Goal: Task Accomplishment & Management: Manage account settings

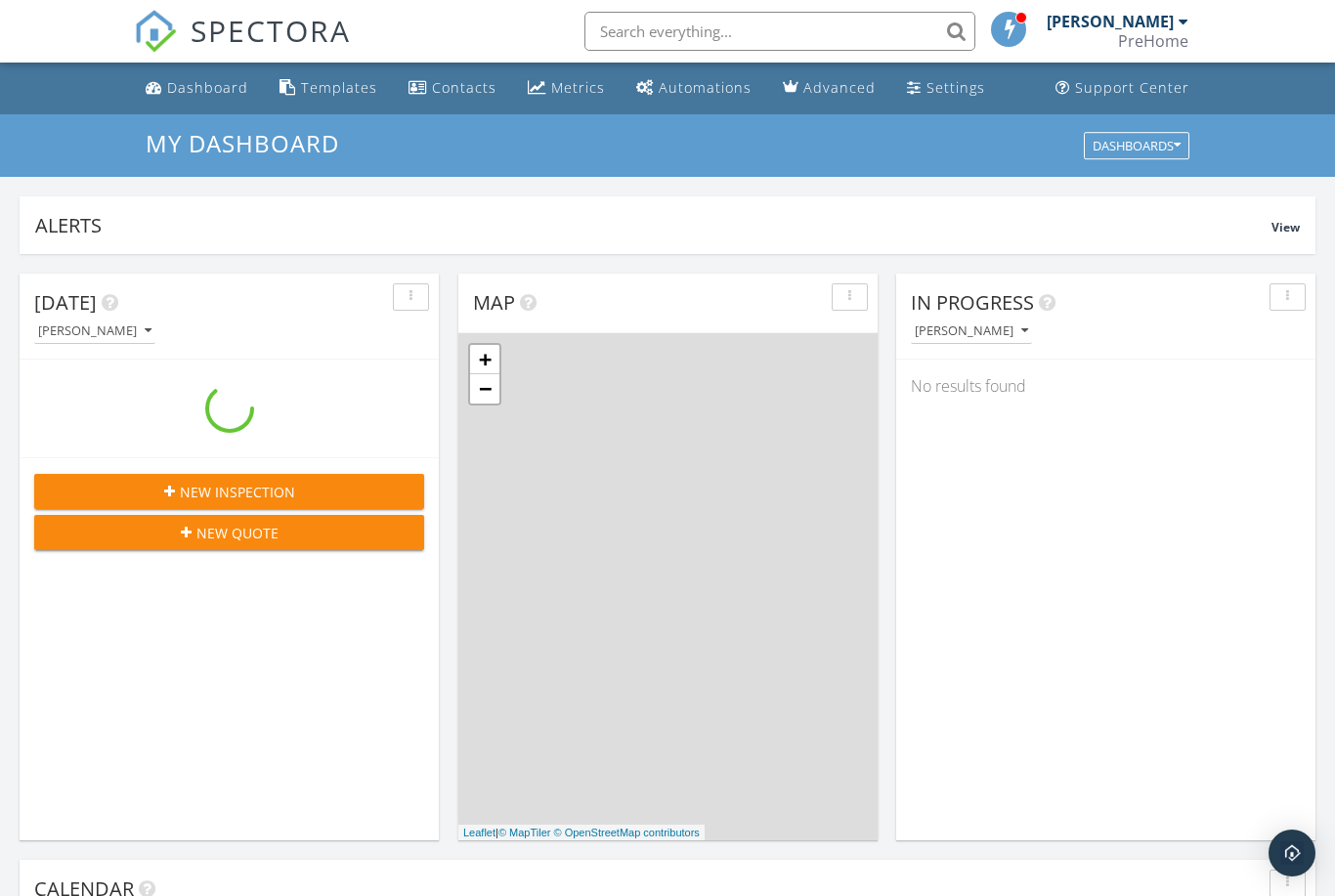
scroll to position [1779, 1336]
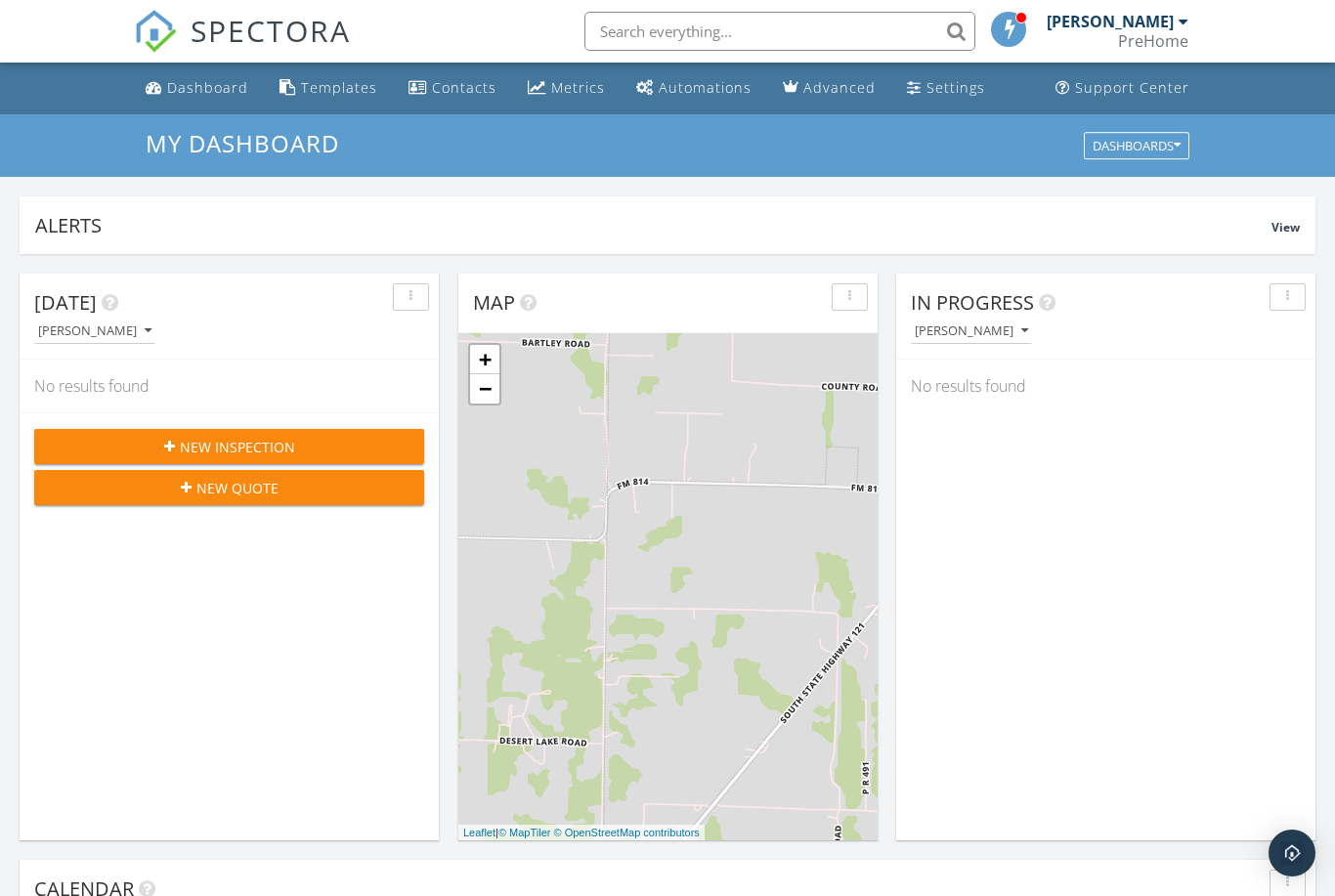
click at [247, 489] on span "New Quote" at bounding box center [237, 487] width 83 height 21
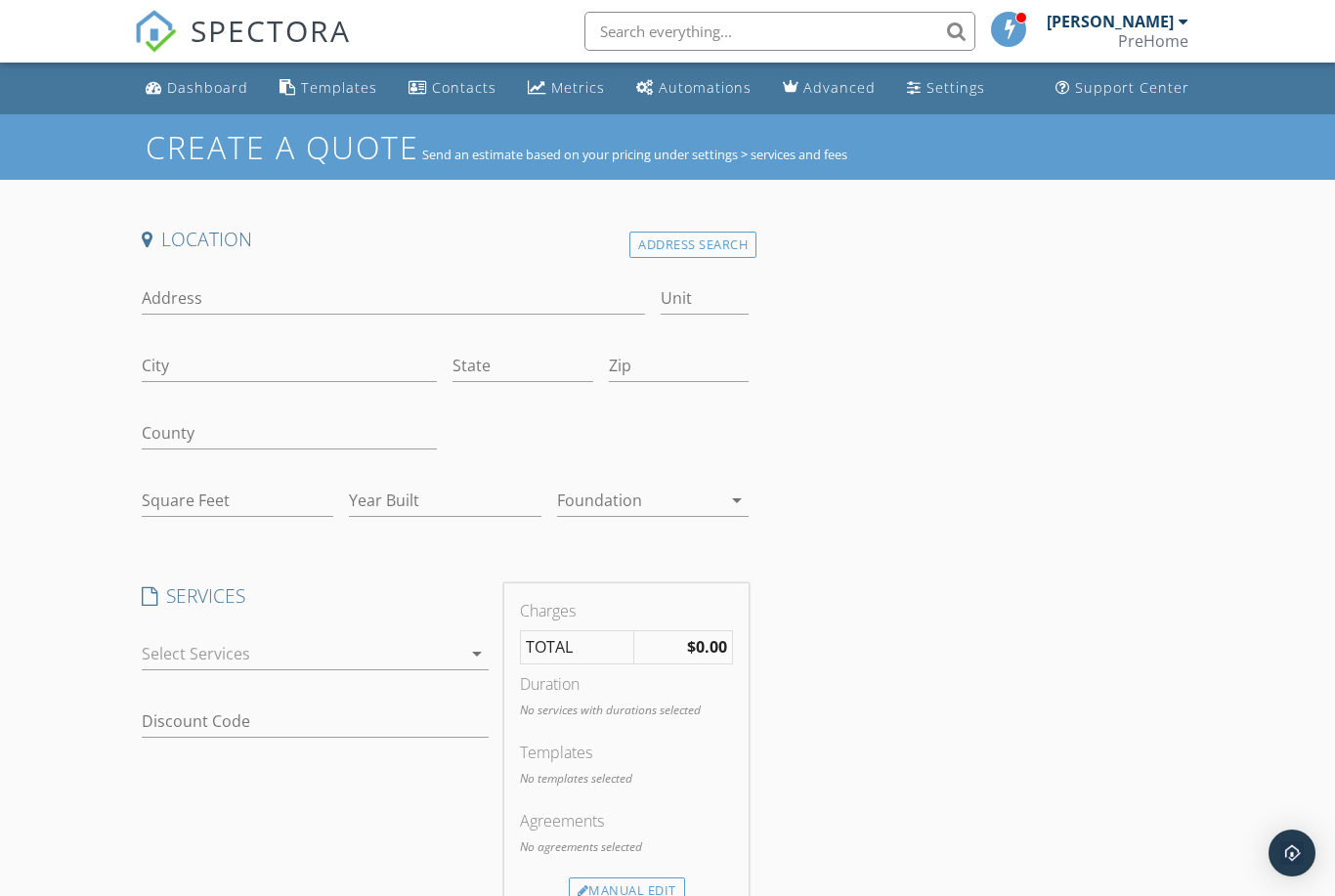
click at [480, 651] on icon "arrow_drop_down" at bounding box center [477, 654] width 24 height 24
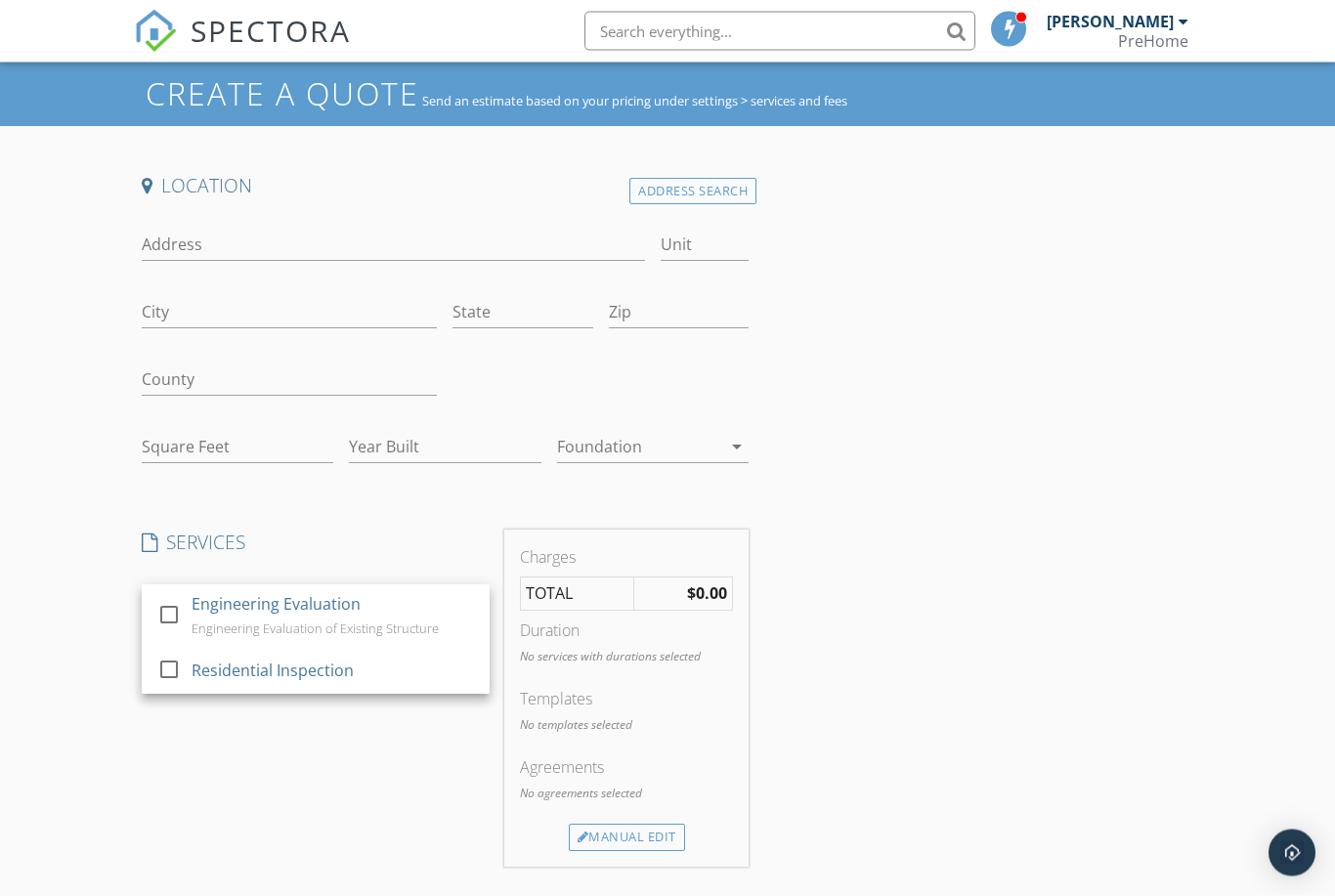
scroll to position [10, 0]
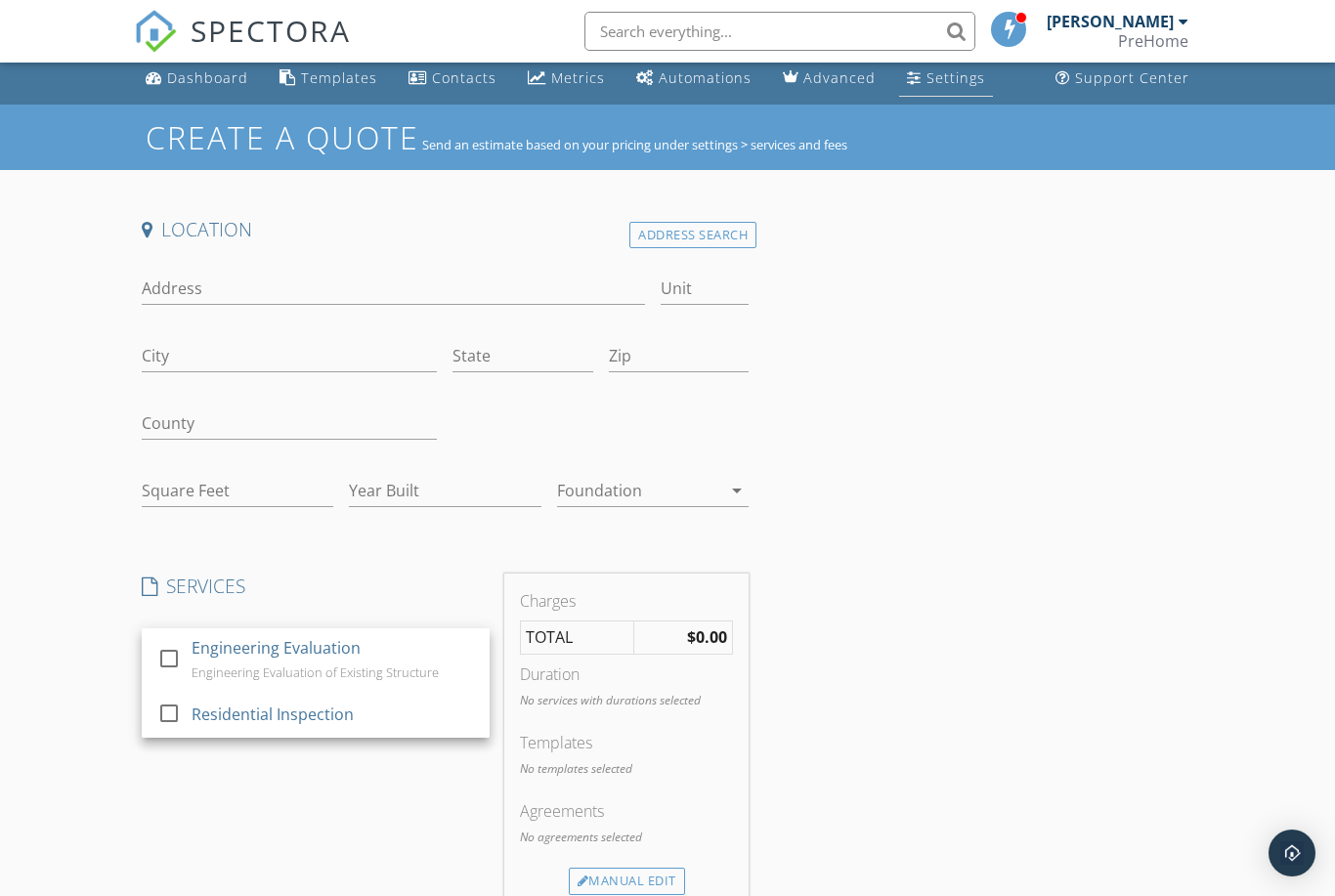
click at [914, 90] on link "Settings" at bounding box center [946, 79] width 94 height 36
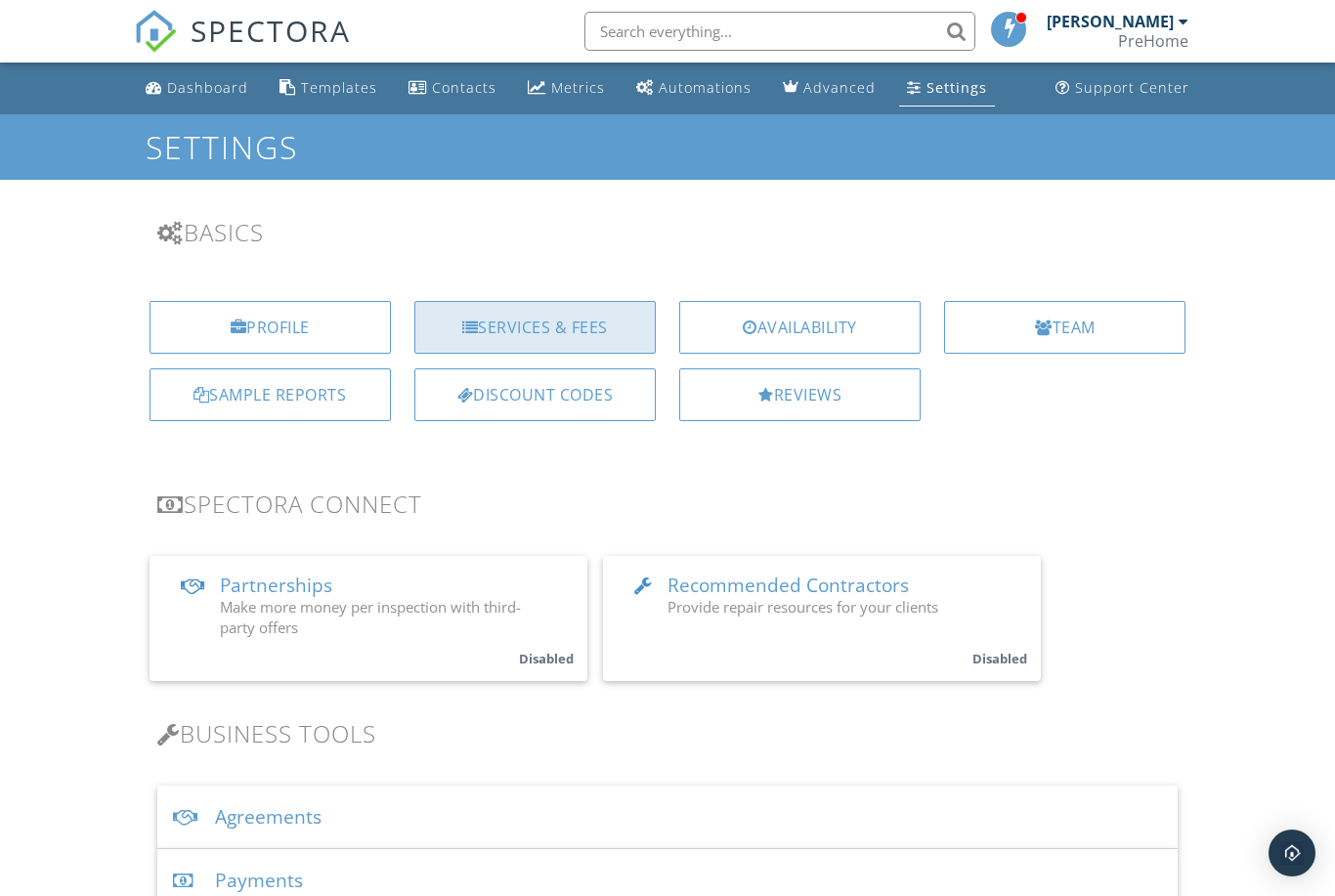
click at [530, 315] on div "Services & Fees" at bounding box center [535, 327] width 242 height 53
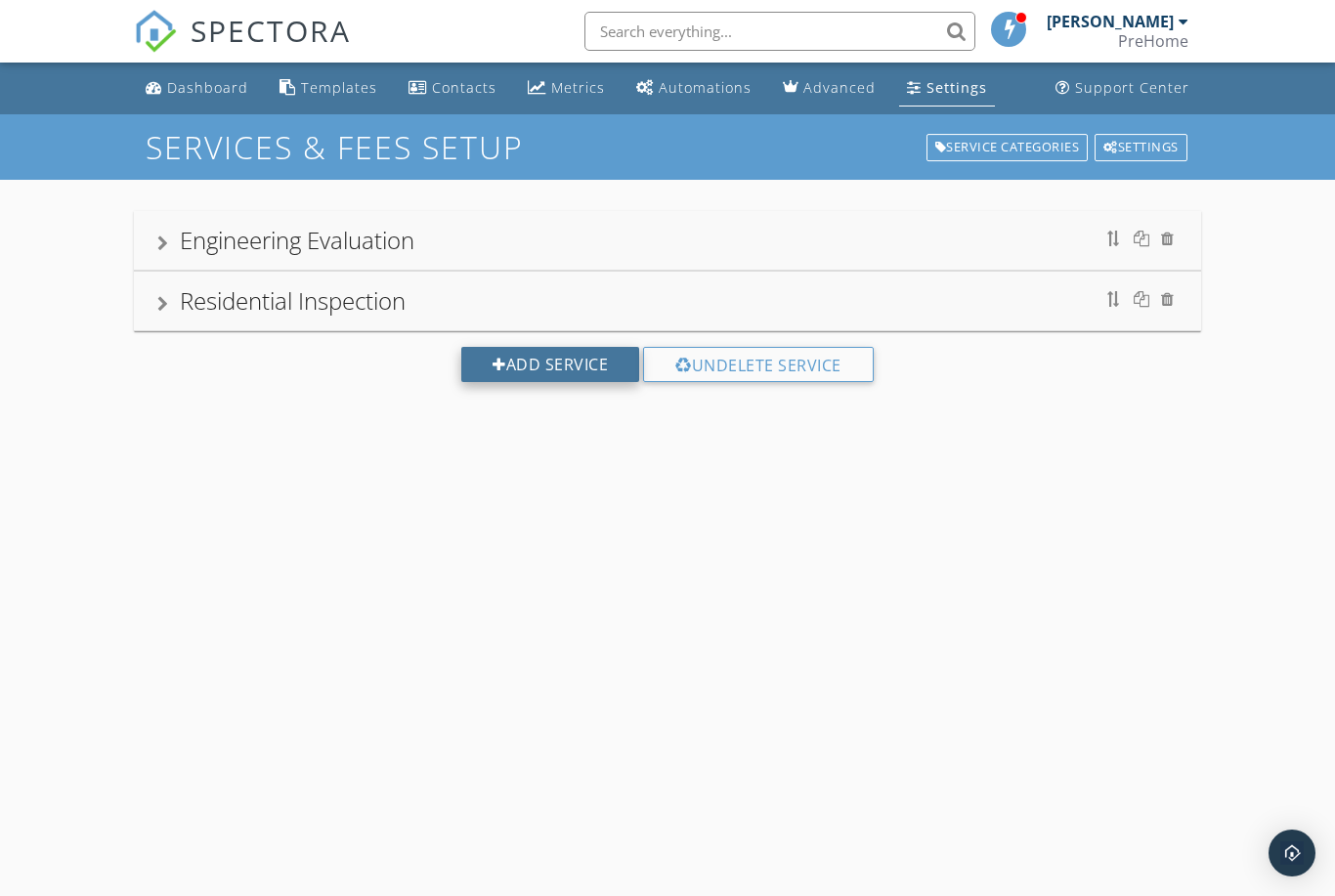
click at [524, 364] on div "Add Service" at bounding box center [550, 364] width 178 height 35
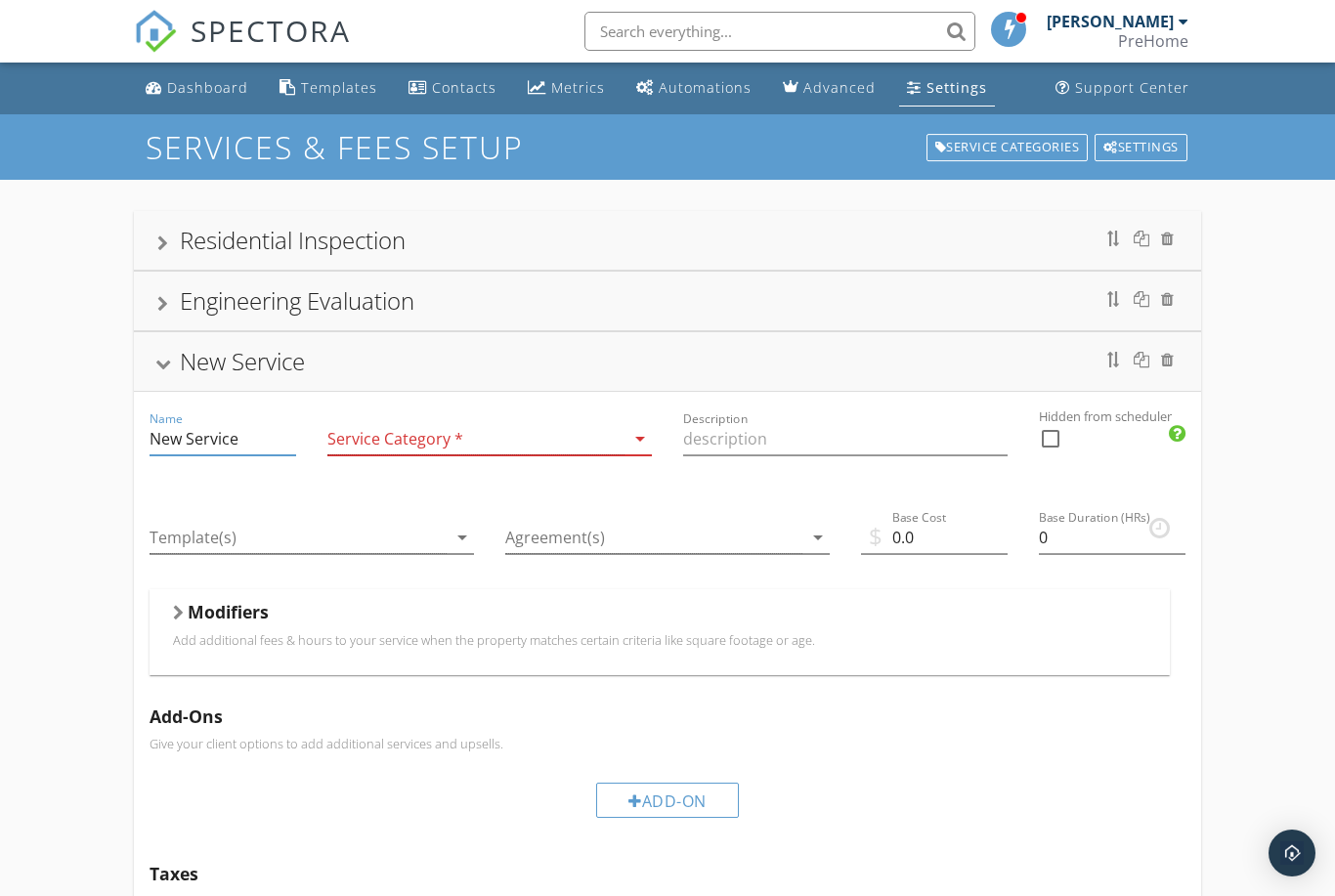
click at [266, 442] on input "New Service" at bounding box center [222, 439] width 146 height 32
type input "N"
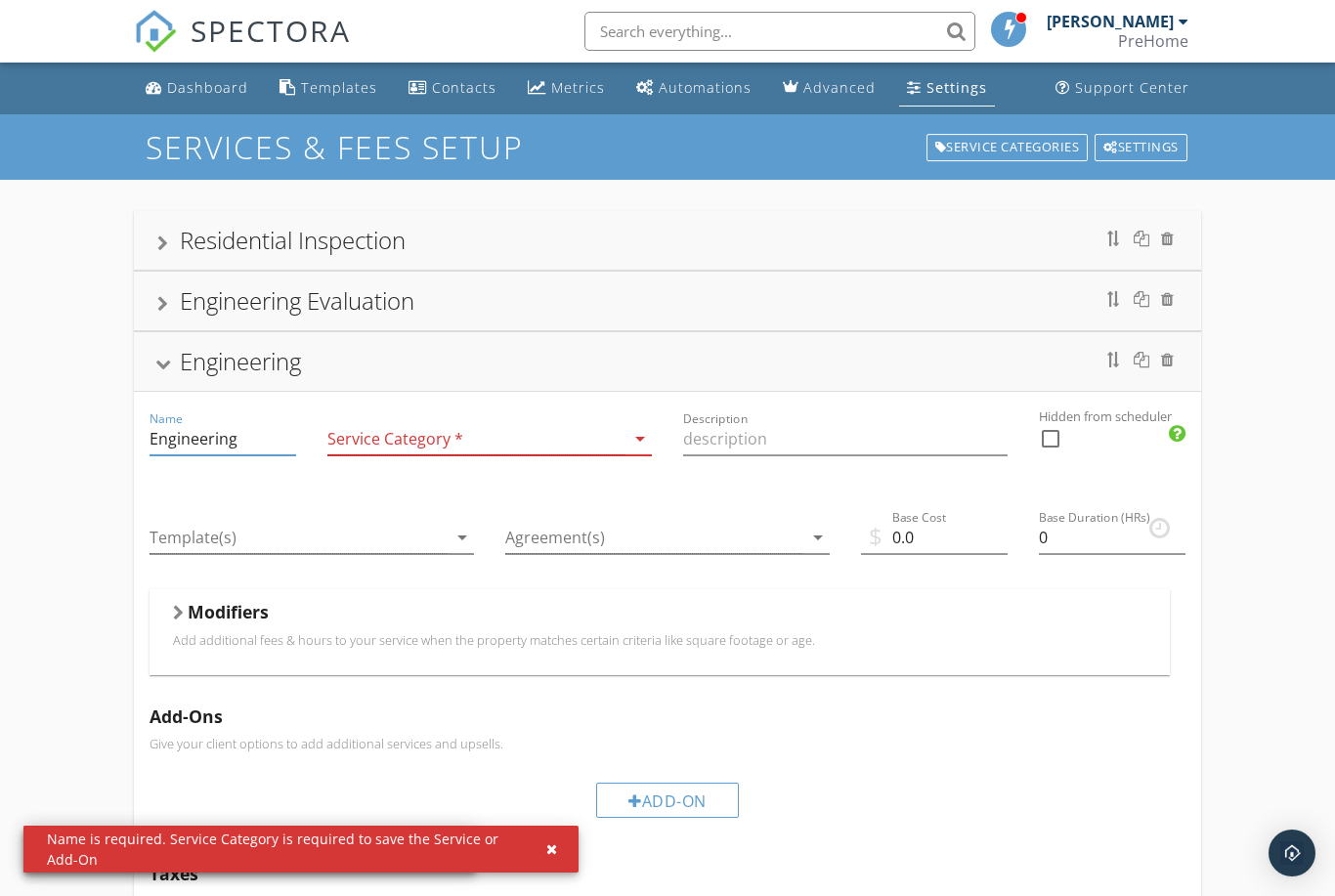
type input "Engineering"
click at [493, 442] on div at bounding box center [476, 439] width 297 height 32
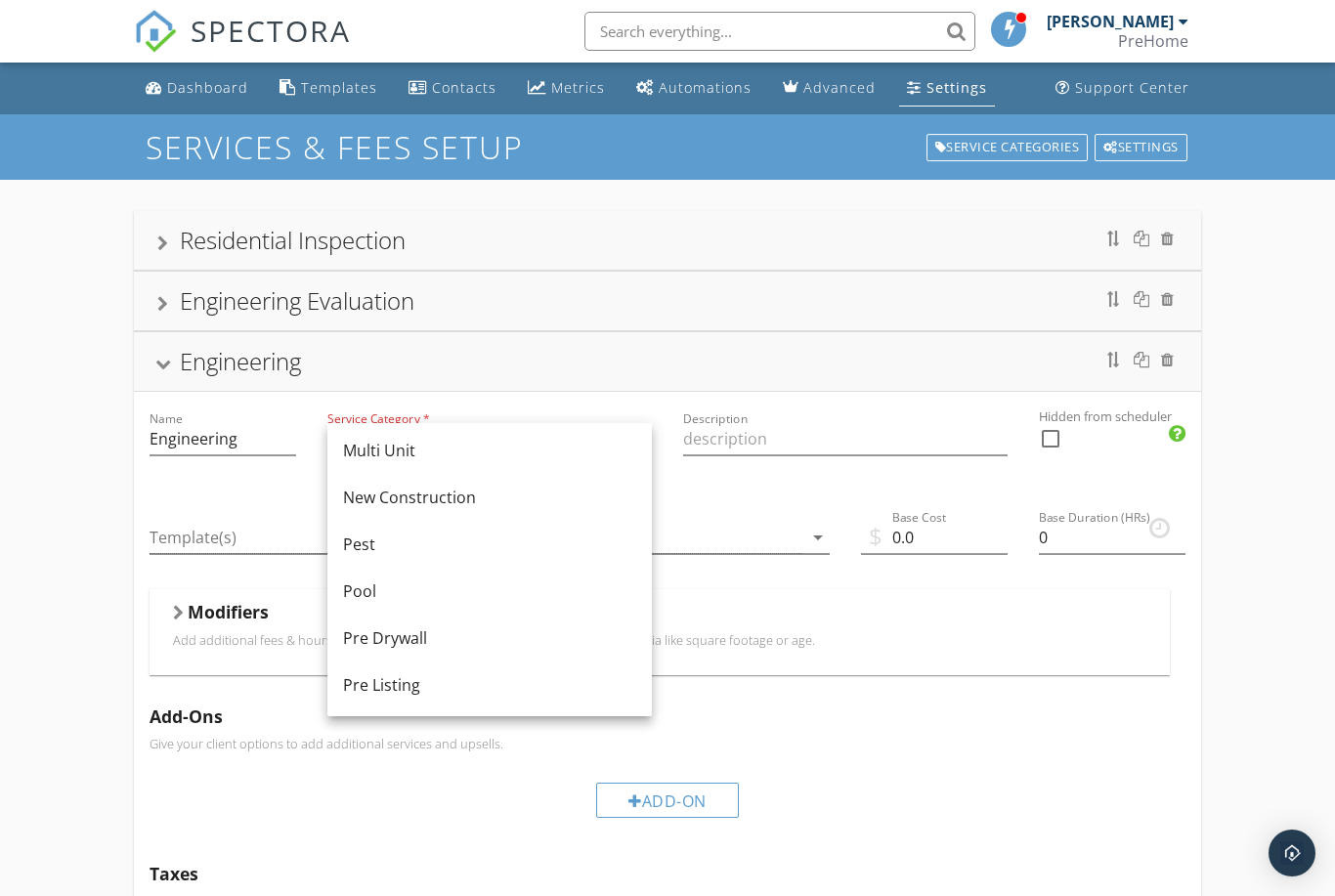
scroll to position [568, 0]
click at [432, 501] on div "New Construction" at bounding box center [489, 496] width 293 height 24
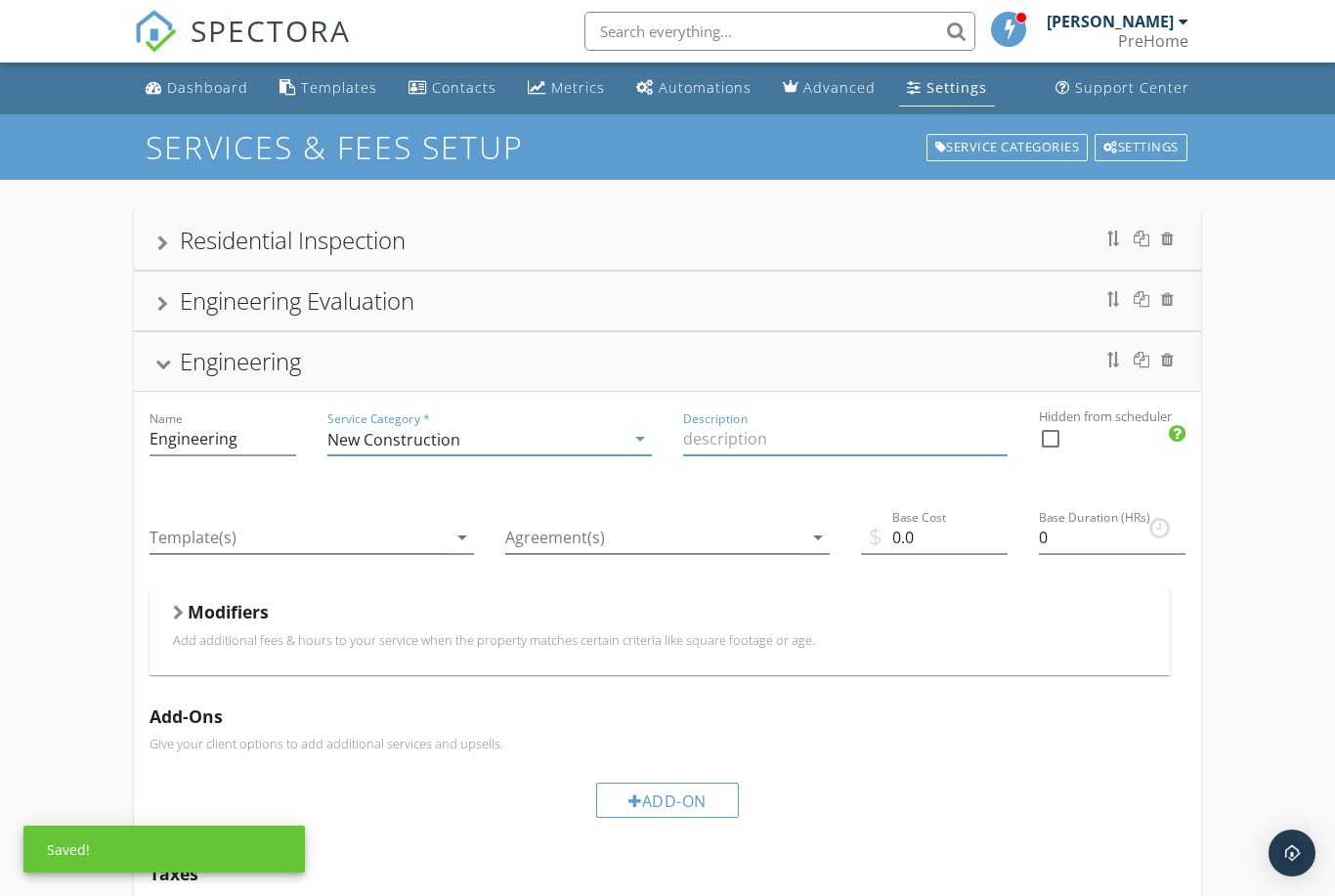
click at [744, 437] on input "Description" at bounding box center [846, 439] width 324 height 32
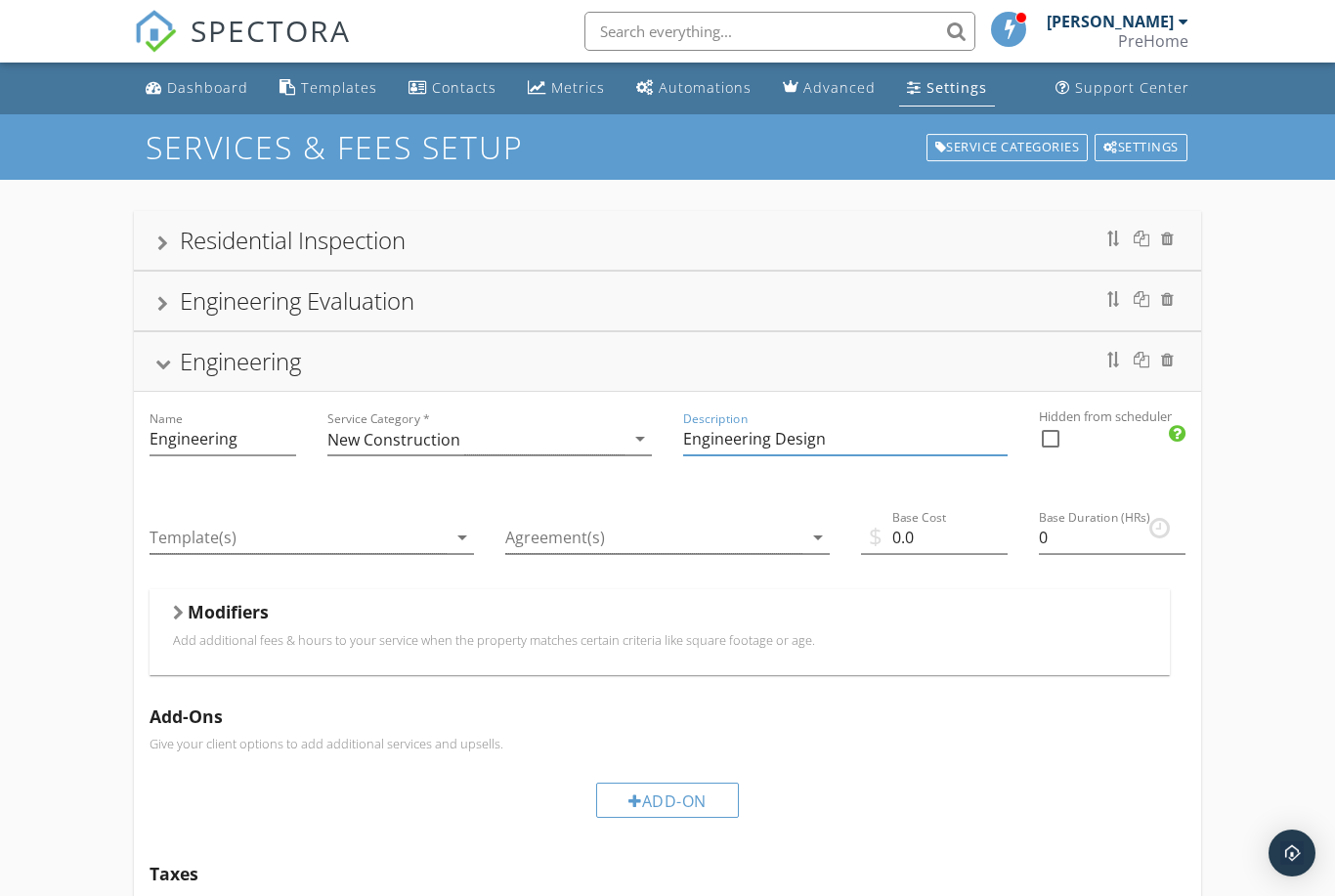
type input "Engineering Design"
click at [1055, 435] on div at bounding box center [1050, 438] width 33 height 33
checkbox input "true"
click at [333, 546] on div at bounding box center [297, 538] width 297 height 32
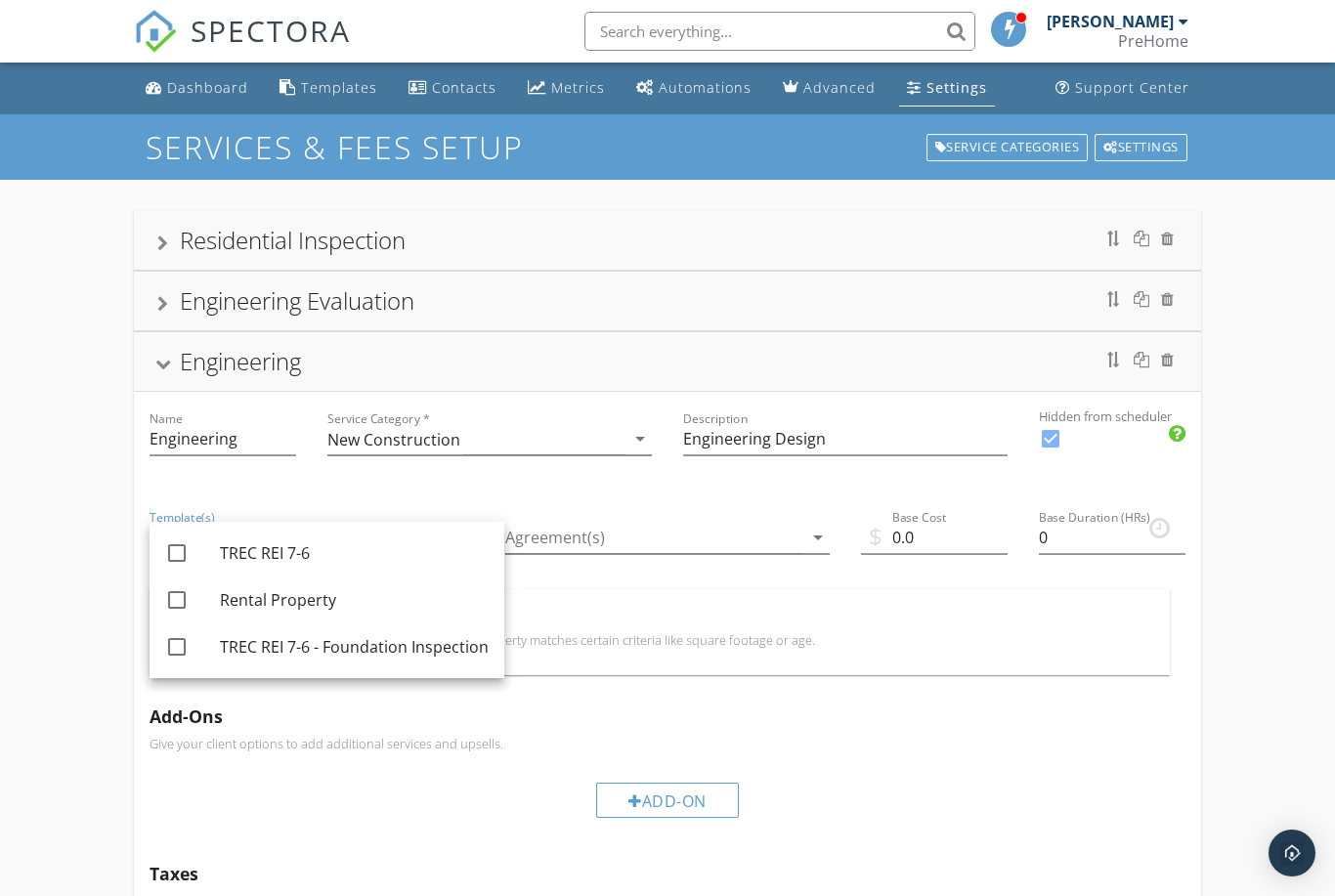
click at [491, 492] on div "Agreement(s) arrow_drop_down" at bounding box center [668, 539] width 356 height 98
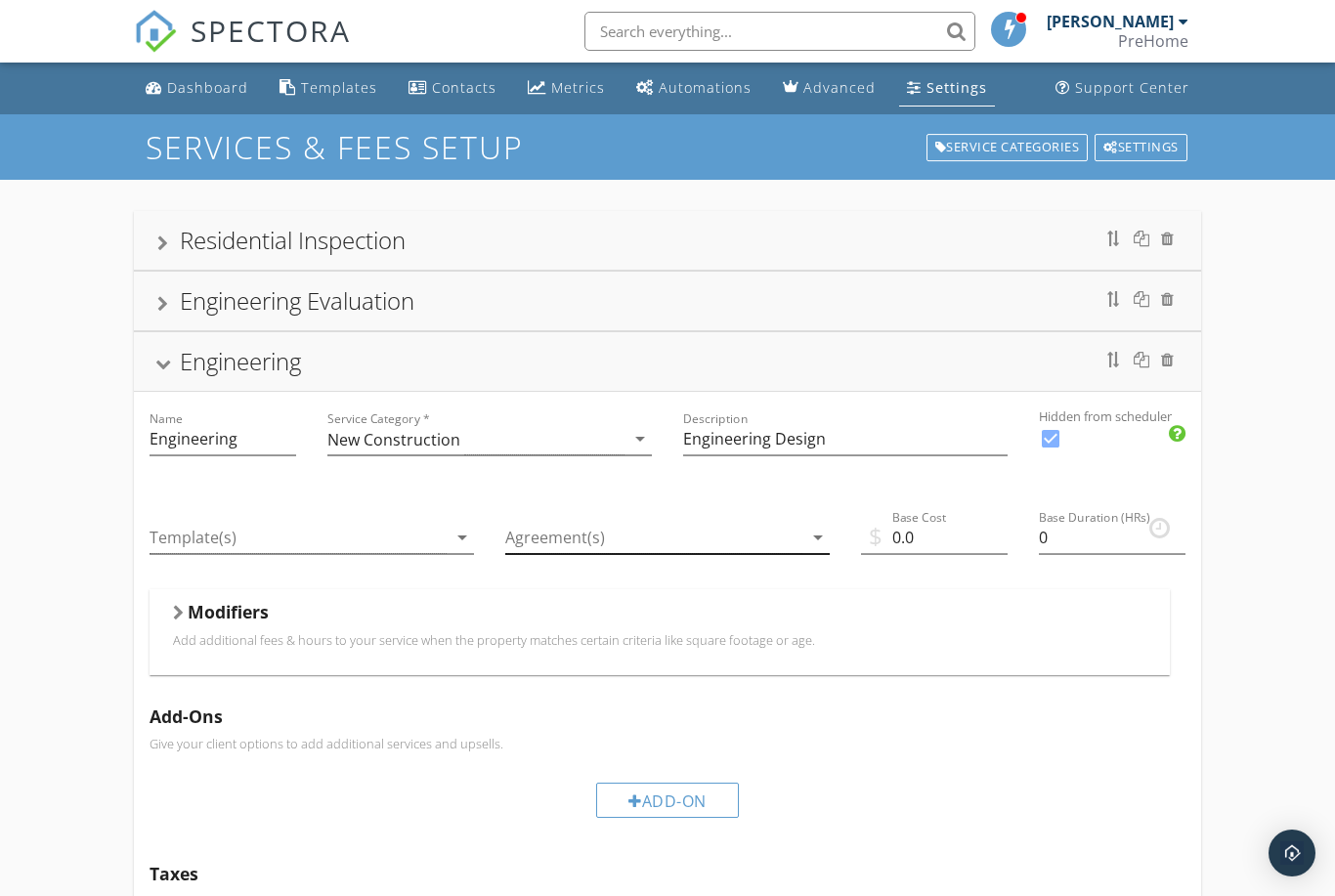
click at [658, 548] on div at bounding box center [654, 538] width 297 height 32
click at [706, 498] on div "Agreement(s) arrow_drop_down" at bounding box center [668, 539] width 356 height 98
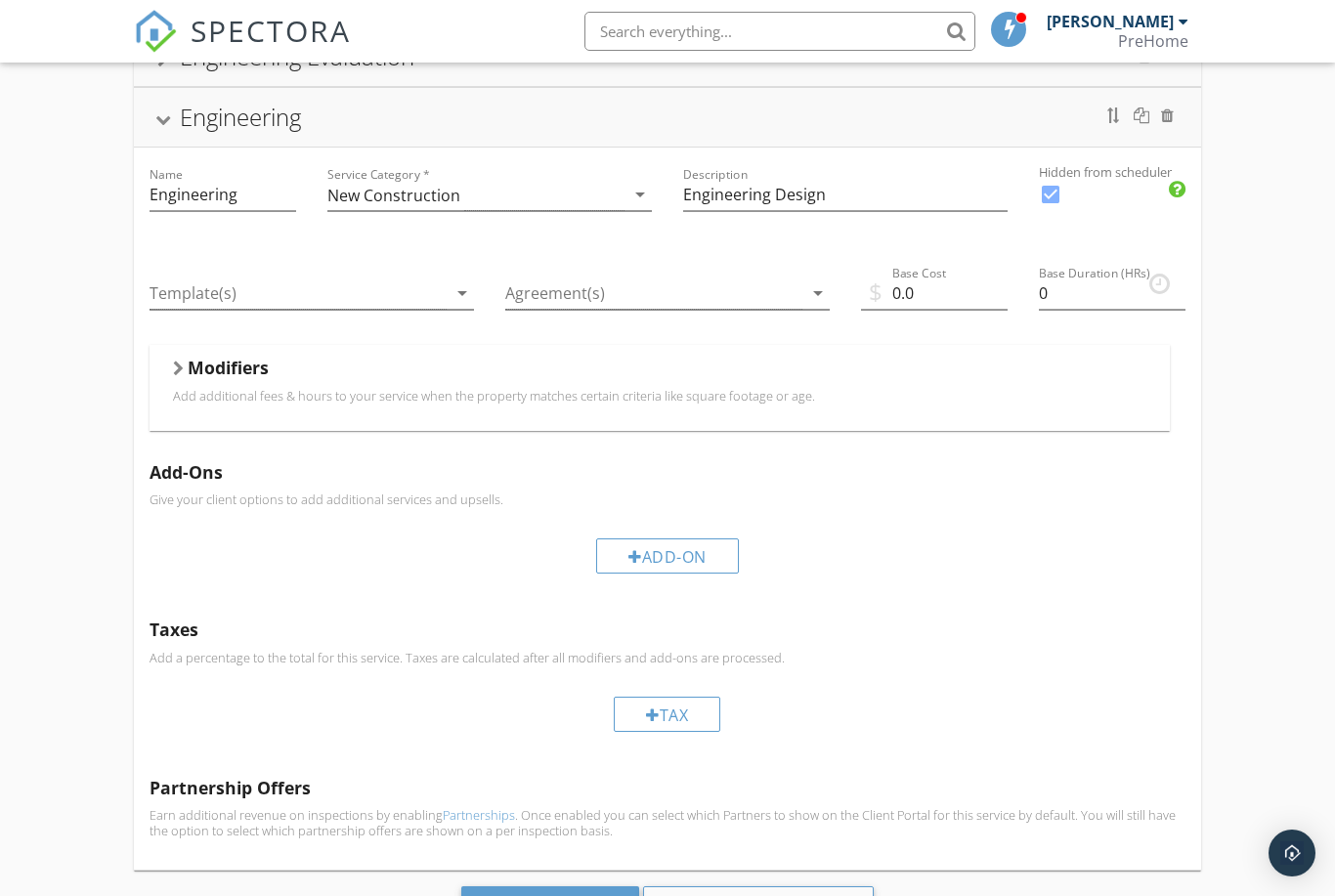
scroll to position [269, 0]
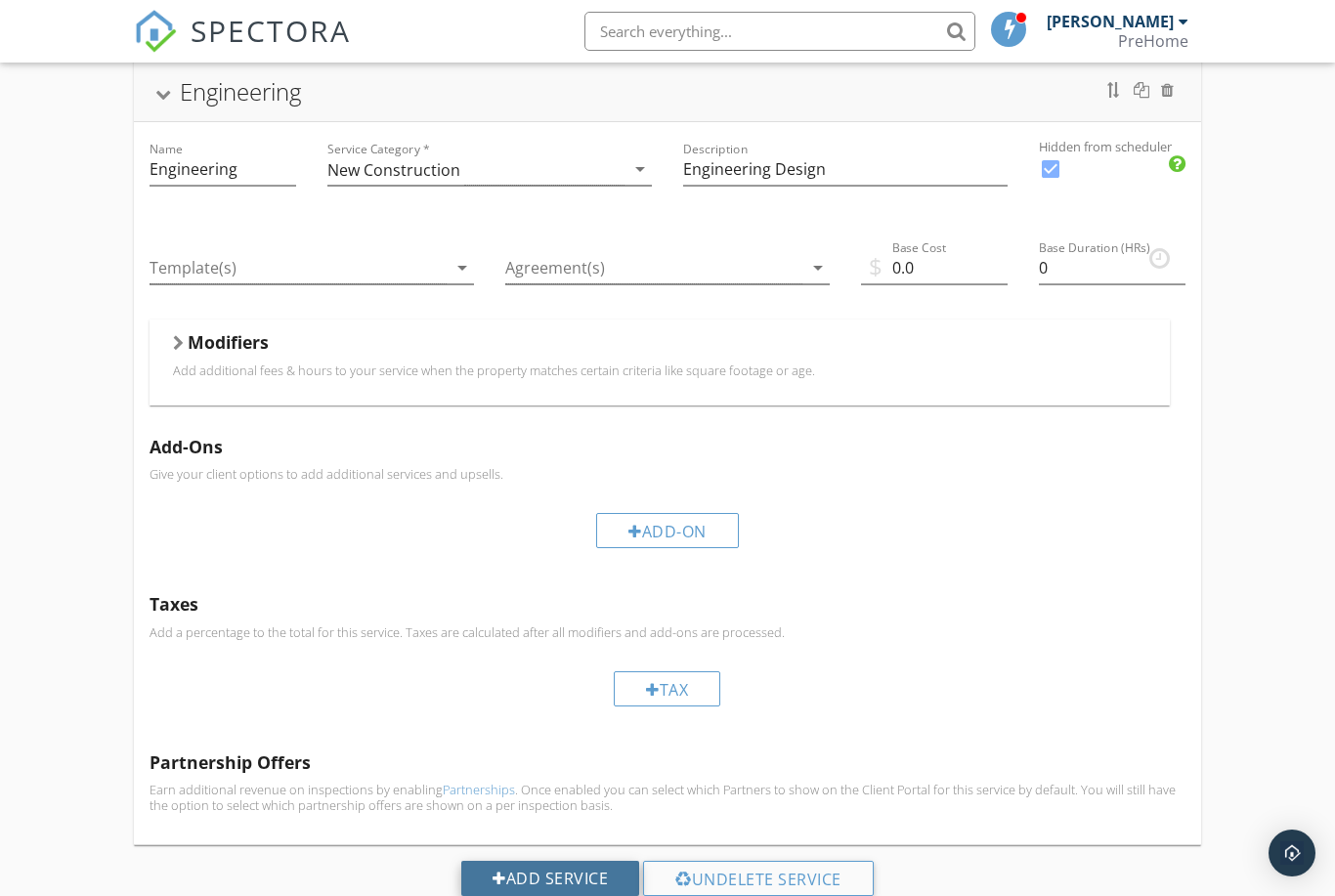
click at [530, 877] on div "Add Service" at bounding box center [550, 878] width 178 height 35
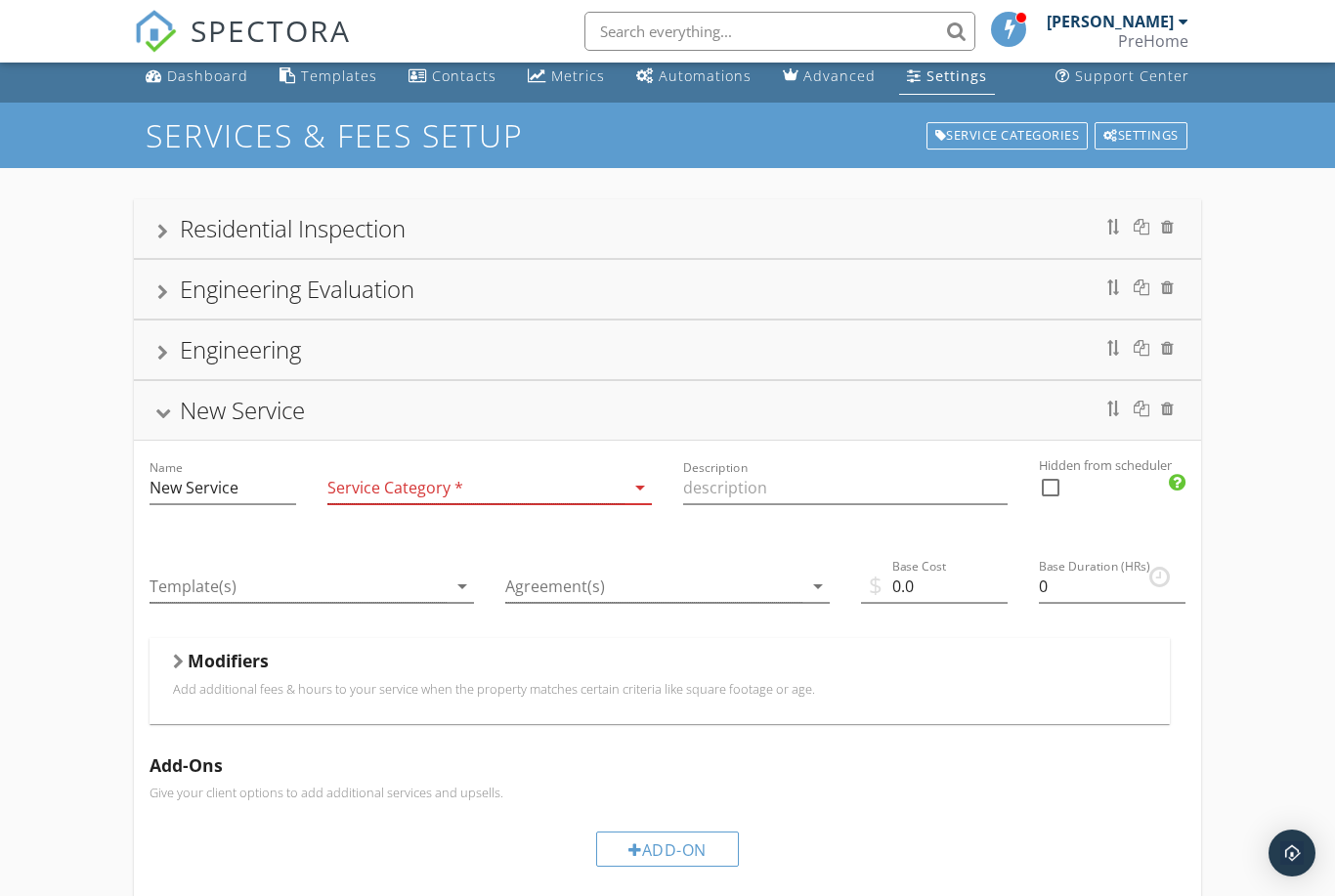
scroll to position [0, 0]
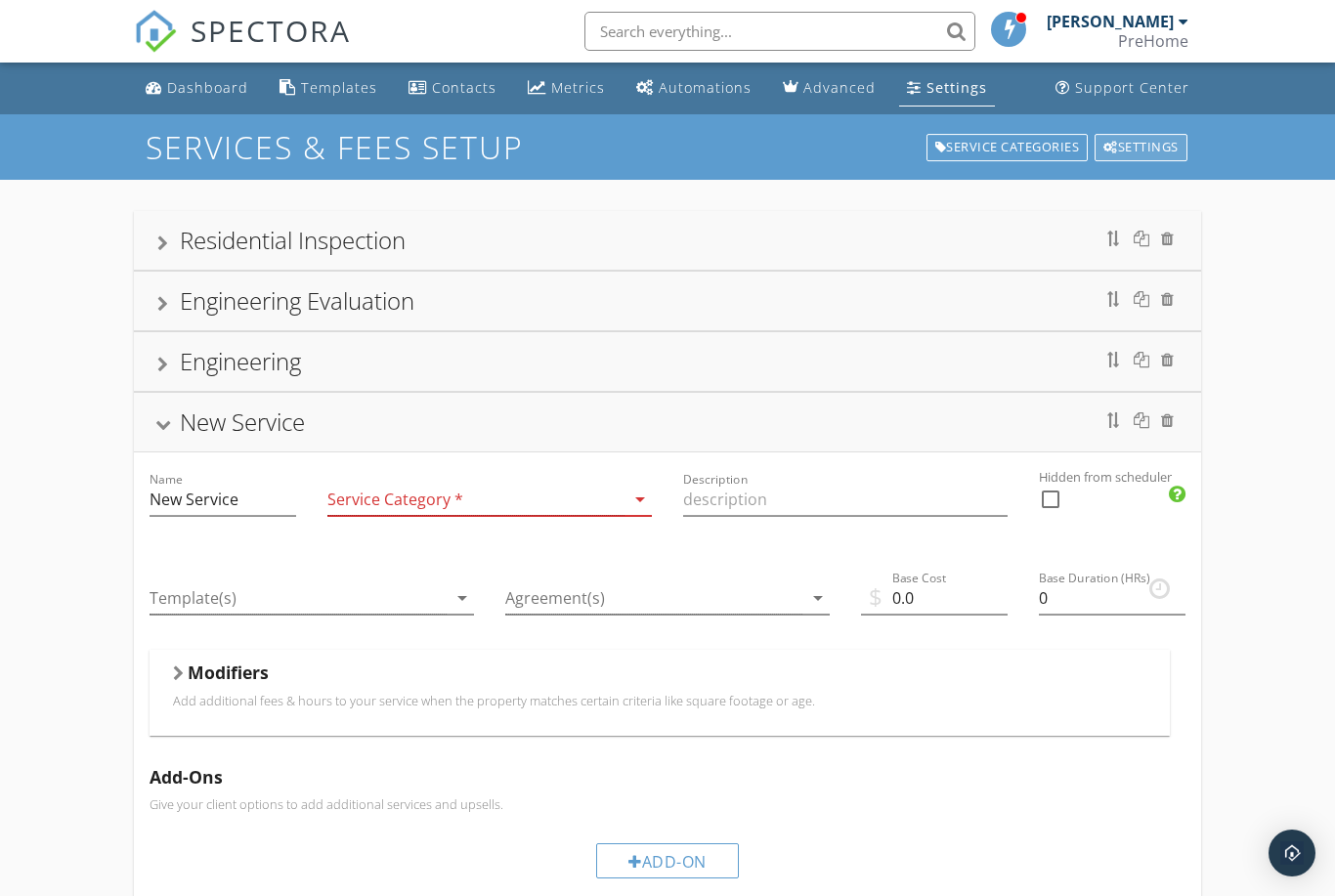
click at [1130, 155] on div "Settings" at bounding box center [1140, 148] width 93 height 28
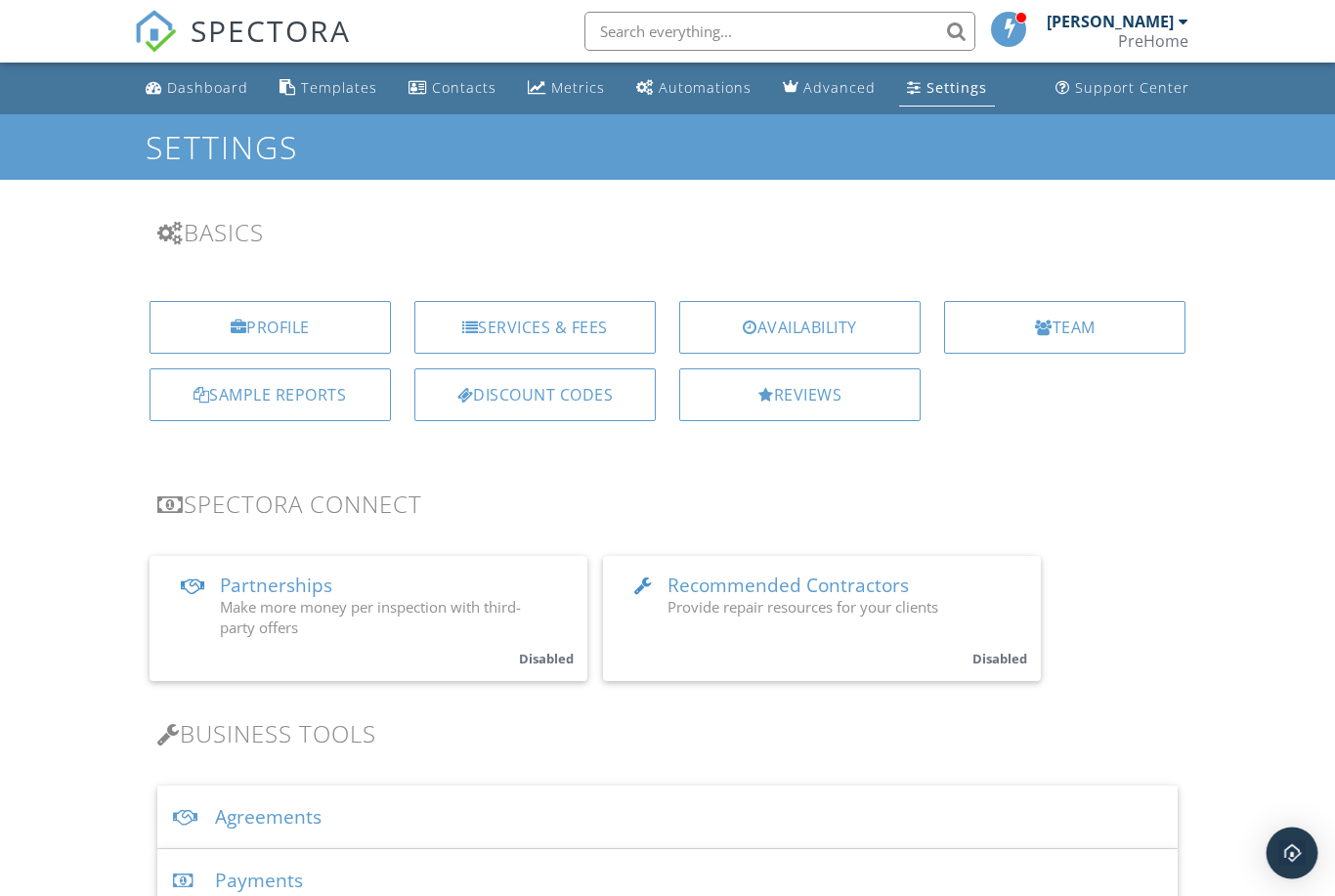
click at [1290, 864] on div "Open Intercom Messenger" at bounding box center [1292, 853] width 52 height 52
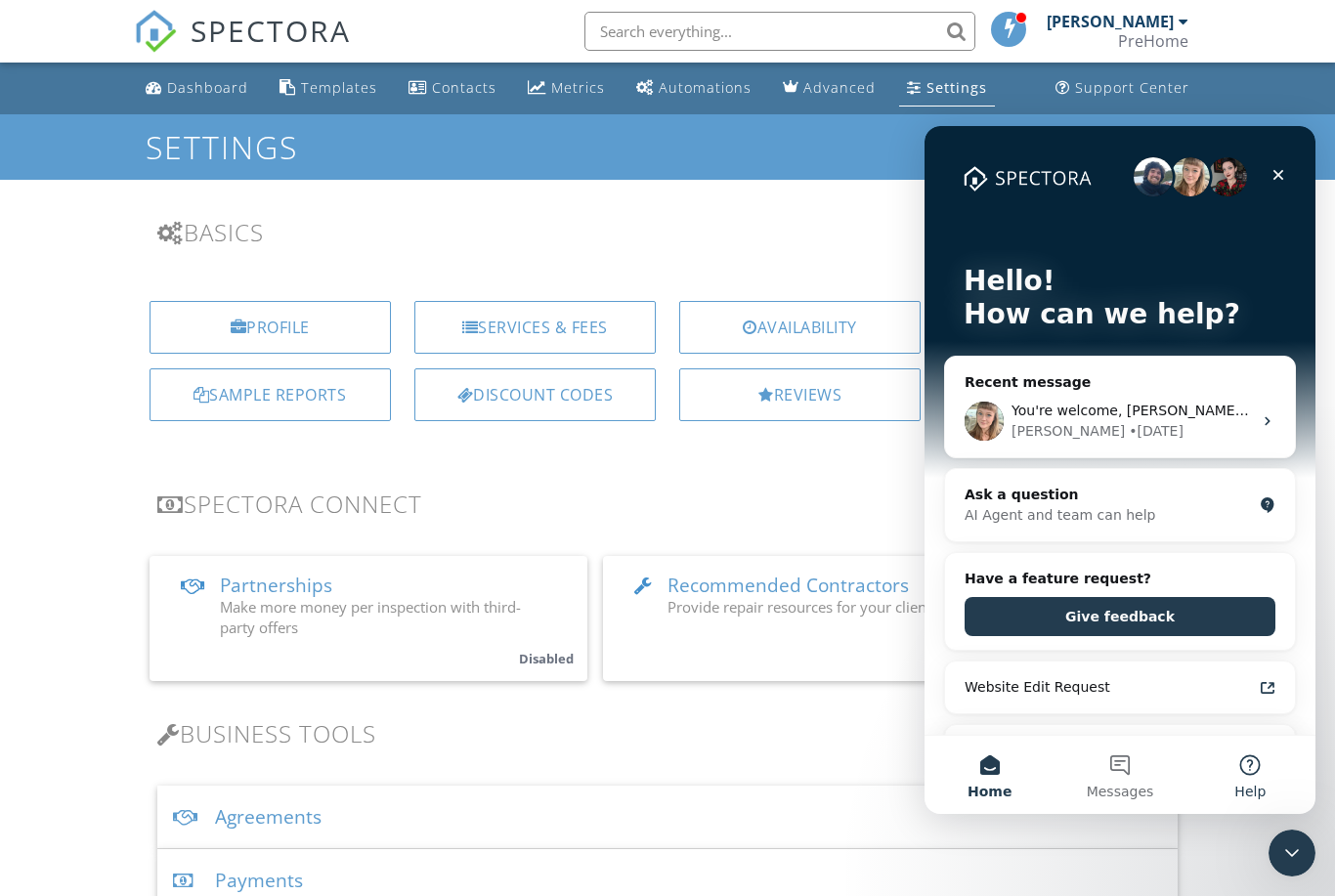
click at [1254, 754] on button "Help" at bounding box center [1250, 775] width 130 height 79
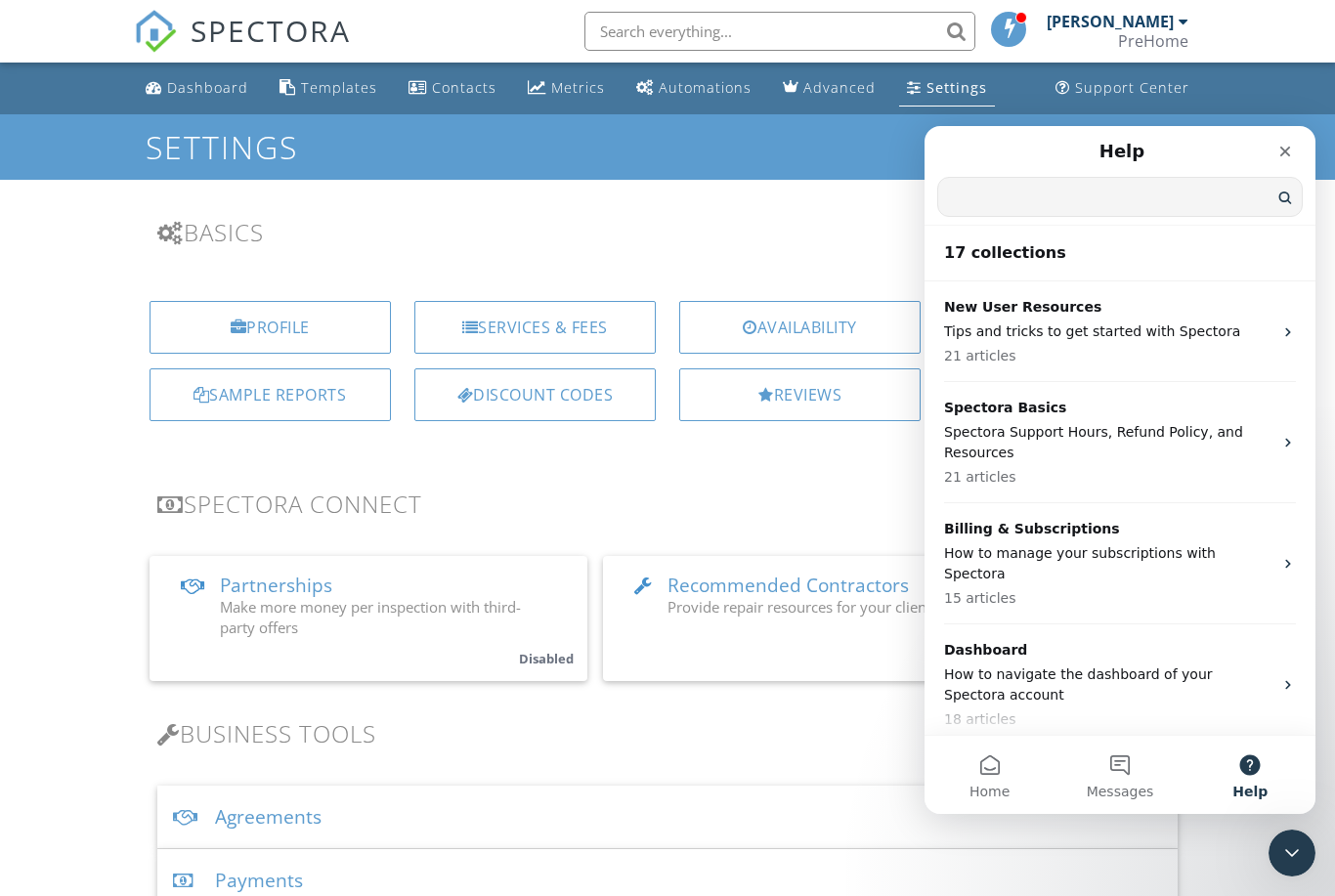
click at [1150, 195] on input "Search for help" at bounding box center [1120, 197] width 364 height 38
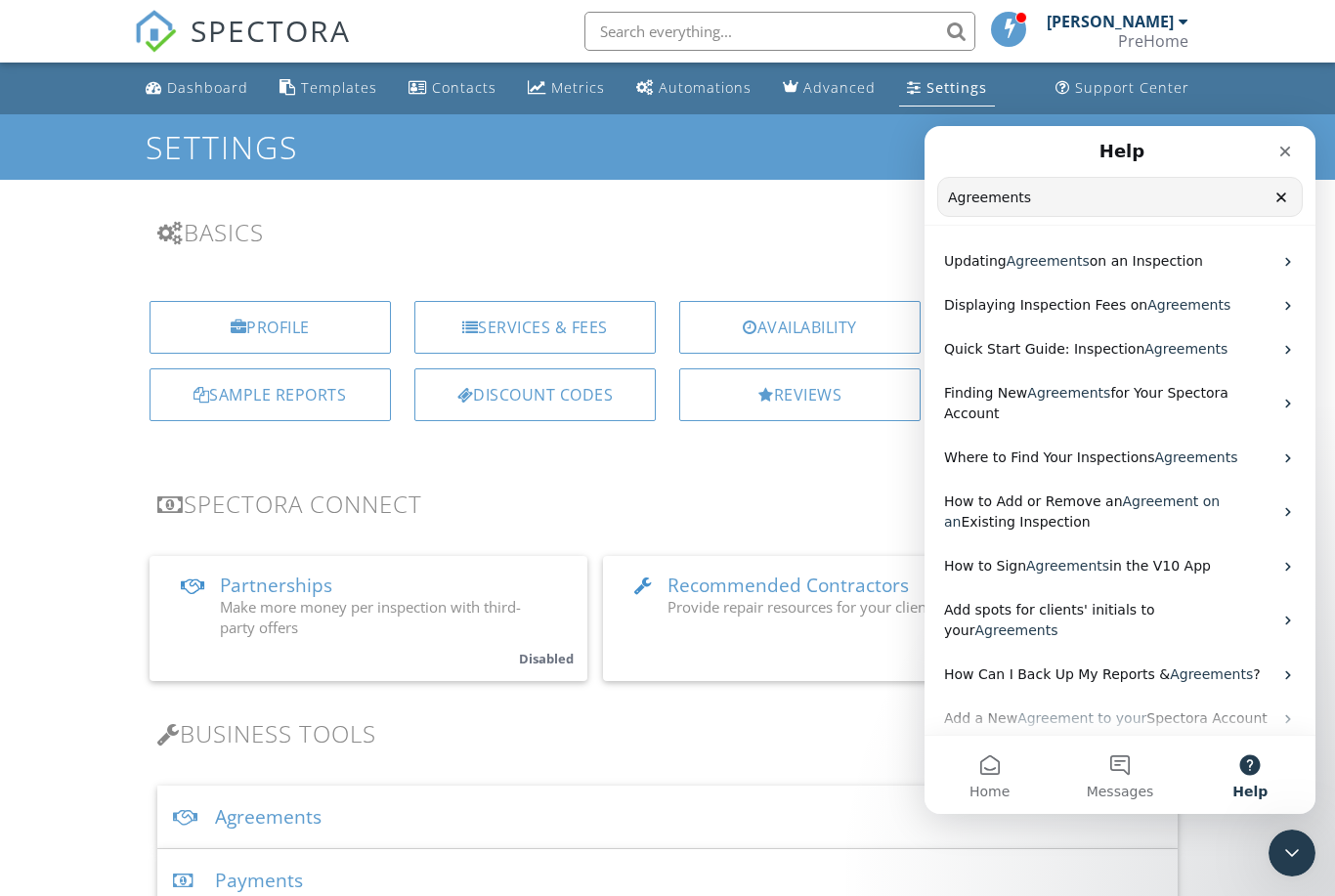
type input "Agreements"
click at [1090, 255] on span "on an Inspection" at bounding box center [1147, 261] width 113 height 16
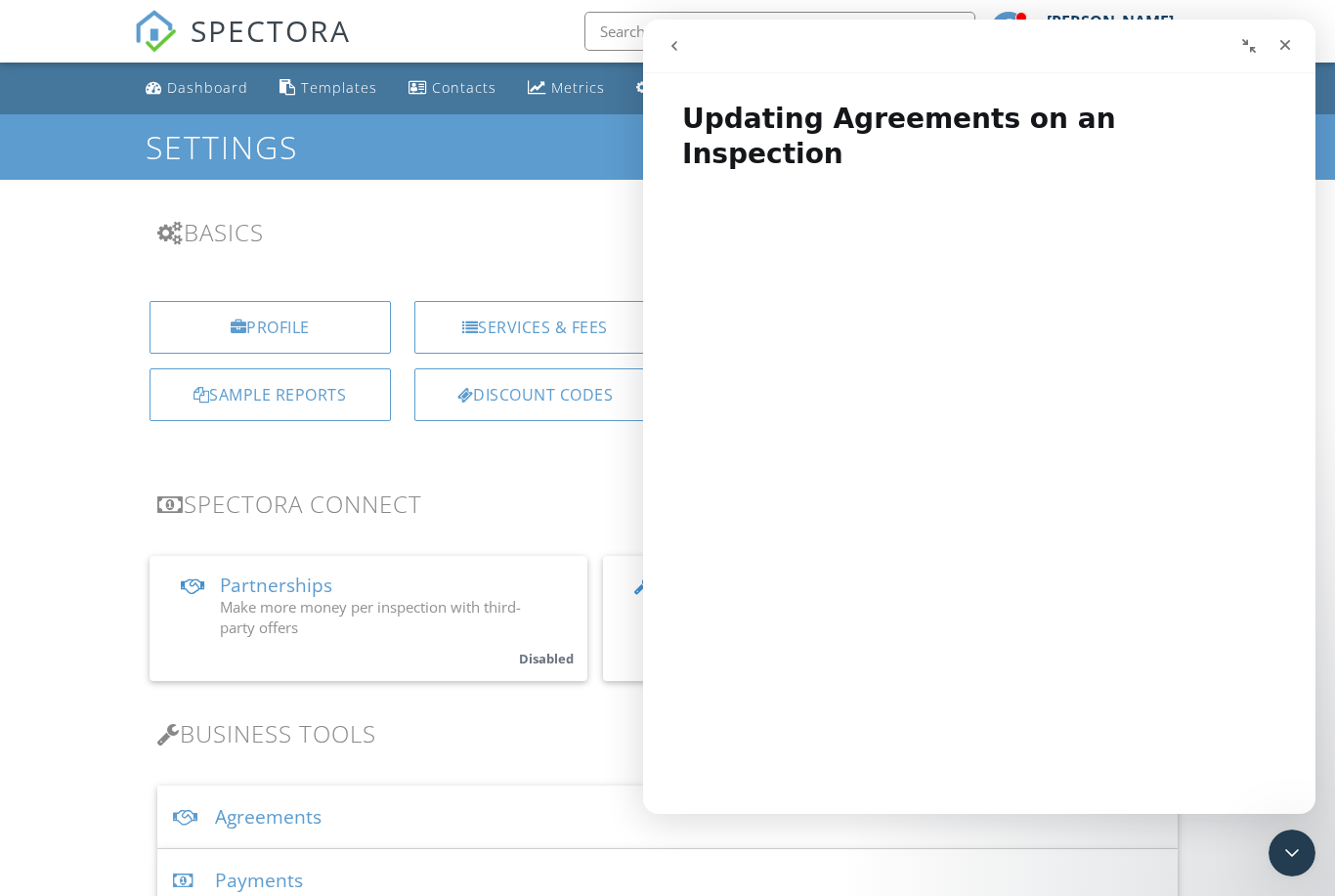
click at [1294, 37] on div "Close" at bounding box center [1284, 45] width 35 height 35
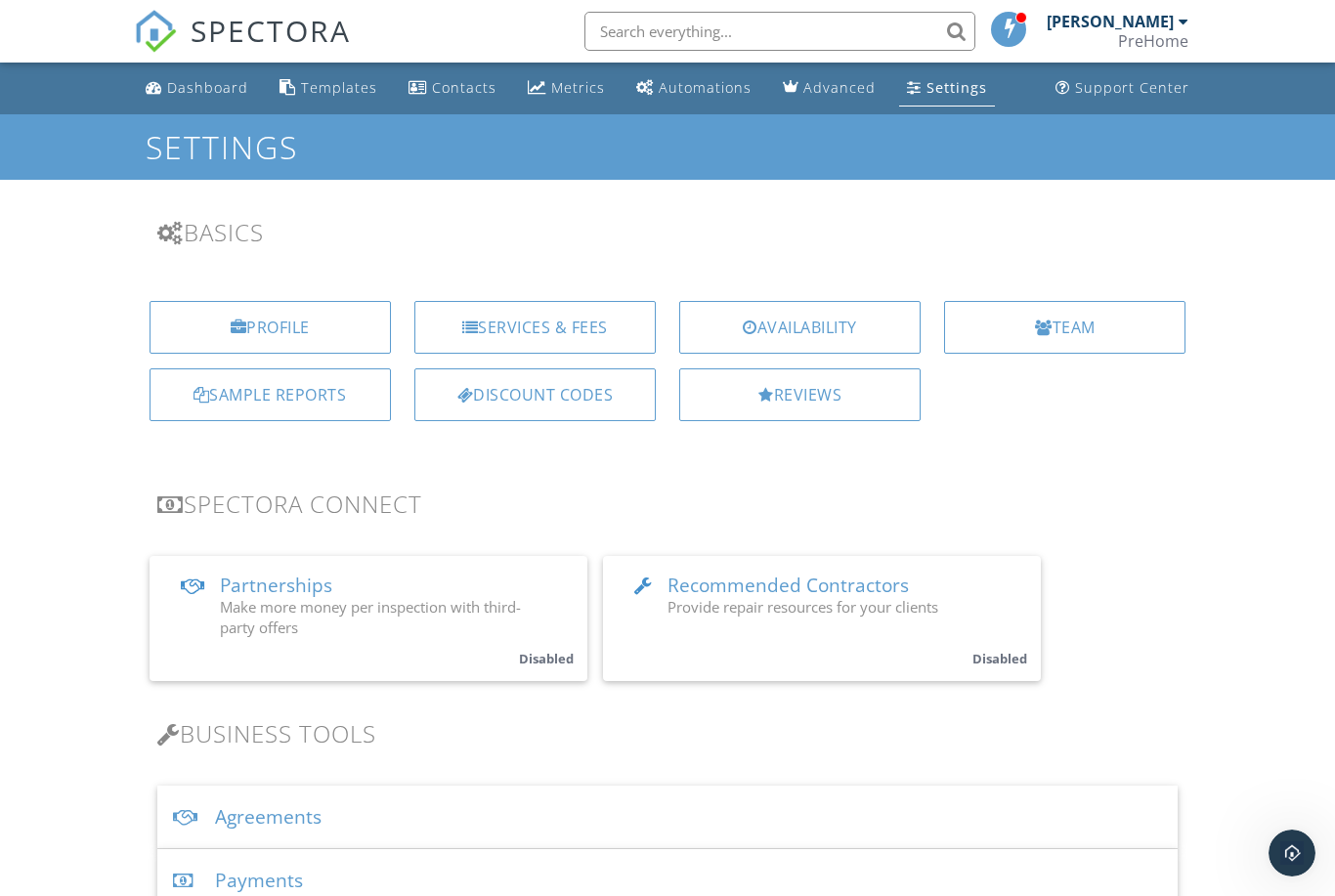
click at [211, 84] on div "Dashboard" at bounding box center [208, 88] width 82 height 19
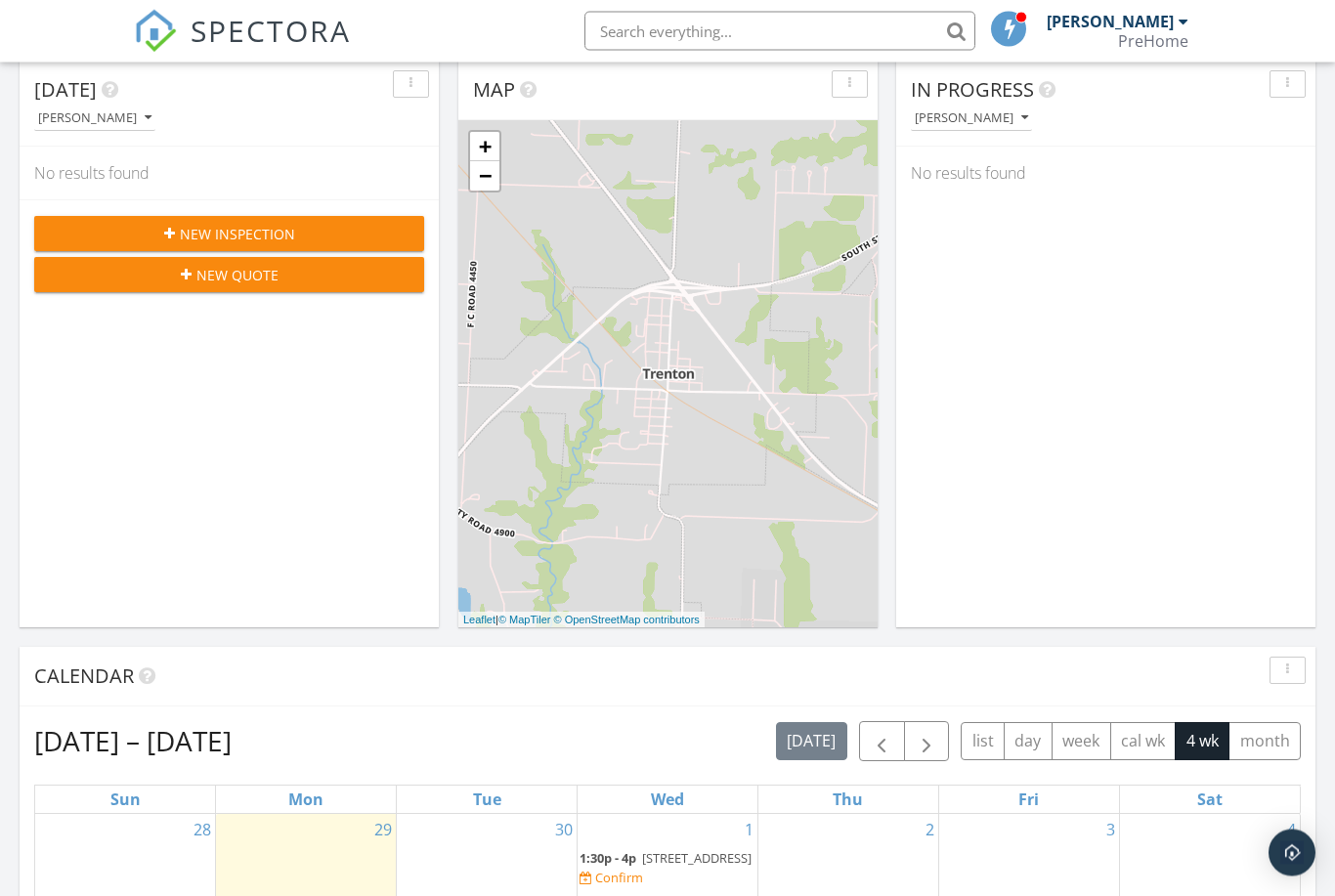
scroll to position [203, 0]
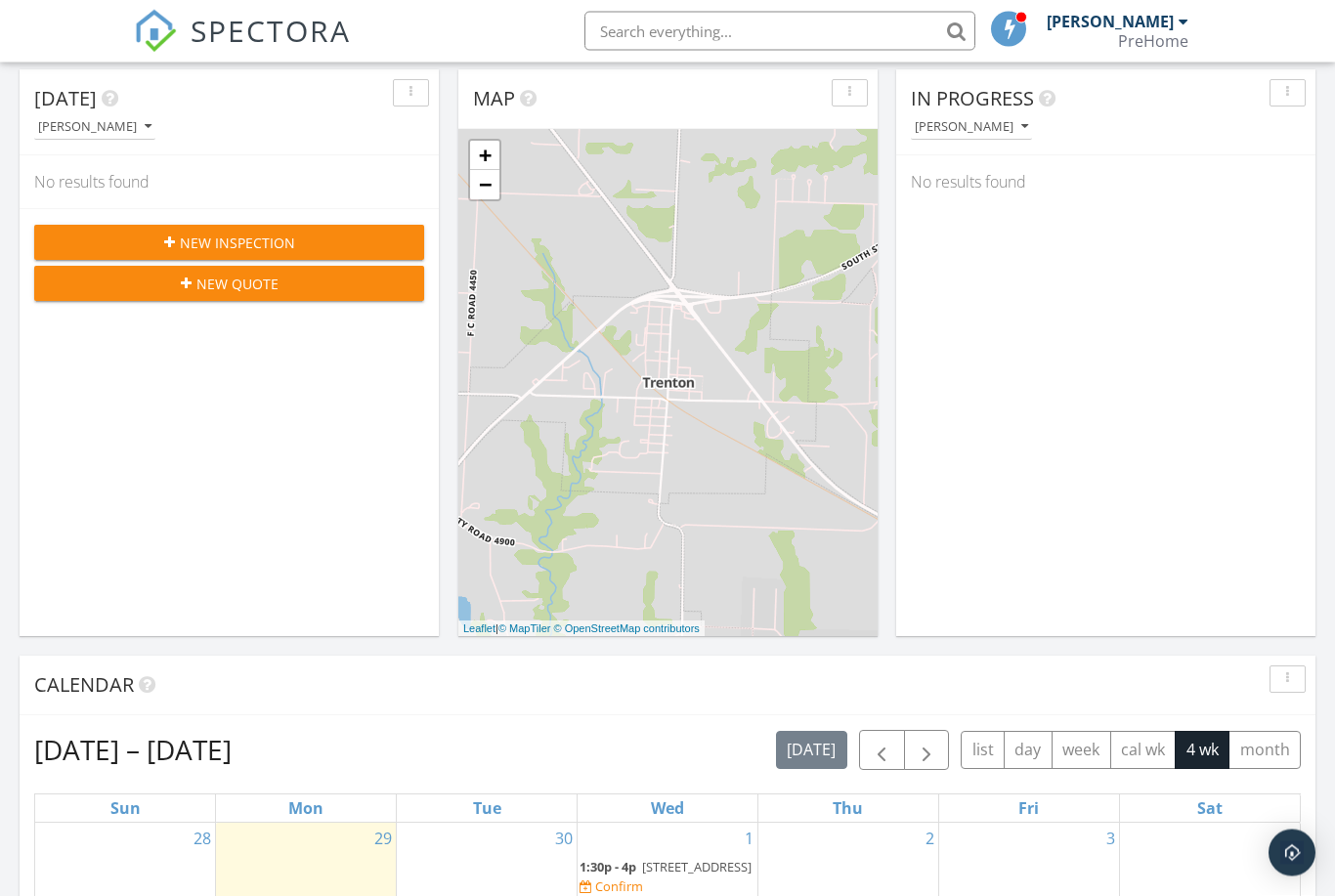
click at [343, 287] on div "New Quote" at bounding box center [229, 284] width 359 height 21
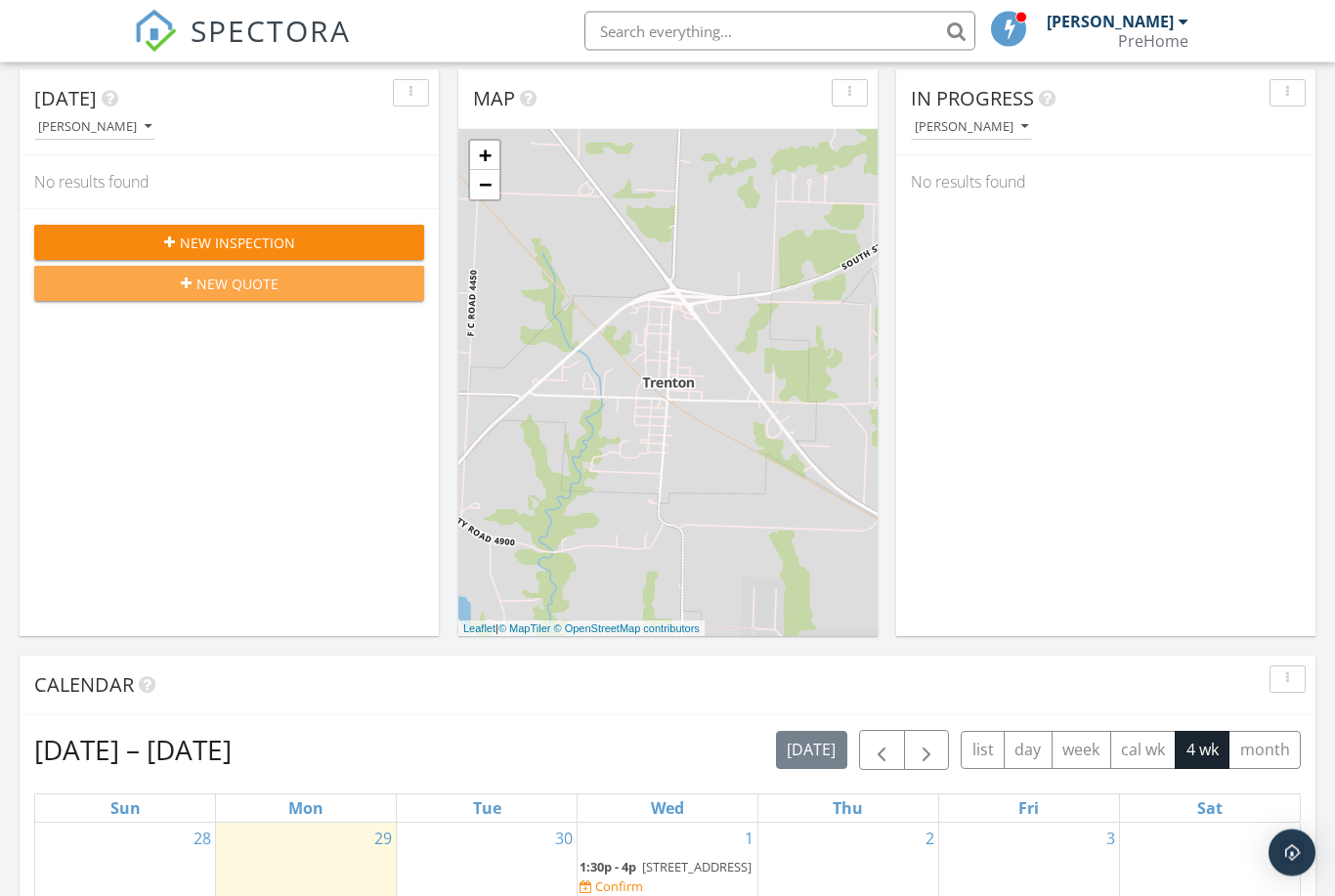
scroll to position [204, 0]
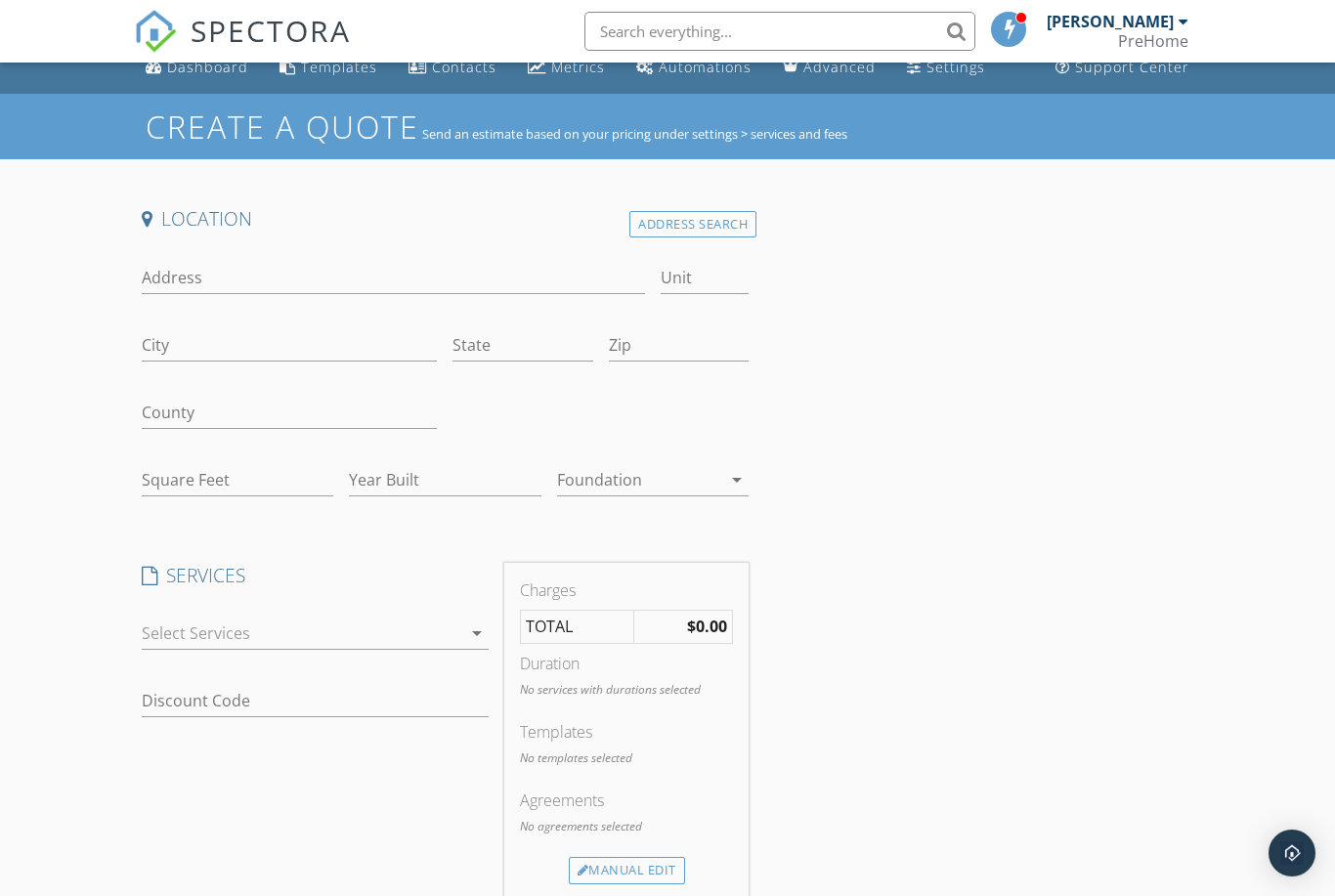
scroll to position [27, 0]
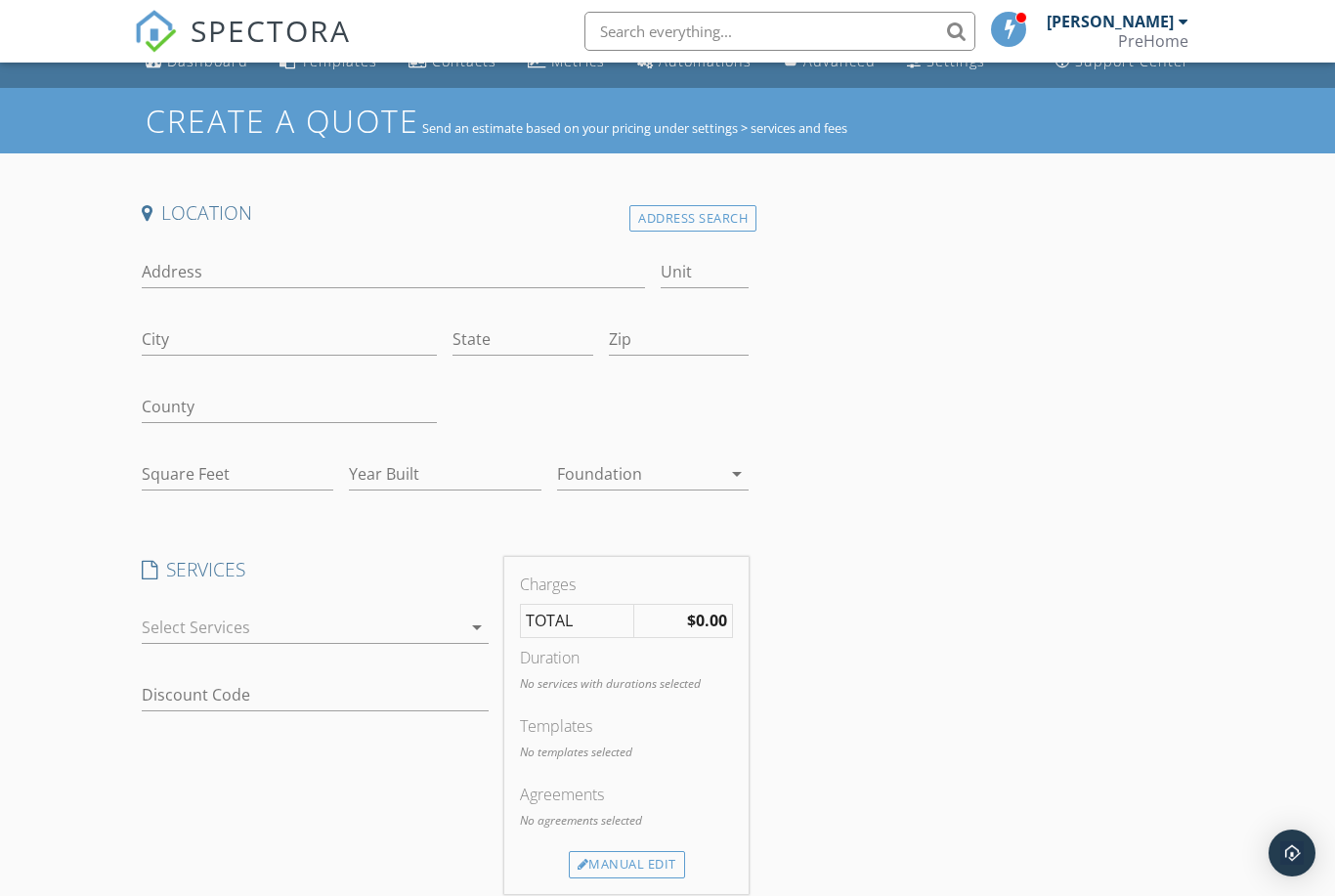
click at [473, 632] on icon "arrow_drop_down" at bounding box center [477, 627] width 24 height 24
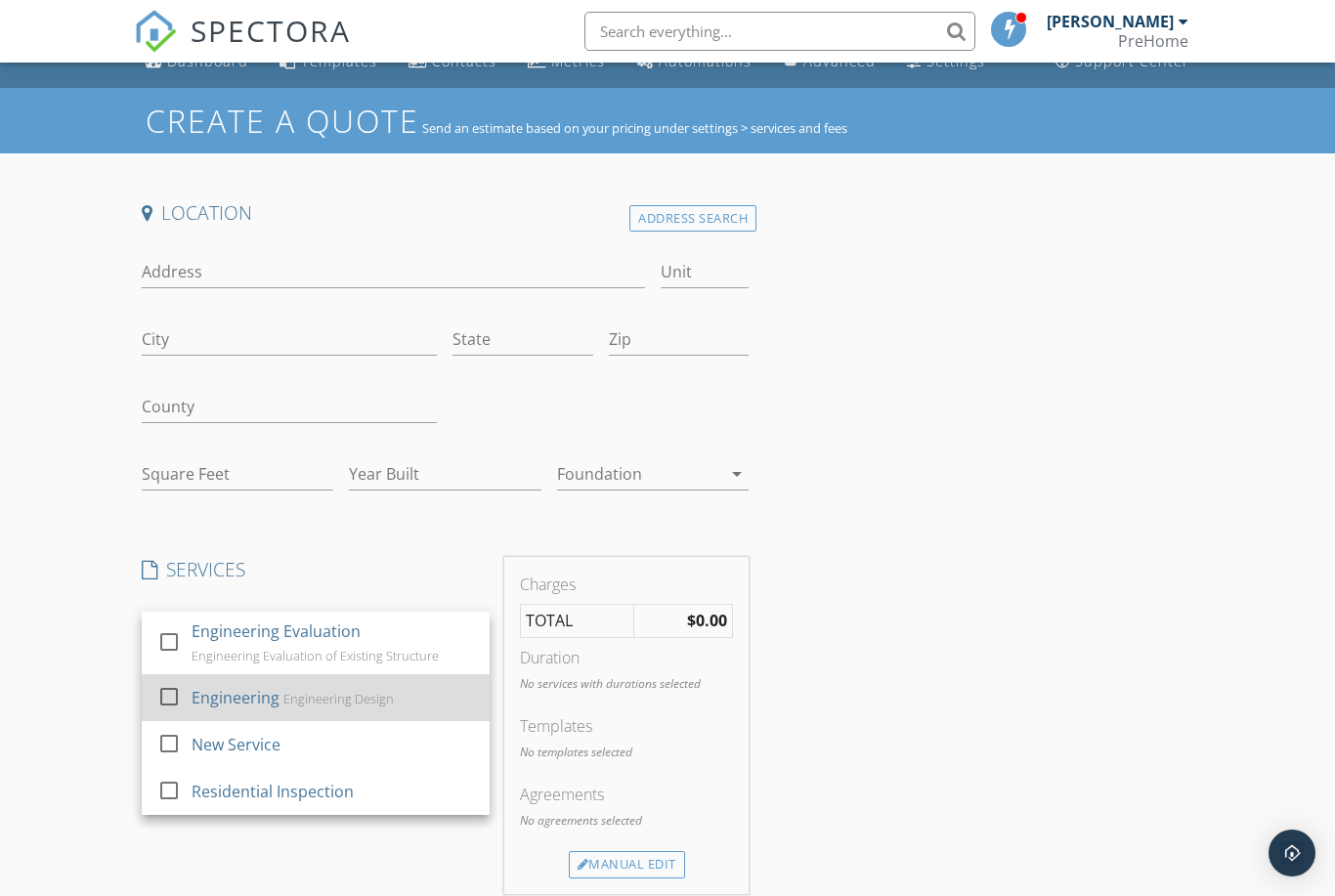
click at [189, 700] on div "check_box_outline_blank Engineering Engineering Design" at bounding box center [315, 697] width 316 height 44
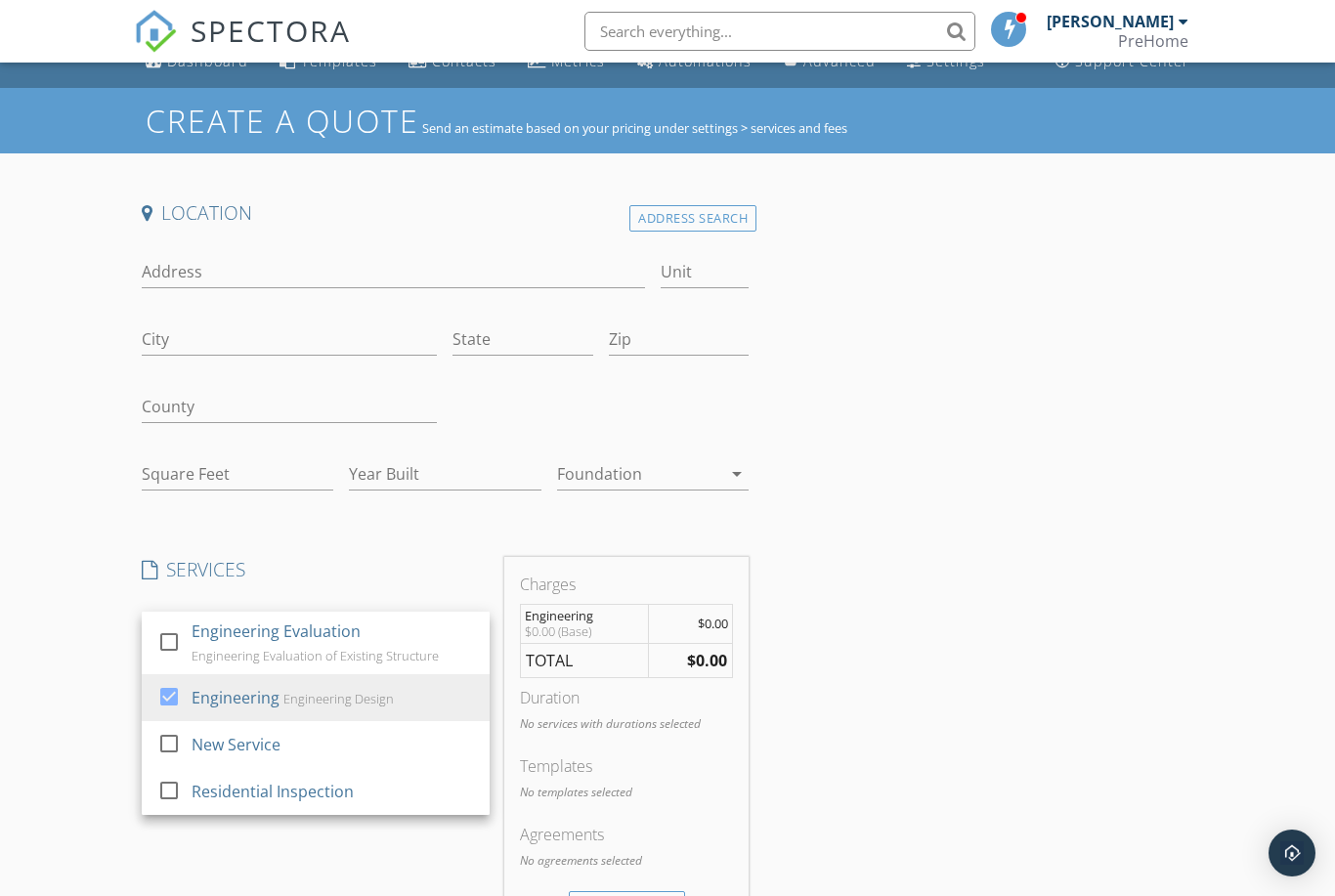
click at [584, 521] on div "Location Address Search Address Unit City State Zip County Square Feet Year Bui…" at bounding box center [446, 777] width 623 height 1155
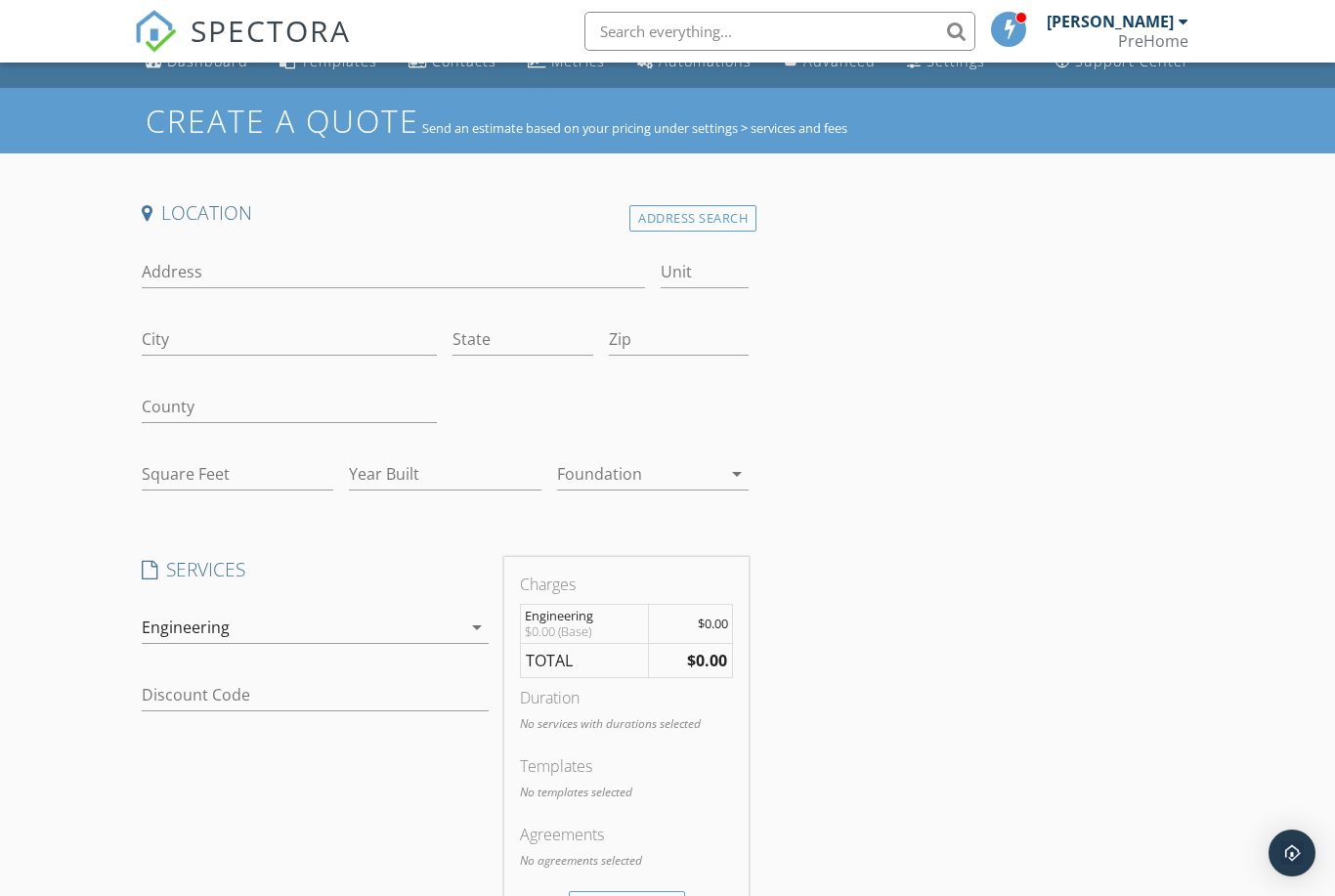
click at [682, 620] on td "$0.00" at bounding box center [690, 624] width 84 height 40
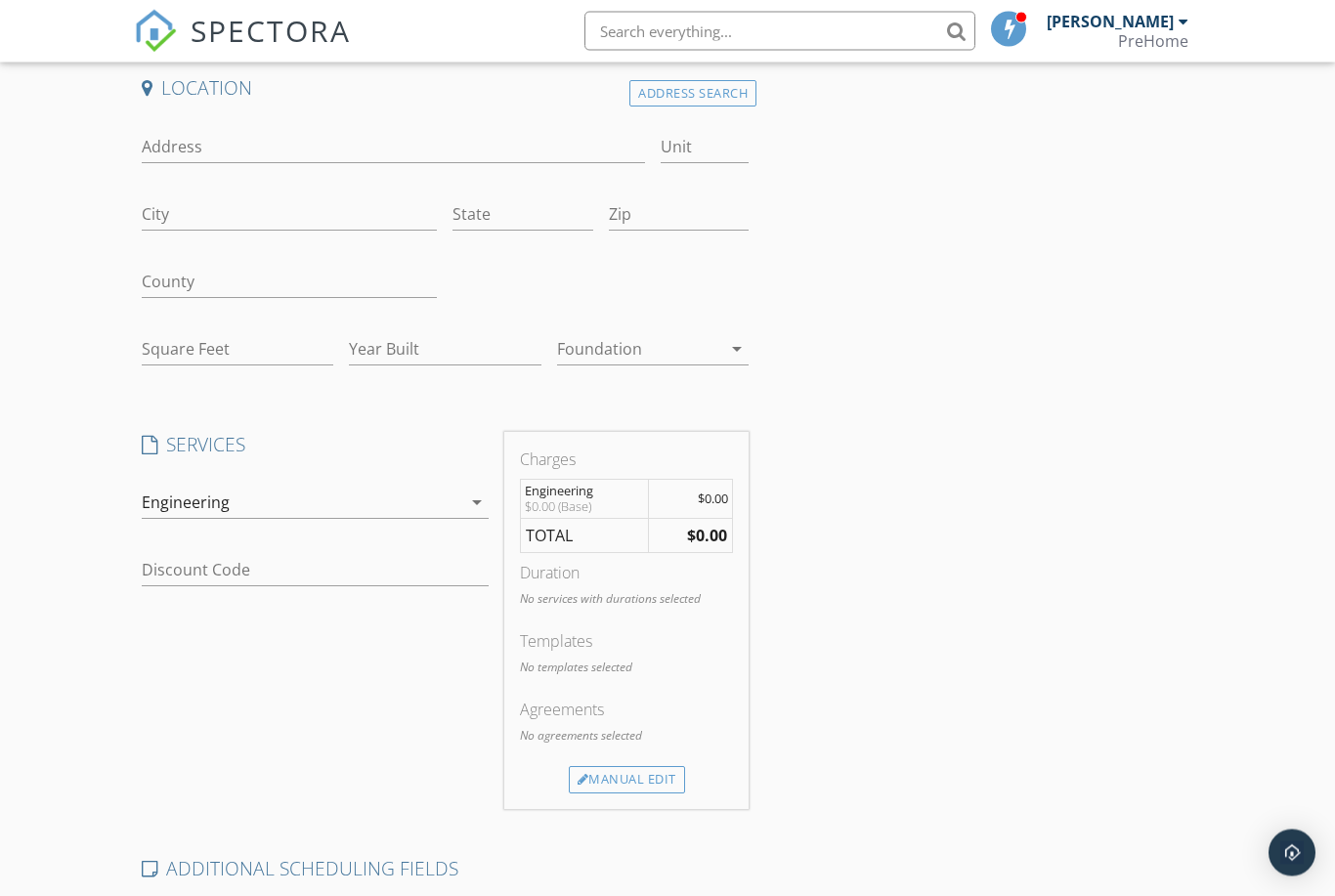
scroll to position [161, 0]
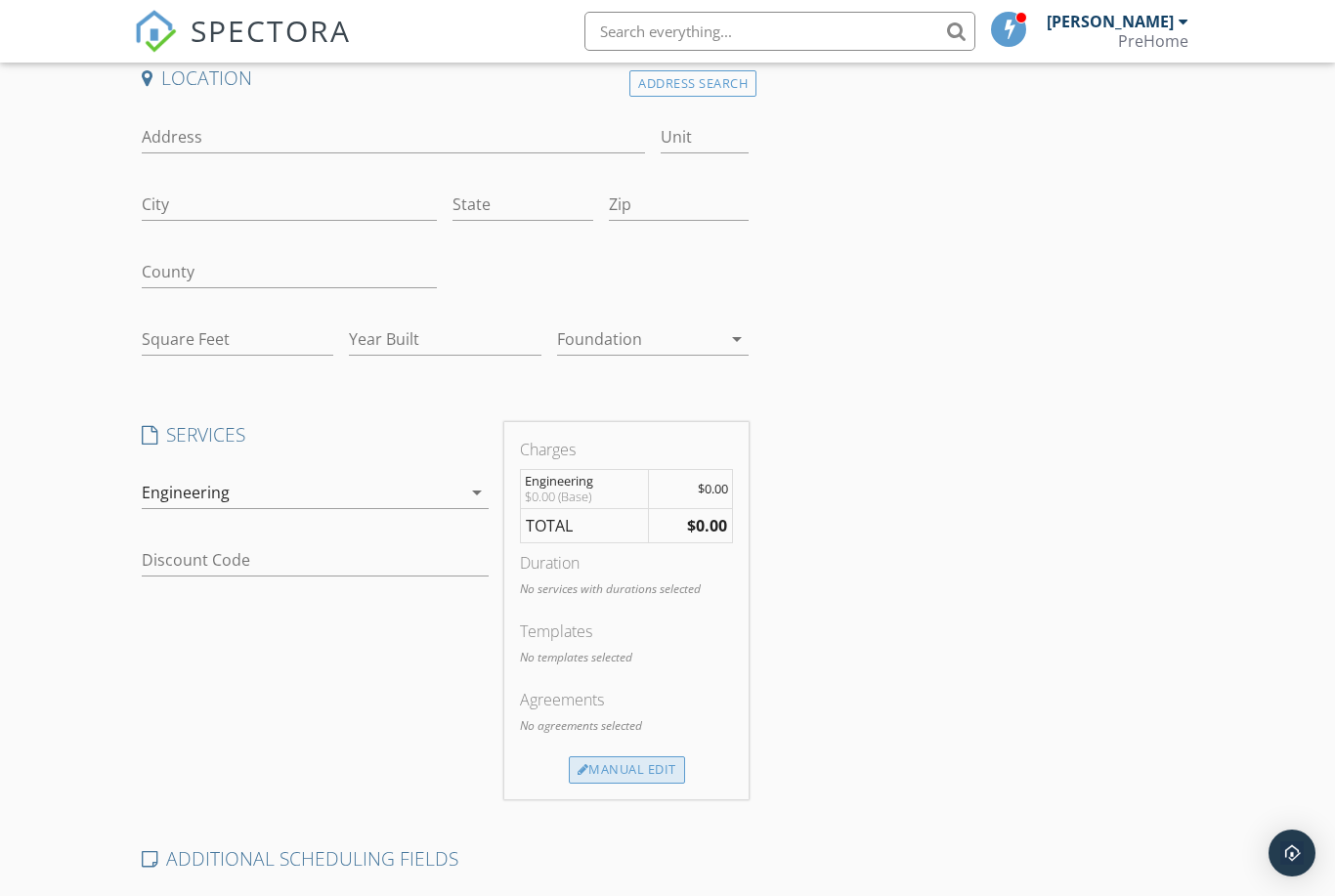
click at [630, 765] on div "Manual Edit" at bounding box center [627, 770] width 116 height 28
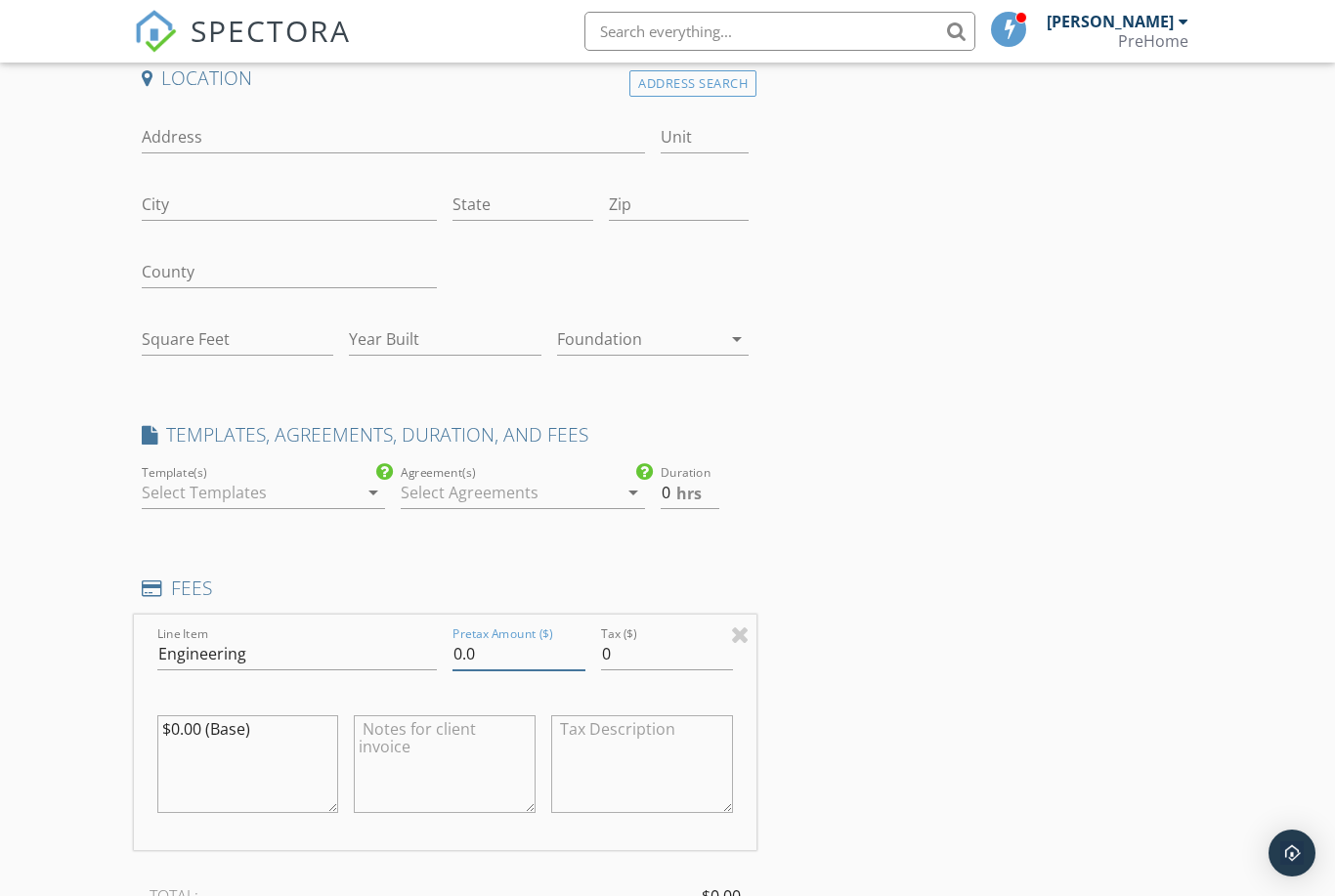
click at [501, 651] on input "0.0" at bounding box center [518, 654] width 132 height 32
type input "0"
type input "2000"
click at [828, 542] on div "Location Address Search Address Unit City State Zip County Square Feet Year Bui…" at bounding box center [668, 730] width 1068 height 1329
click at [1096, 700] on div "Location Address Search Address Unit City State Zip County Square Feet Year Bui…" at bounding box center [668, 730] width 1068 height 1329
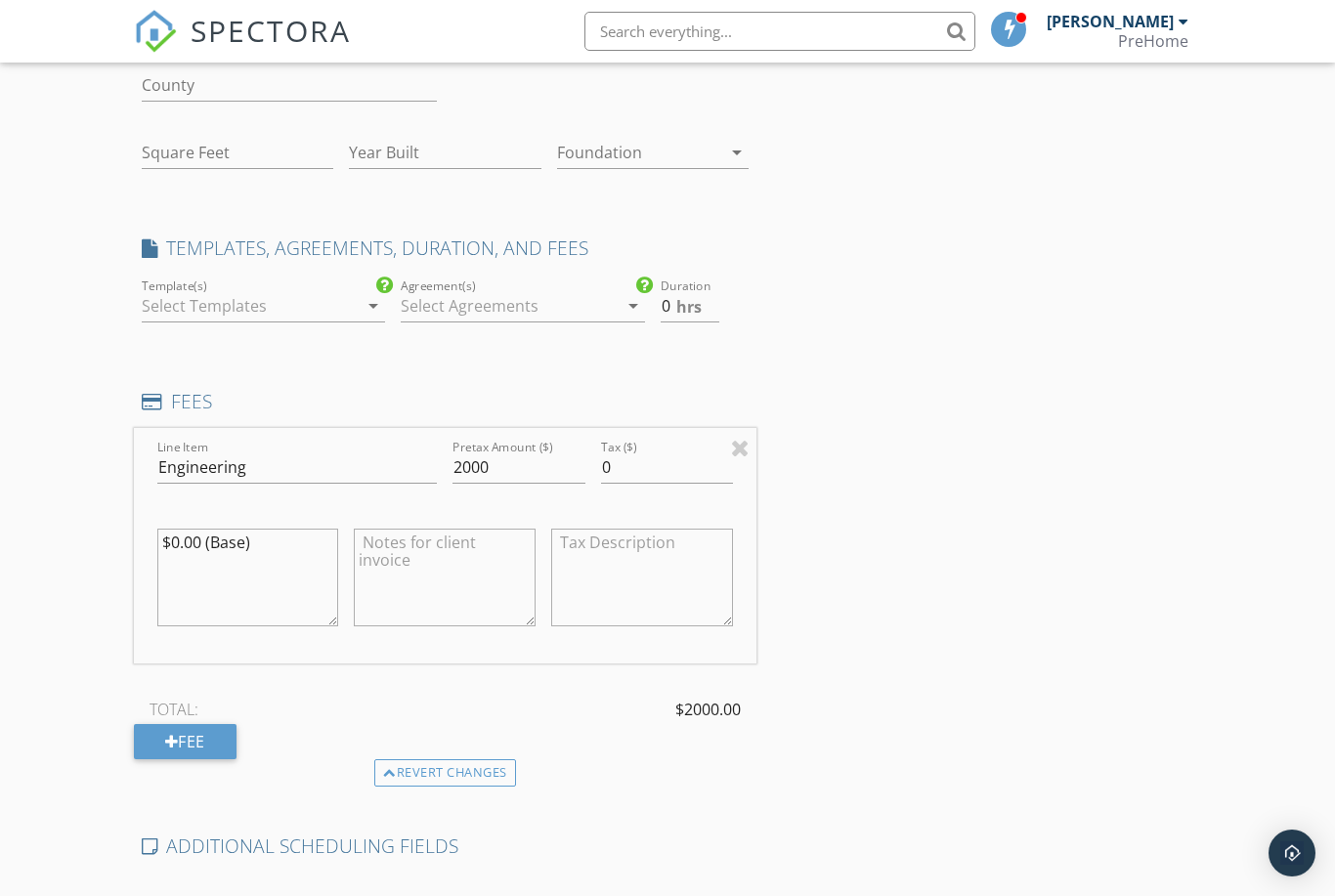
scroll to position [349, 0]
click at [215, 731] on div "Fee" at bounding box center [185, 740] width 102 height 35
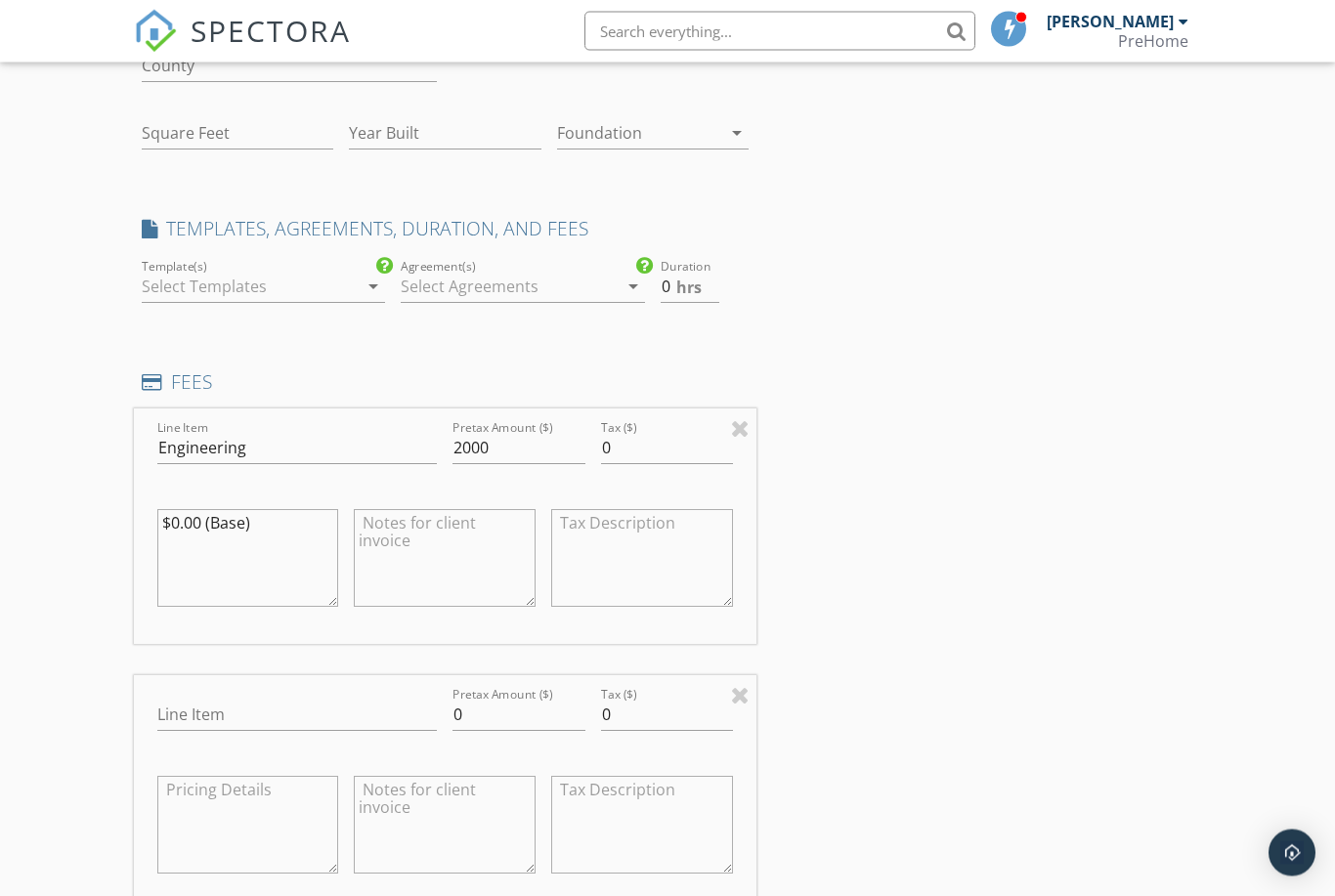
scroll to position [367, 0]
click at [742, 688] on div at bounding box center [740, 695] width 19 height 24
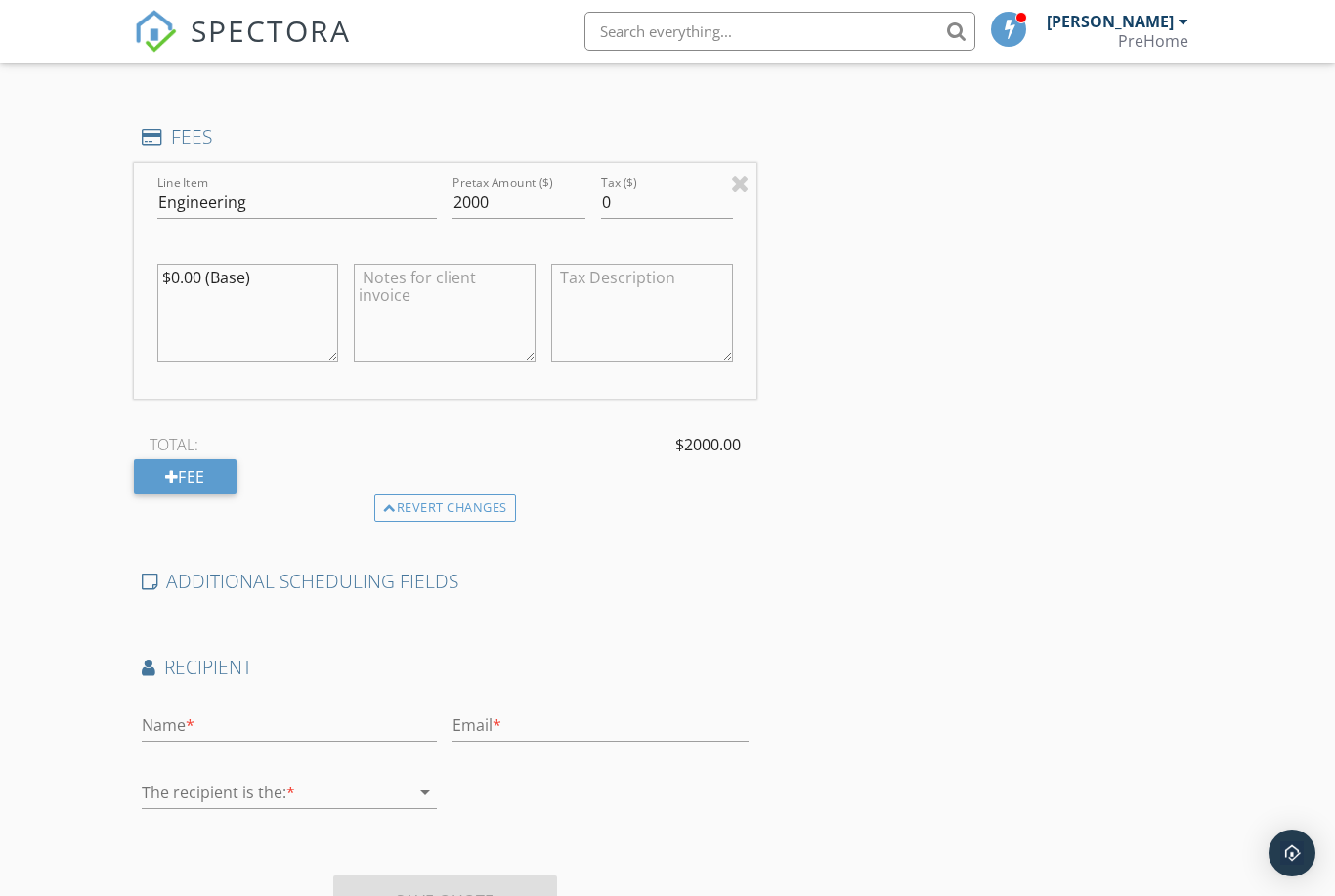
scroll to position [640, 0]
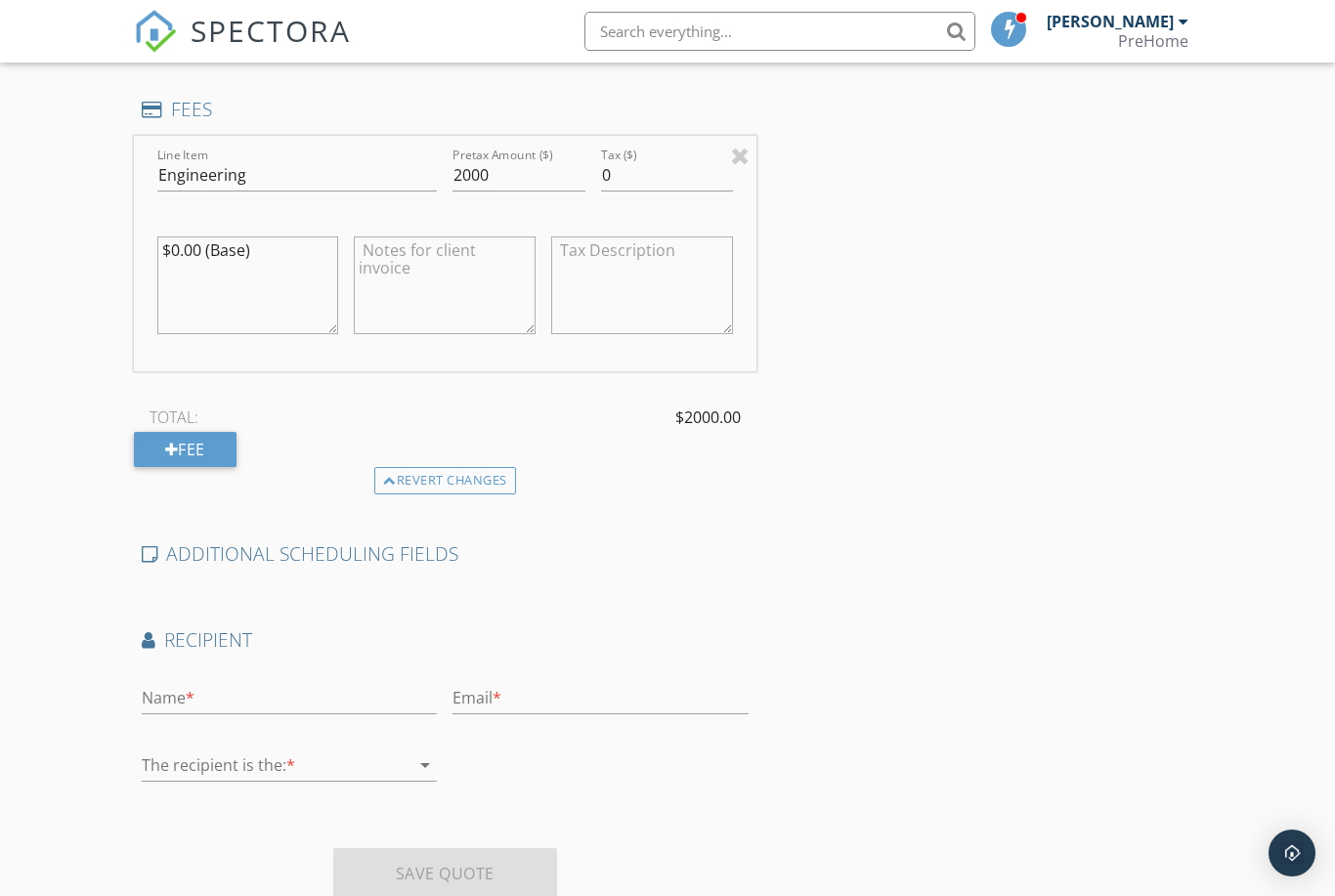
click at [413, 763] on div "arrow_drop_down" at bounding box center [424, 766] width 28 height 24
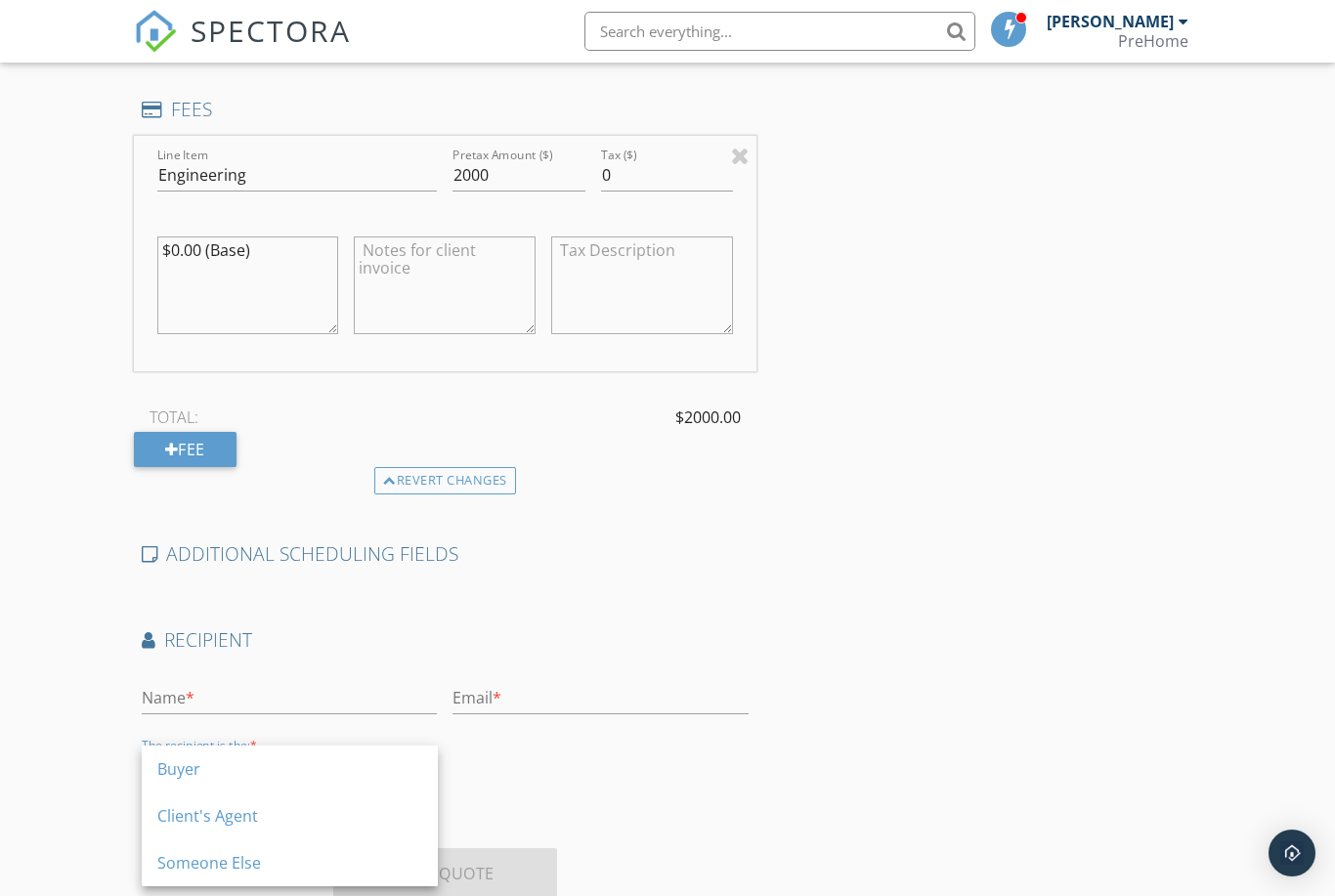
click at [677, 780] on div "Name * Email * The recipient is the: * arrow_drop_down" at bounding box center [446, 734] width 623 height 135
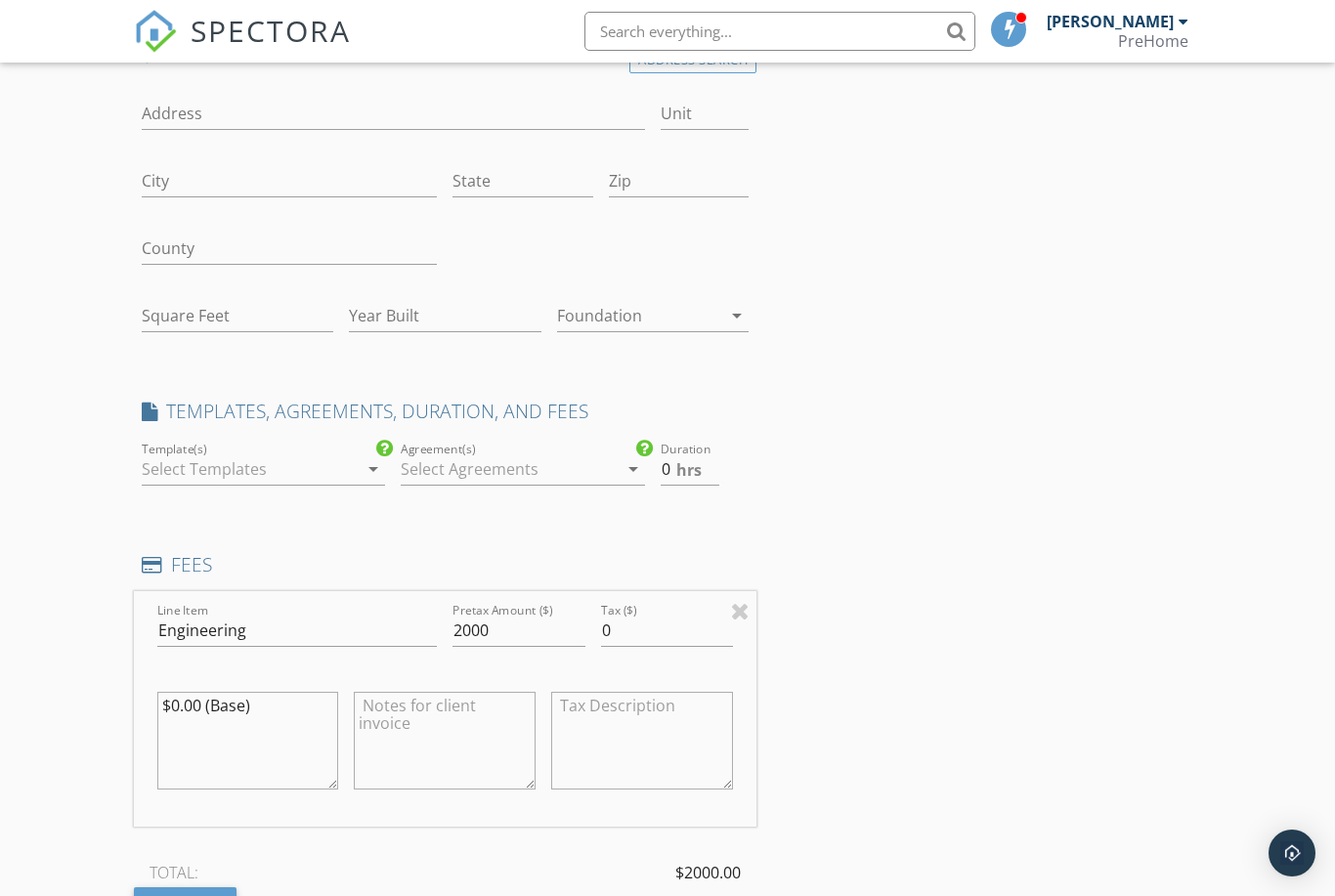
scroll to position [174, 0]
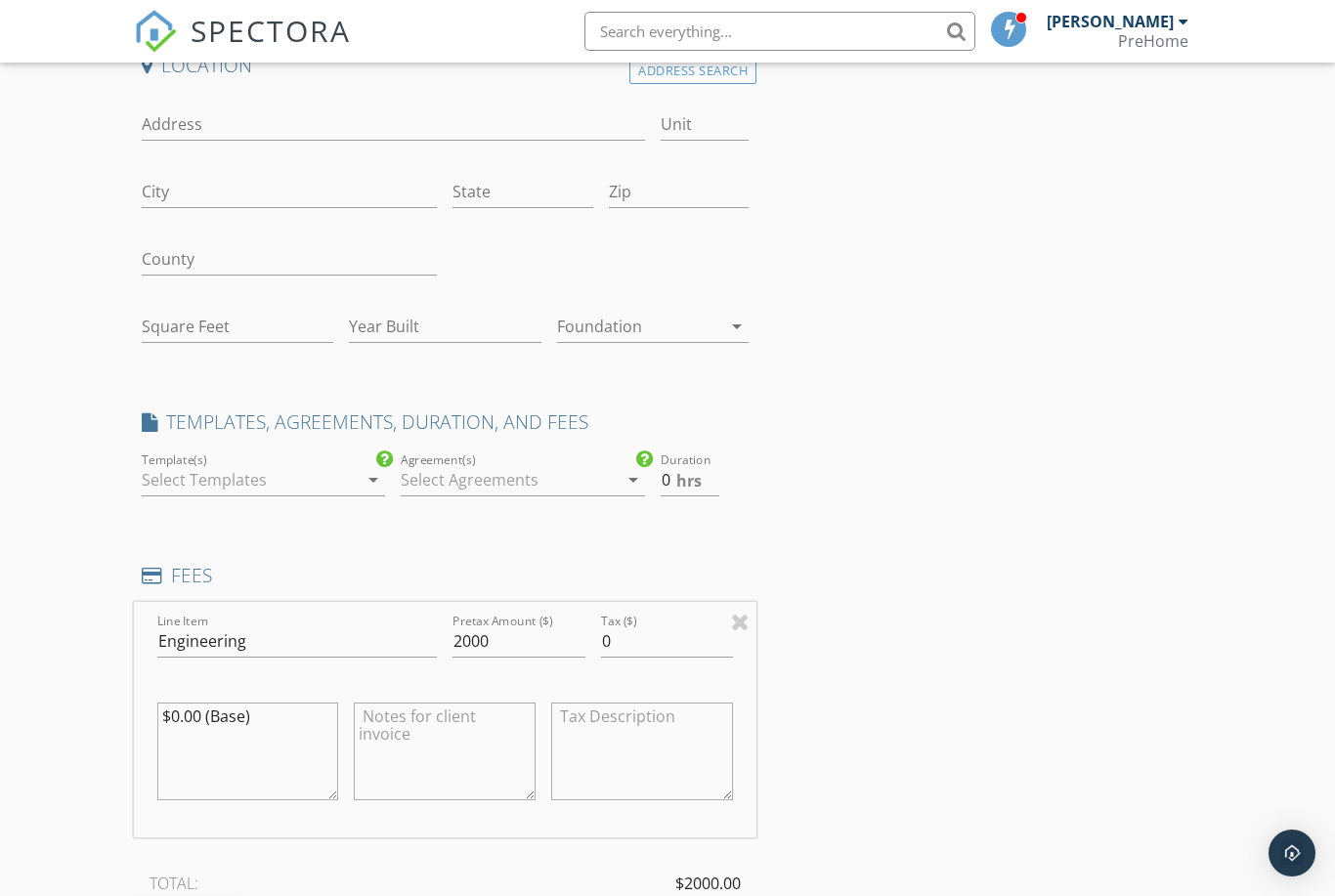
click at [434, 480] on div at bounding box center [509, 479] width 217 height 31
click at [674, 388] on div "Location Address Search Address Unit City State Zip County Square Feet Year Bui…" at bounding box center [446, 717] width 623 height 1329
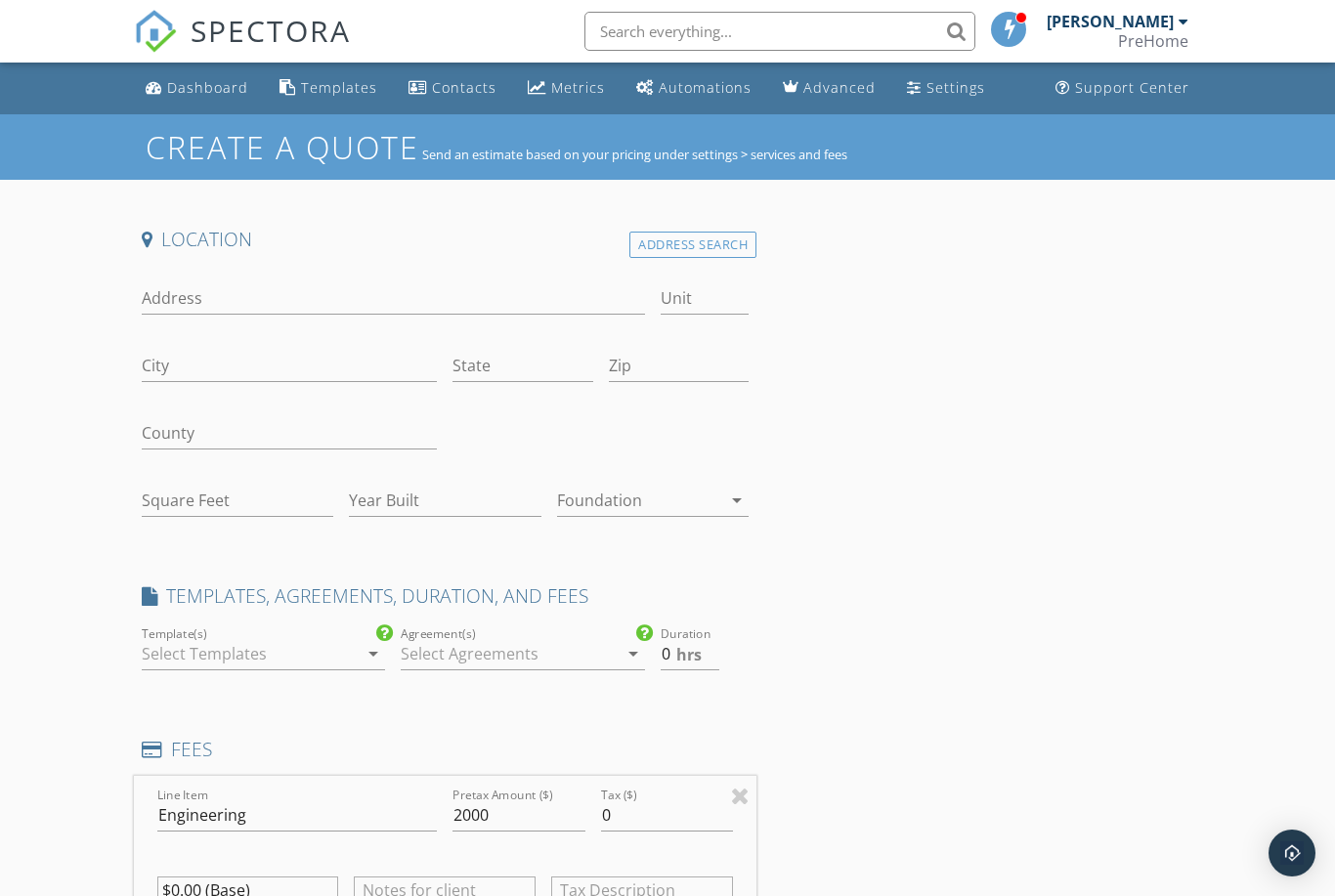
scroll to position [48, 0]
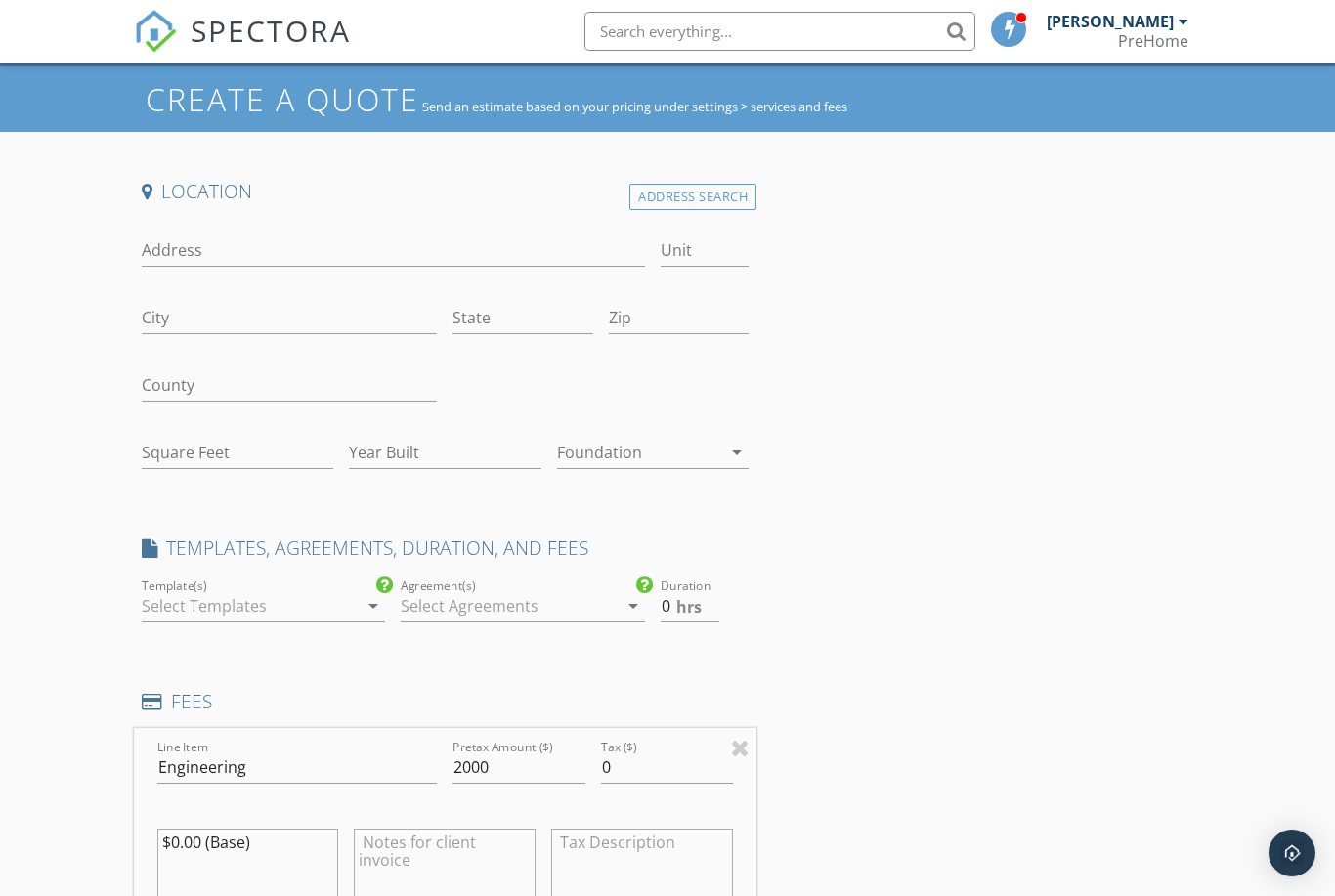
click at [479, 602] on div at bounding box center [509, 605] width 217 height 31
click at [803, 558] on div "Location Address Search Address Unit City State Zip County Square Feet Year Bui…" at bounding box center [668, 843] width 1068 height 1329
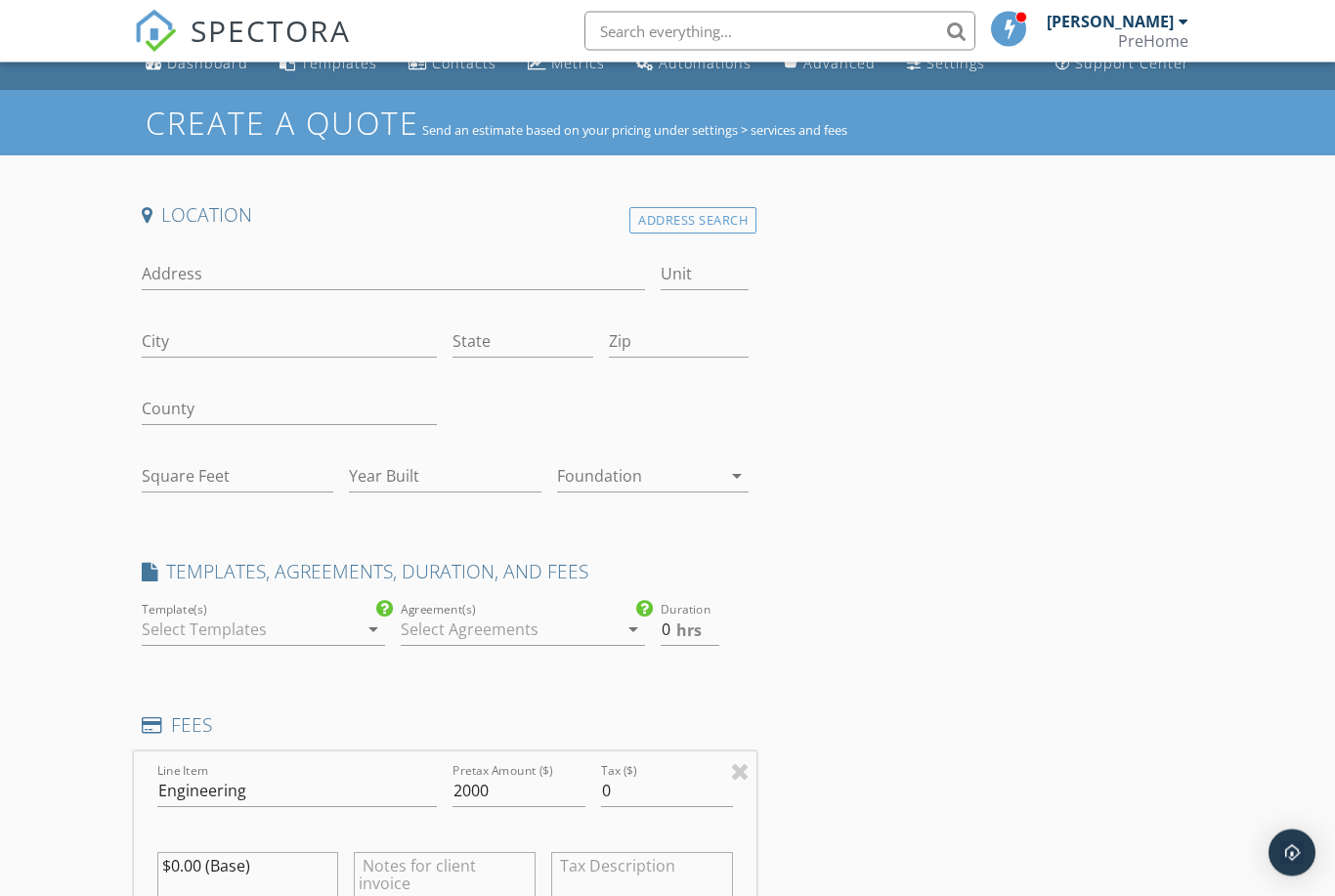
scroll to position [0, 0]
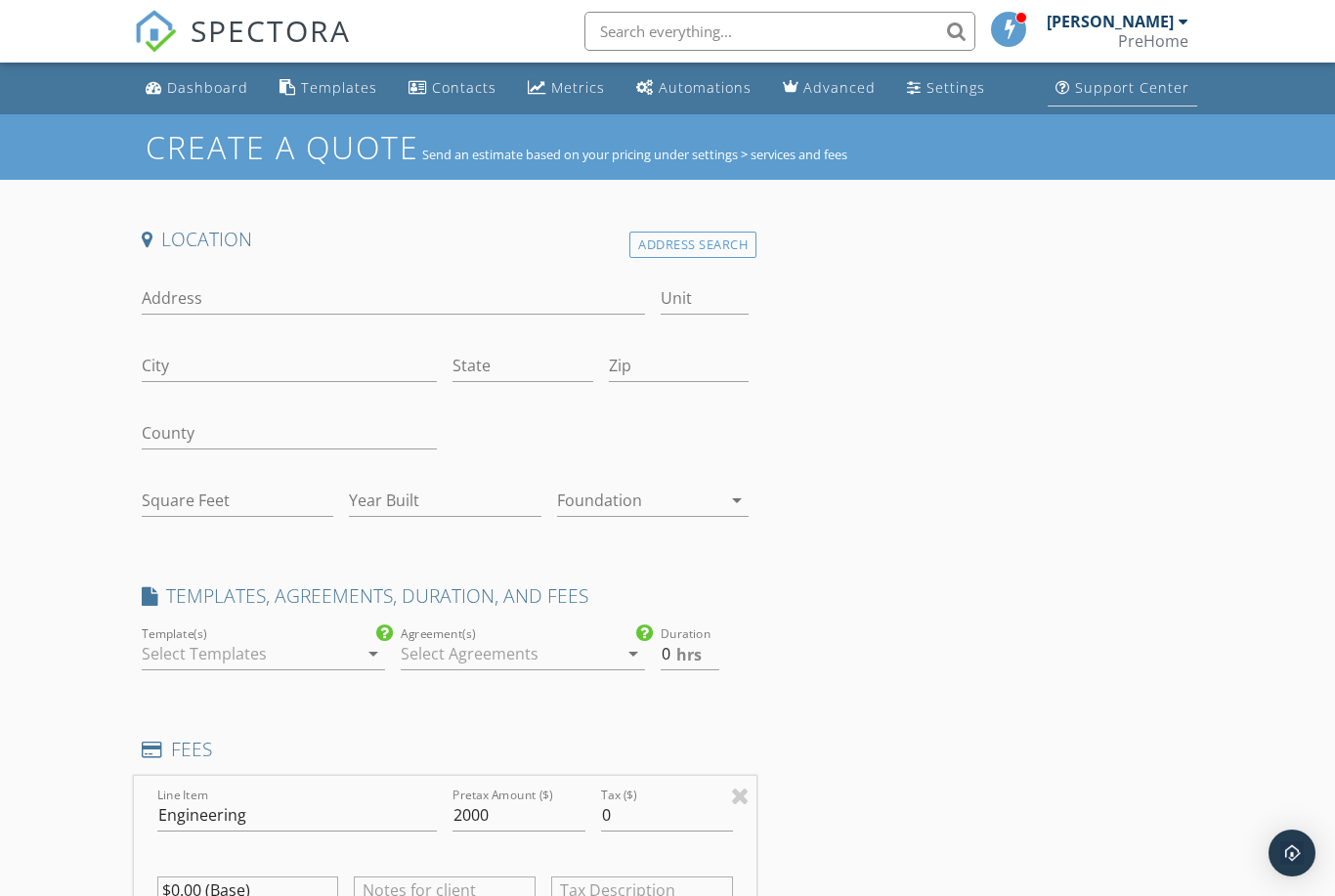
click at [1088, 86] on div "Support Center" at bounding box center [1132, 88] width 114 height 19
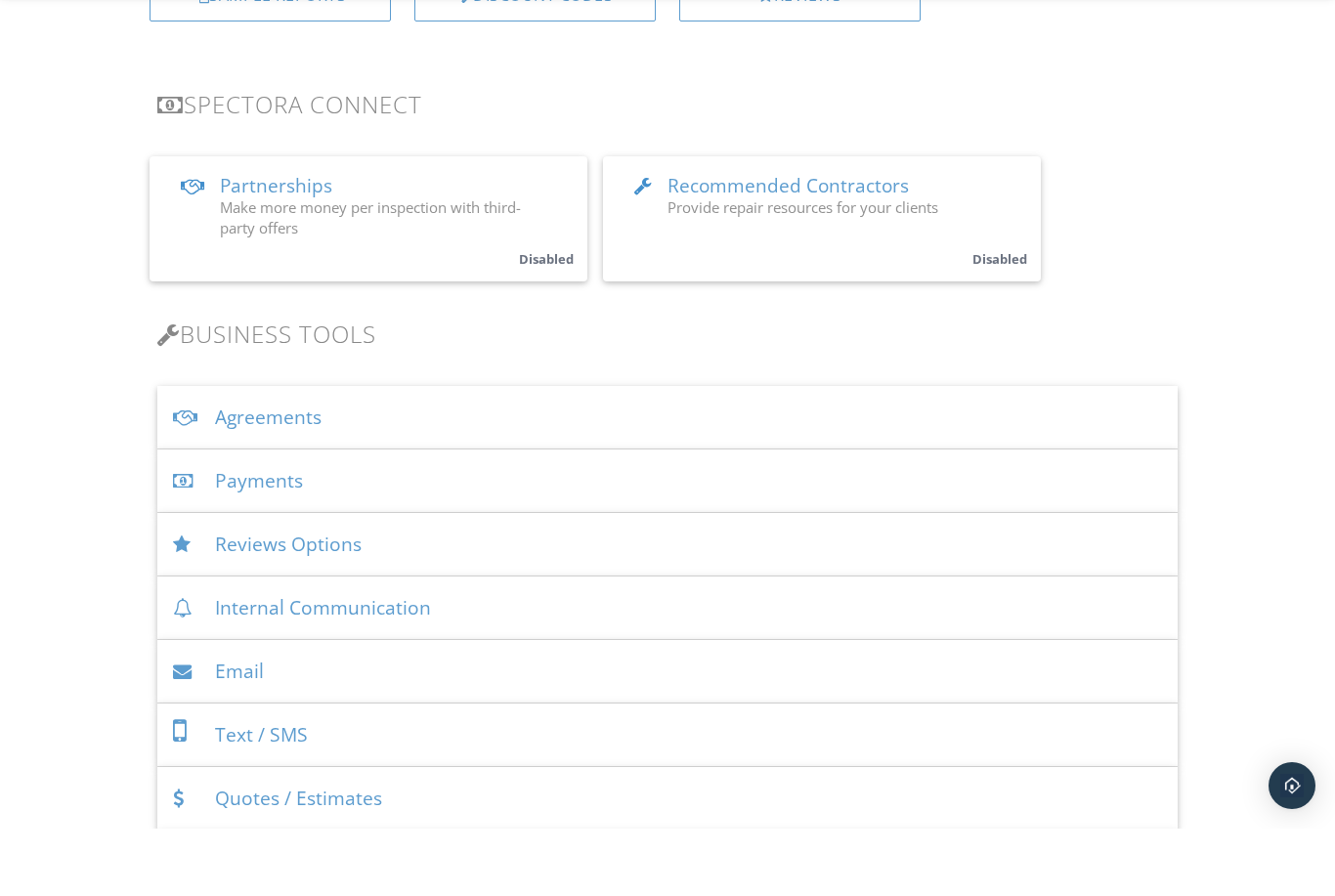
scroll to position [333, 0]
click at [294, 452] on div "Agreements" at bounding box center [668, 484] width 1022 height 64
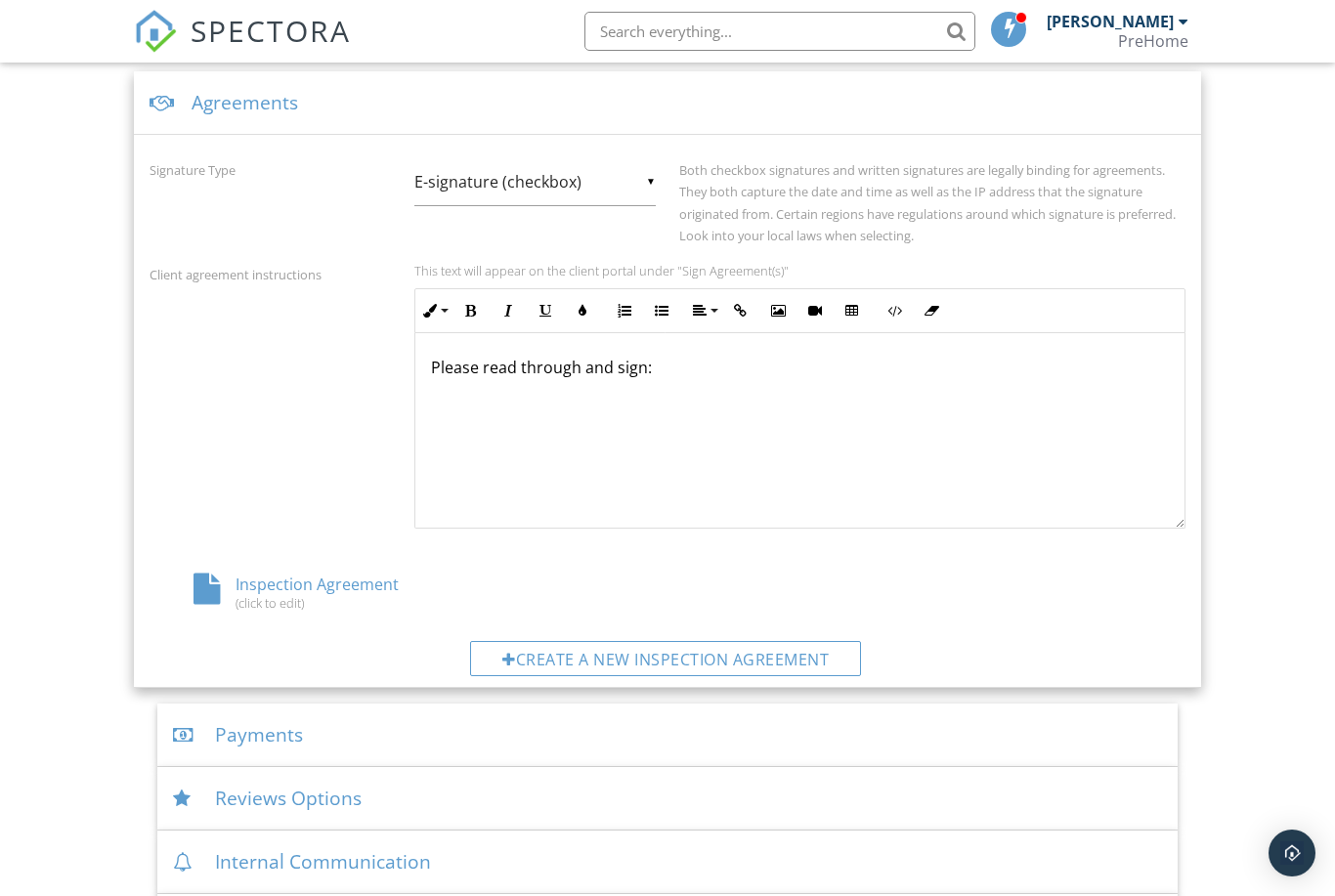
scroll to position [719, 0]
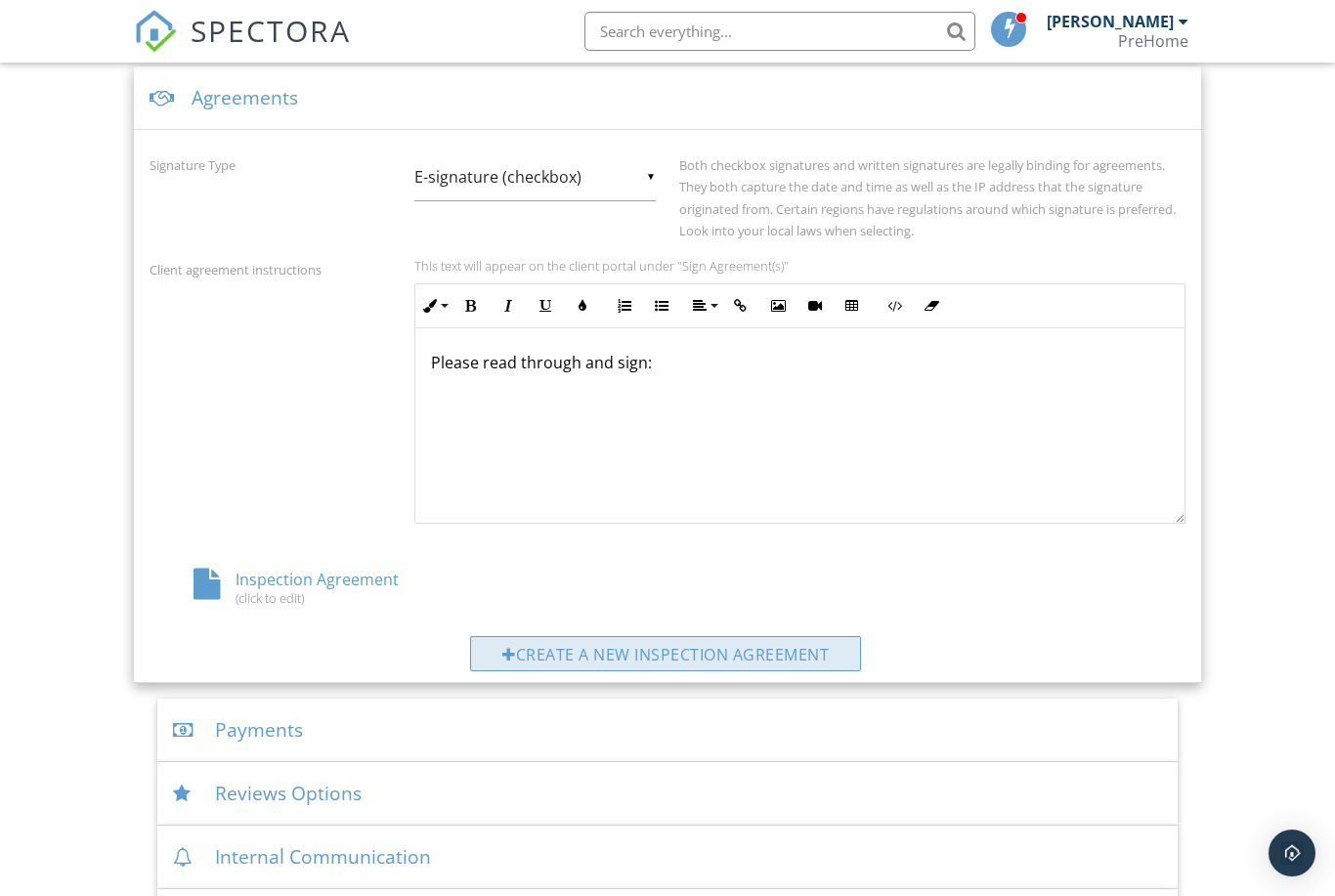
click at [620, 660] on div "Create a new inspection agreement" at bounding box center [666, 653] width 391 height 35
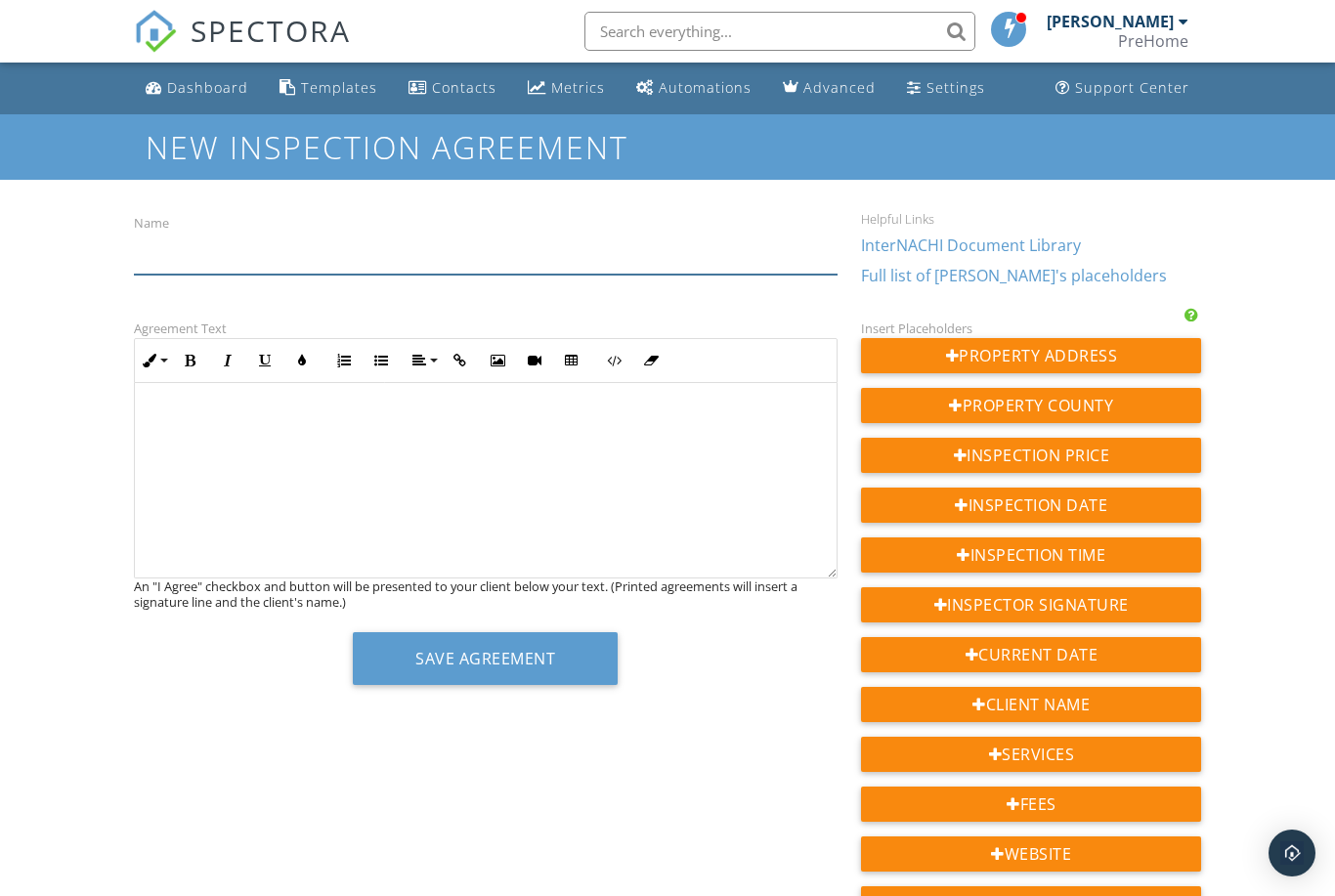
click at [208, 237] on input "Name" at bounding box center [486, 251] width 704 height 48
type input "E"
type input "C"
click at [207, 429] on div at bounding box center [486, 480] width 702 height 196
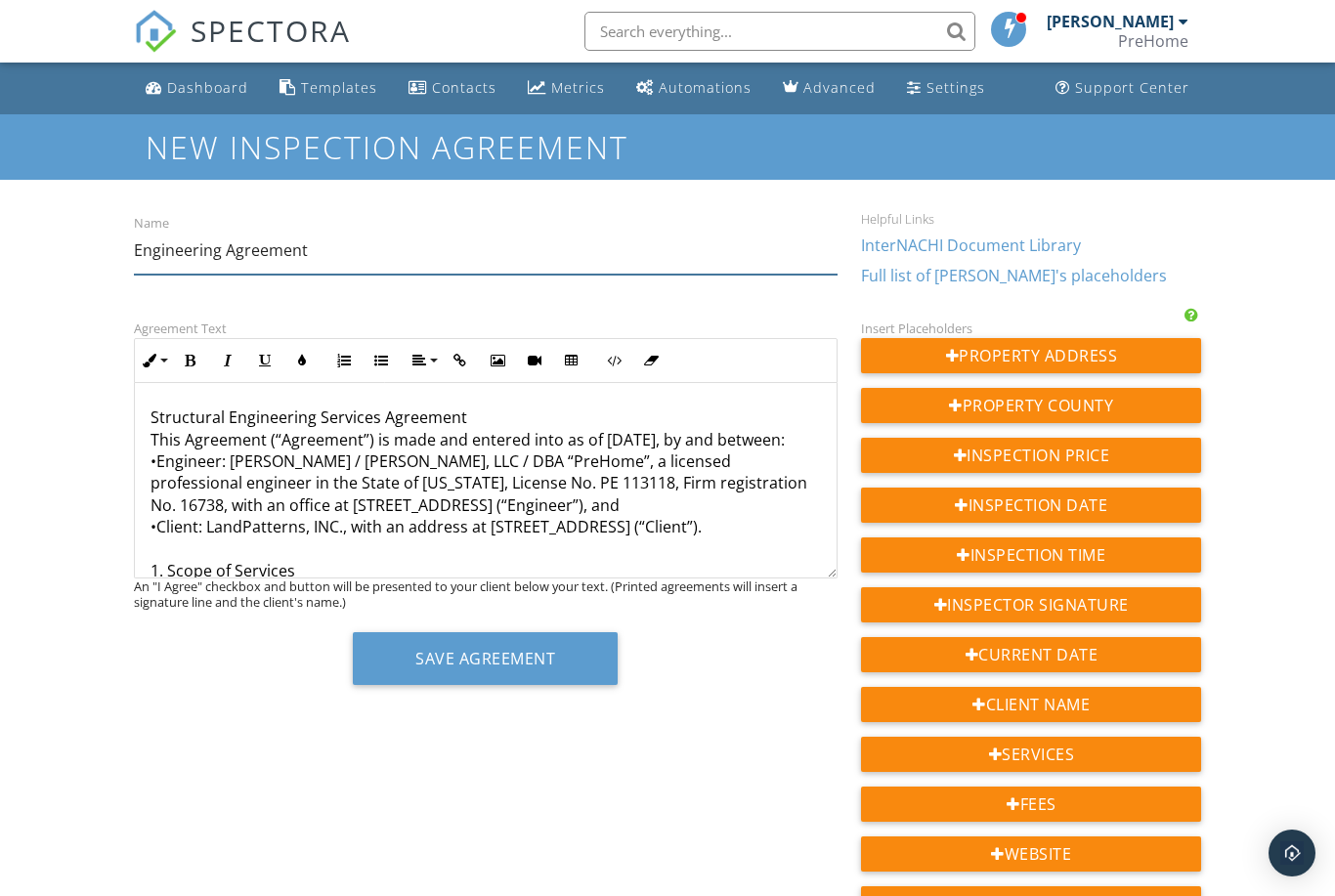
click at [137, 254] on input "Engineering Agreement" at bounding box center [486, 251] width 704 height 48
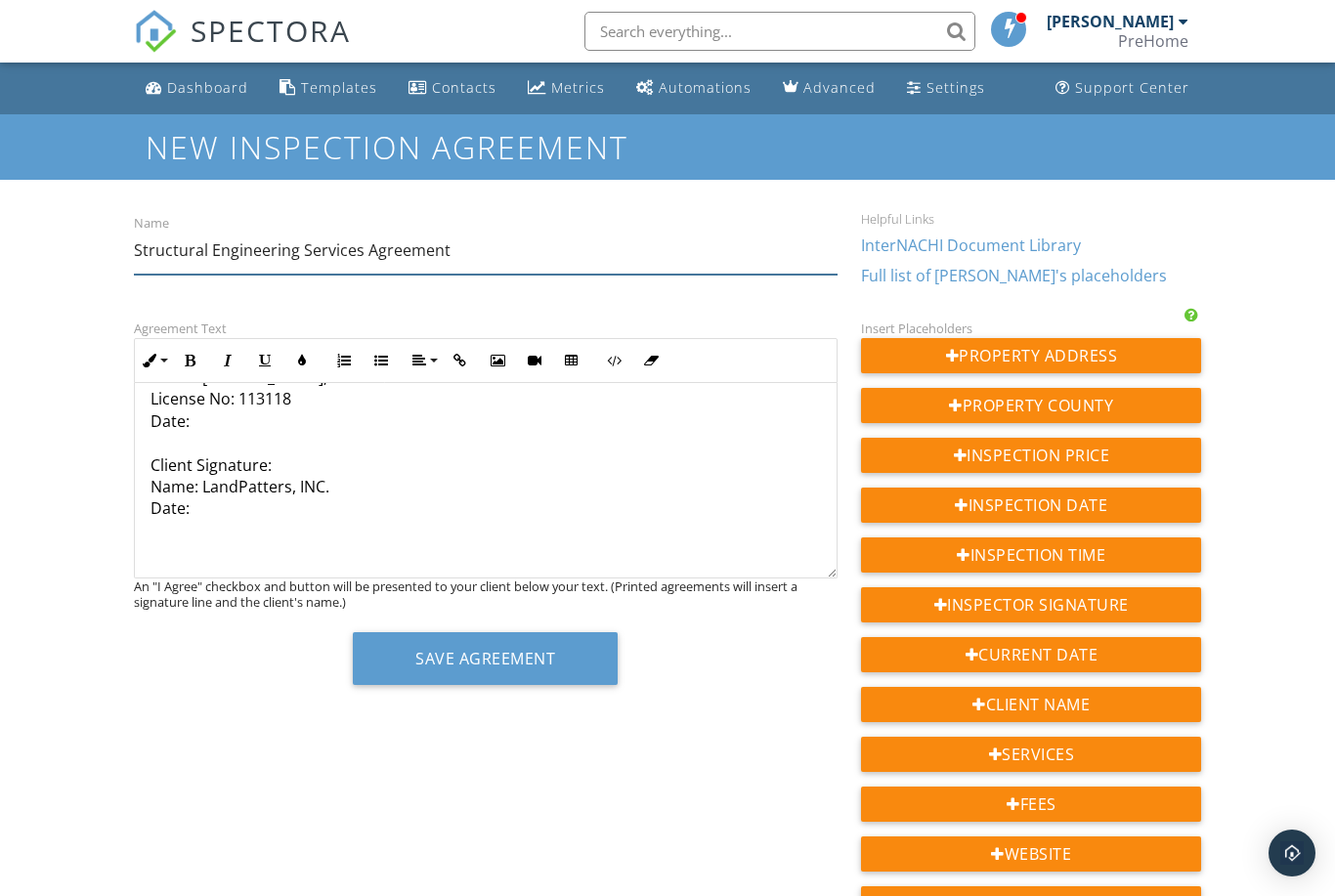
scroll to position [1726, 0]
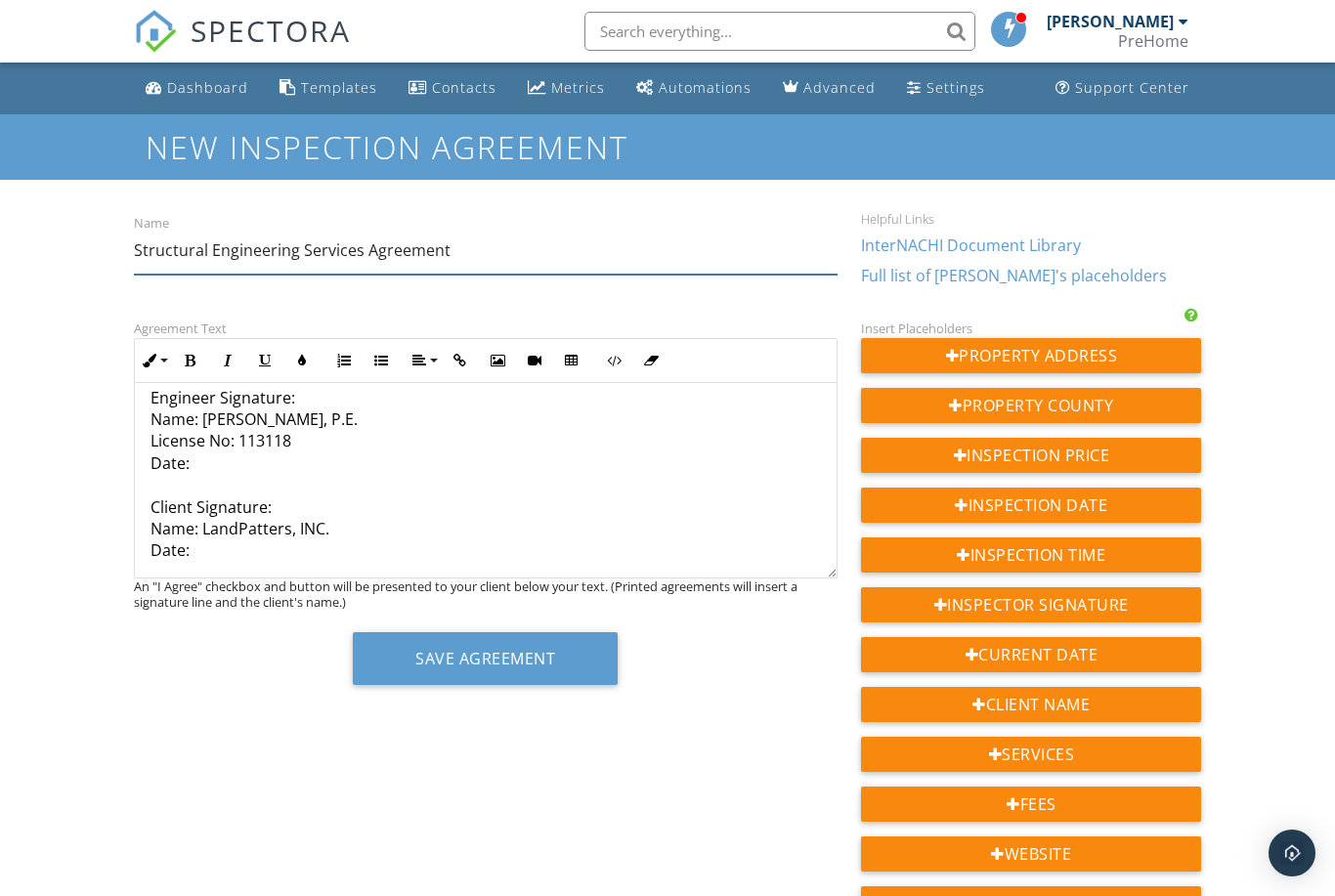
type input "Structural Engineering Services Agreement"
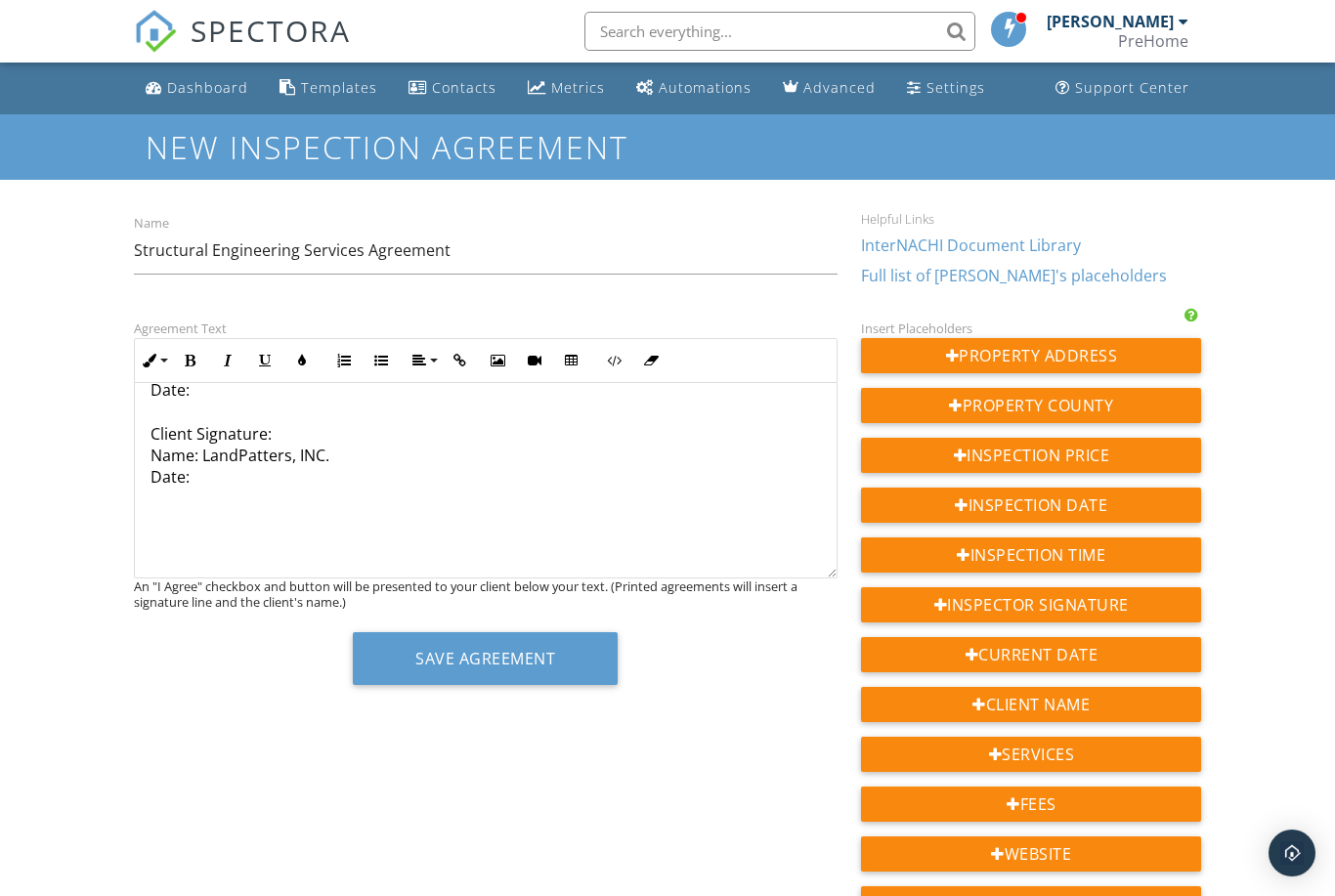
scroll to position [1809, 0]
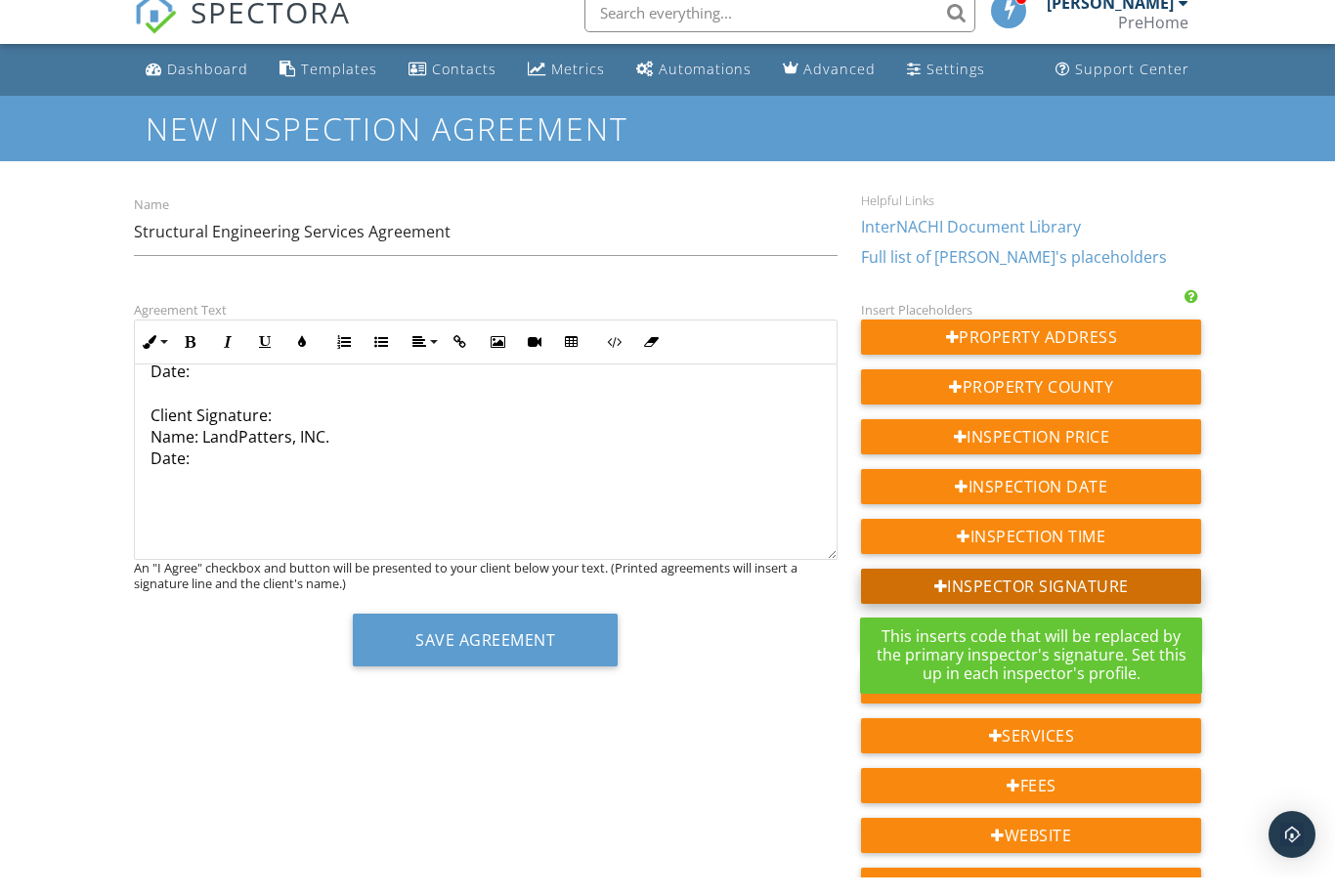
click at [918, 588] on div "Inspector Signature" at bounding box center [1032, 605] width 340 height 35
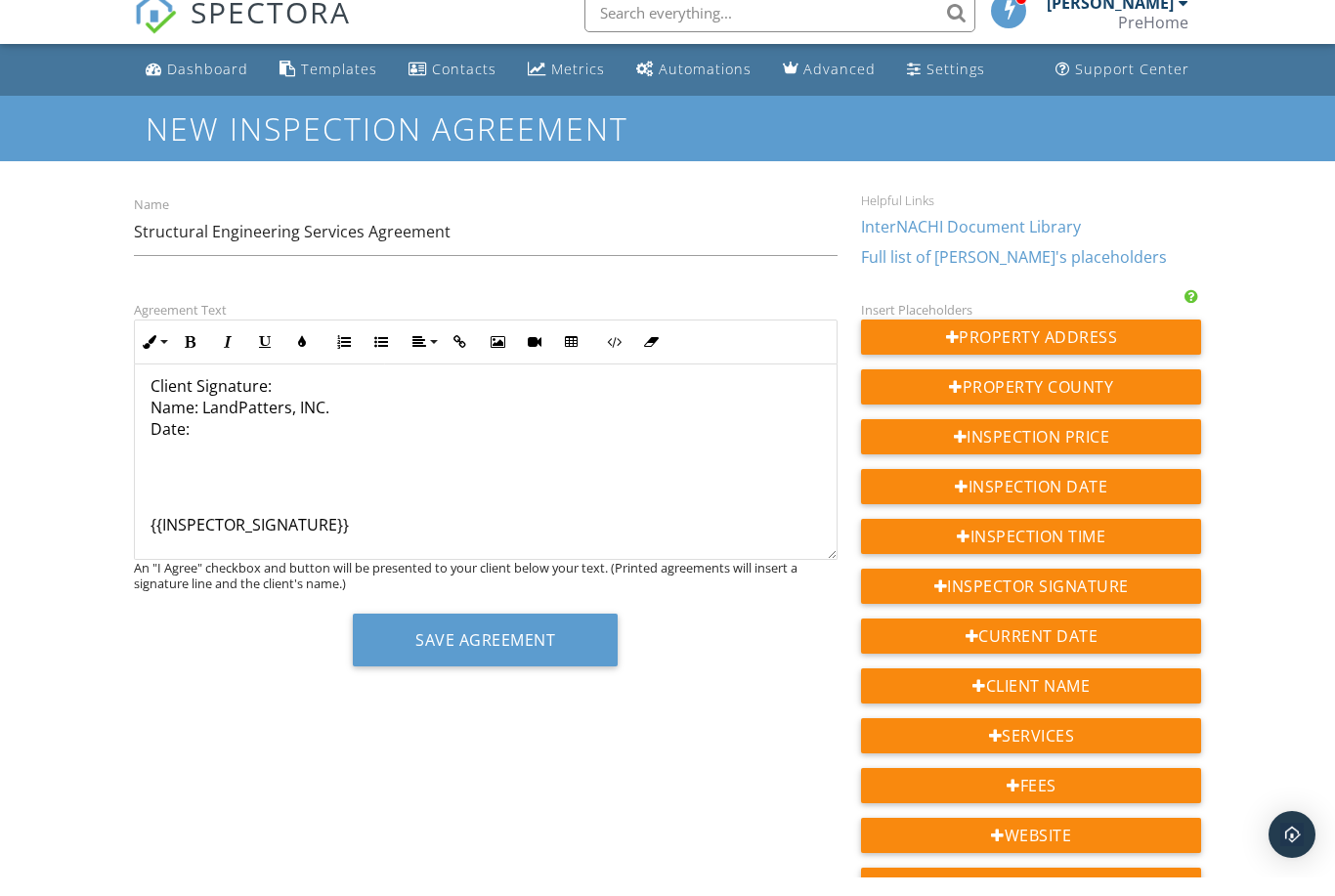
scroll to position [1838, 0]
click at [351, 558] on div "Structural Engineering Services Agreement This Agreement (“Agreement”) is made …" at bounding box center [486, 480] width 704 height 196
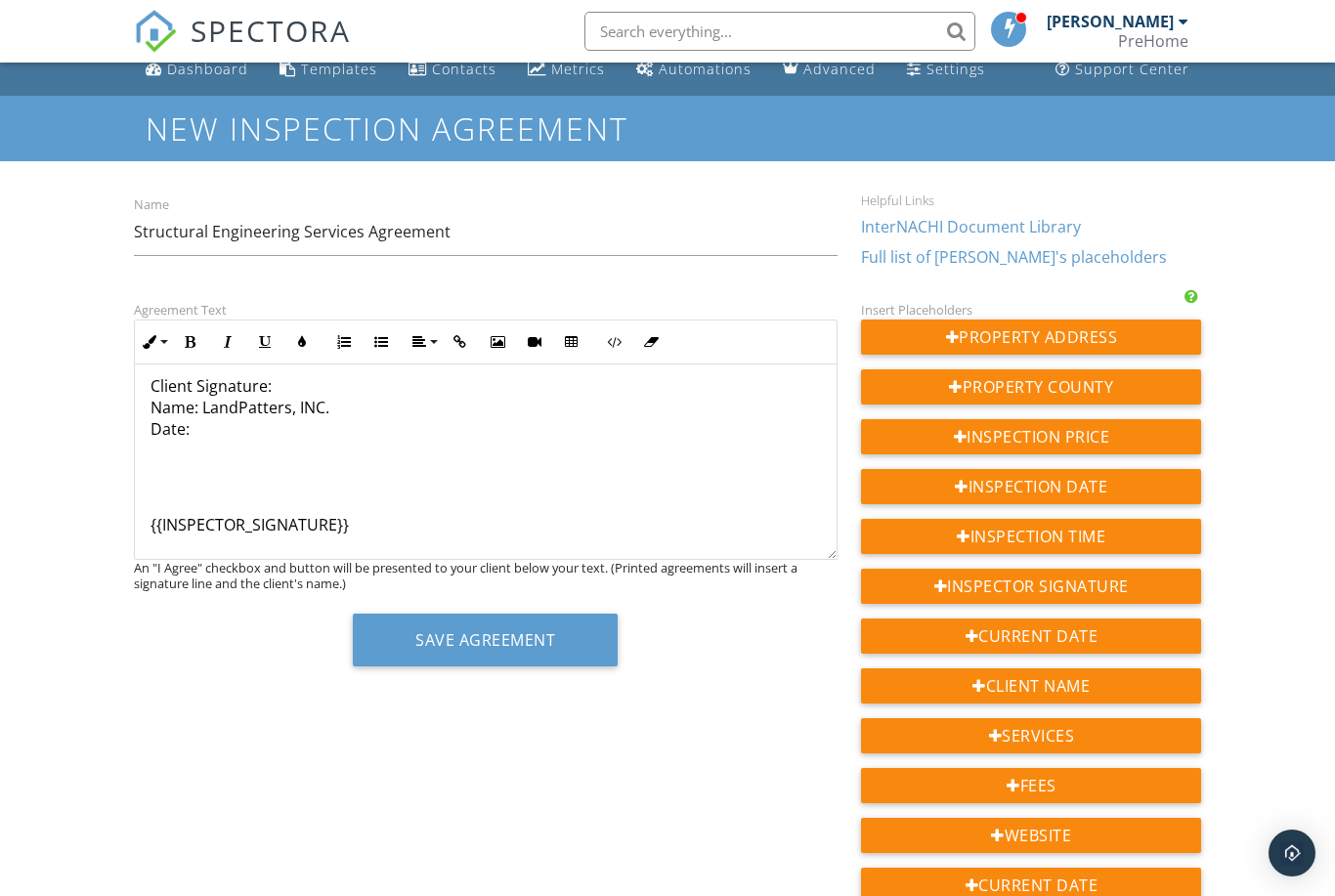
drag, startPoint x: 367, startPoint y: 532, endPoint x: 153, endPoint y: 536, distance: 214.0
click at [110, 536] on div "Dashboard Templates Contacts Metrics Automations Advanced Settings Support Cent…" at bounding box center [668, 723] width 1335 height 1359
drag, startPoint x: 380, startPoint y: 516, endPoint x: 134, endPoint y: 528, distance: 246.3
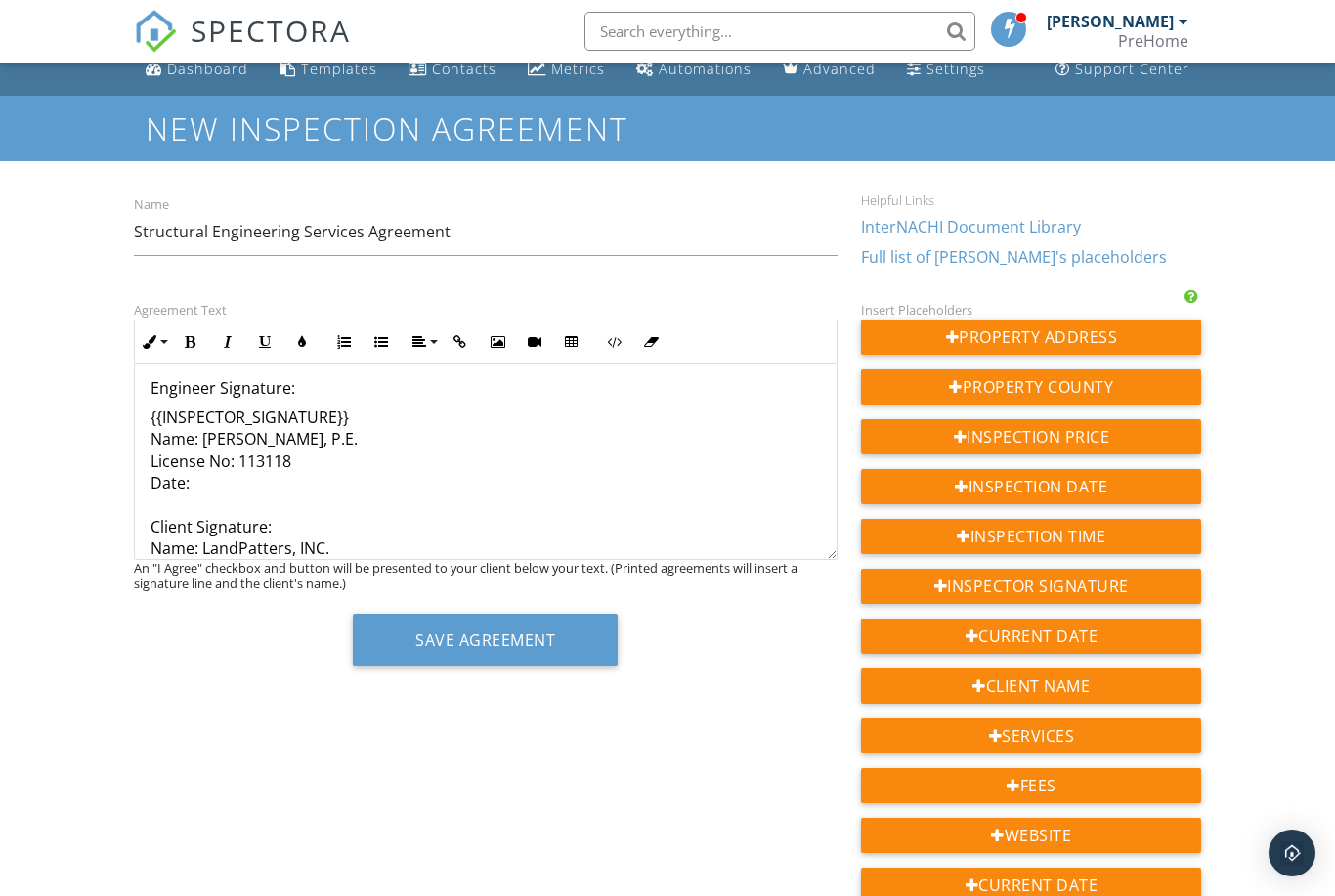
click at [253, 489] on p "{{INSPECTOR_SIGNATURE}} Name: Tony Miller, P.E. License No: 113118 Date: Client…" at bounding box center [485, 505] width 671 height 197
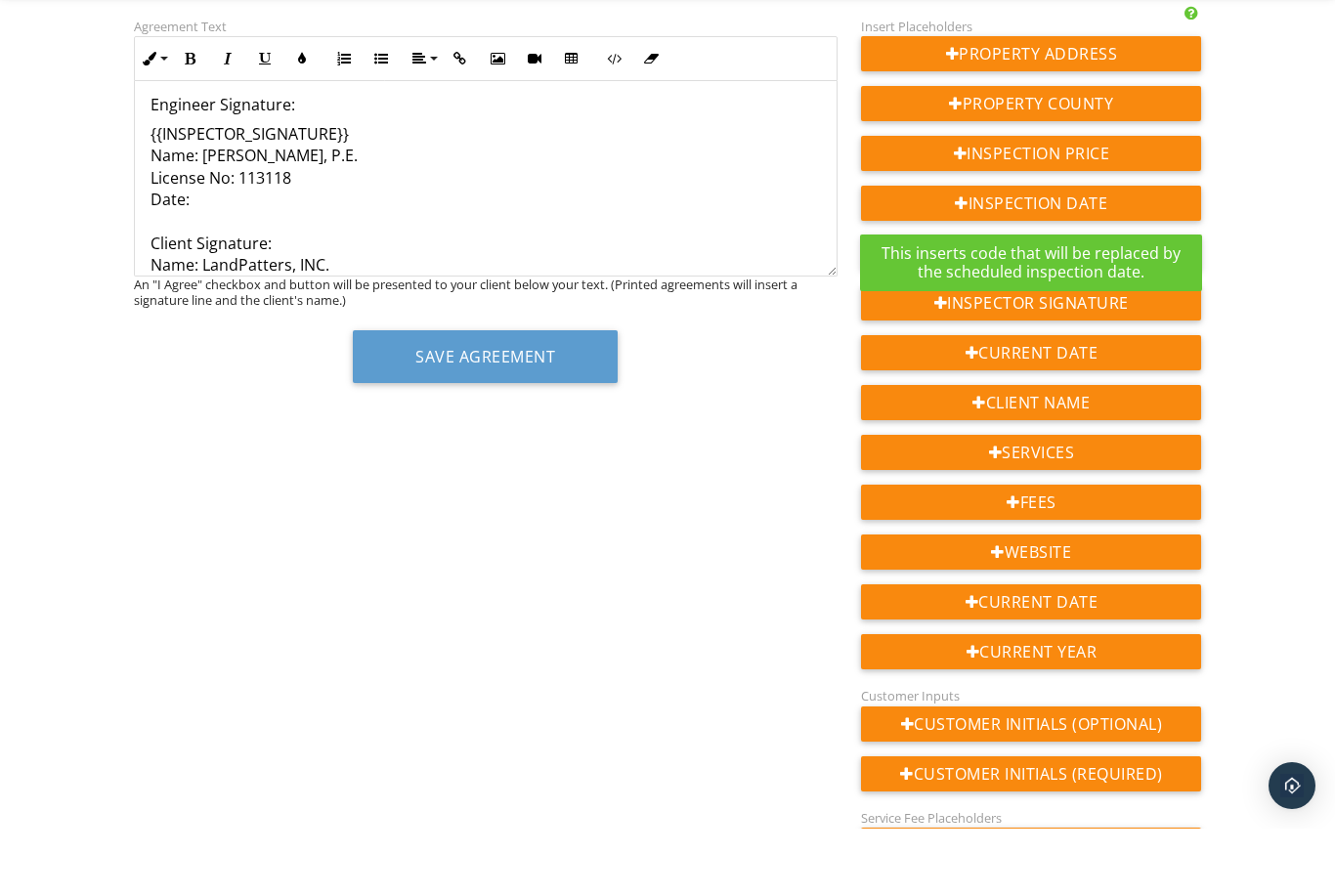
scroll to position [242, 0]
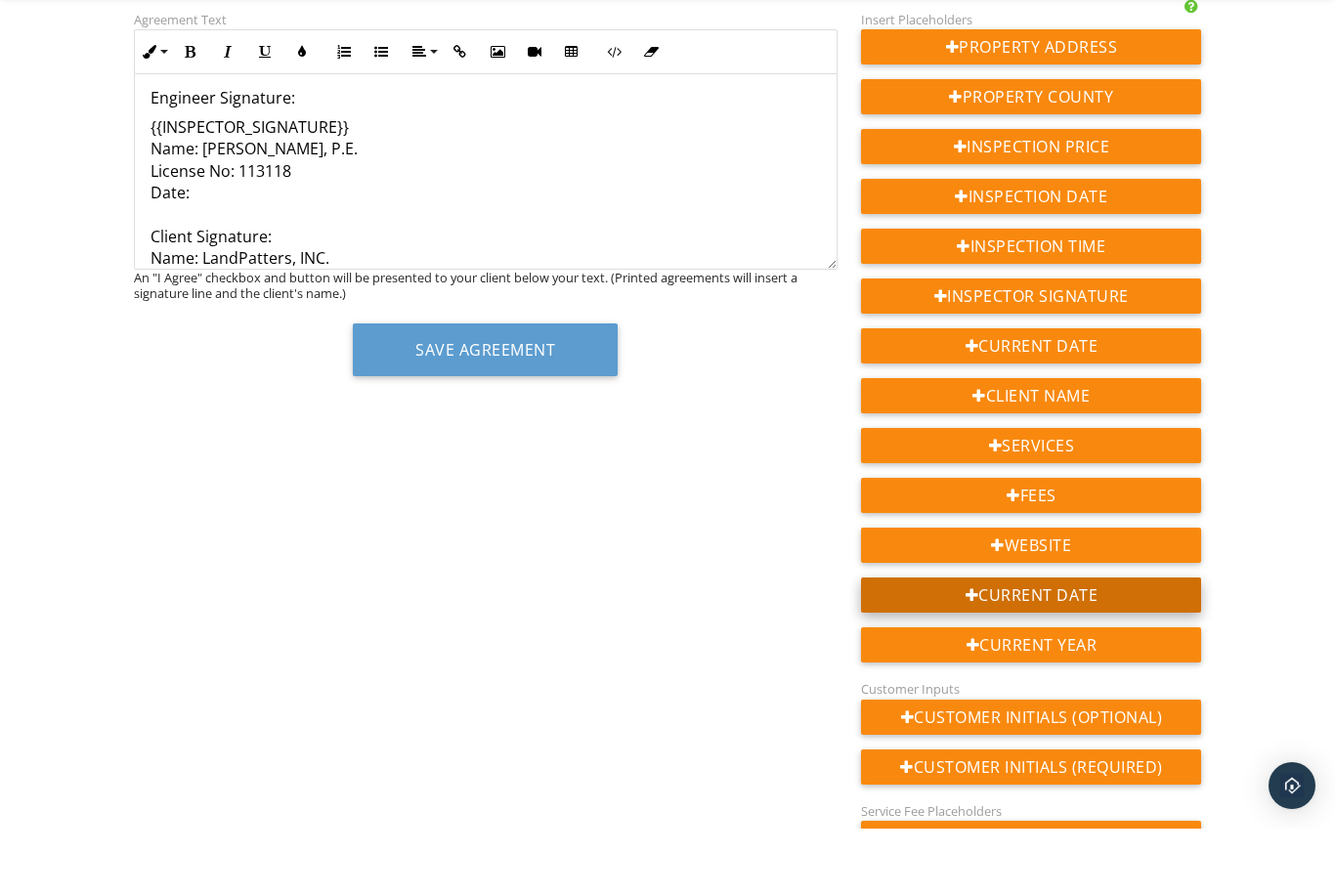
click at [1010, 644] on div "Current Date" at bounding box center [1032, 661] width 340 height 35
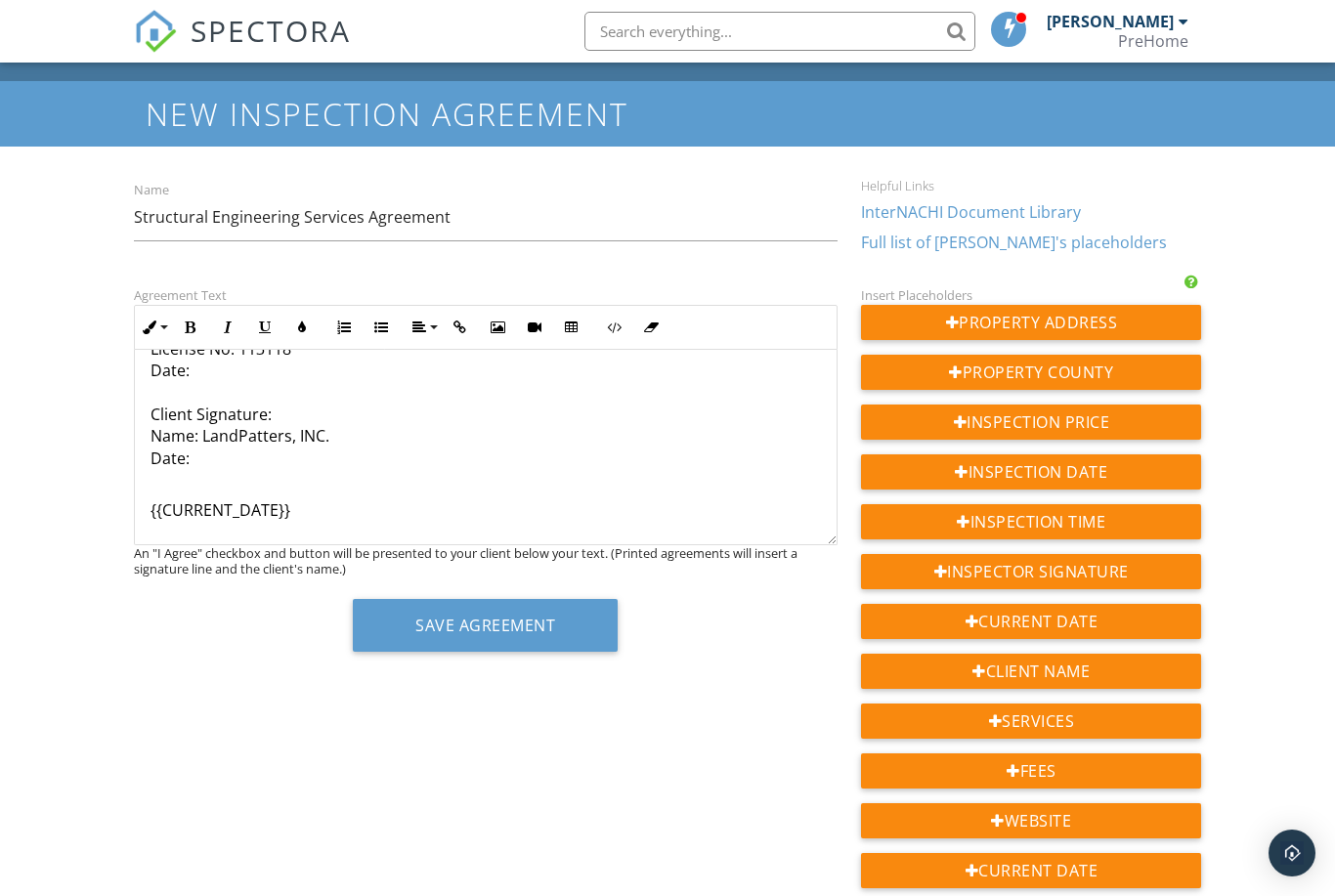
scroll to position [1824, 0]
drag, startPoint x: 317, startPoint y: 534, endPoint x: 150, endPoint y: 506, distance: 169.3
click at [150, 506] on p "{{CURRENT_DATE}}" at bounding box center [485, 510] width 671 height 22
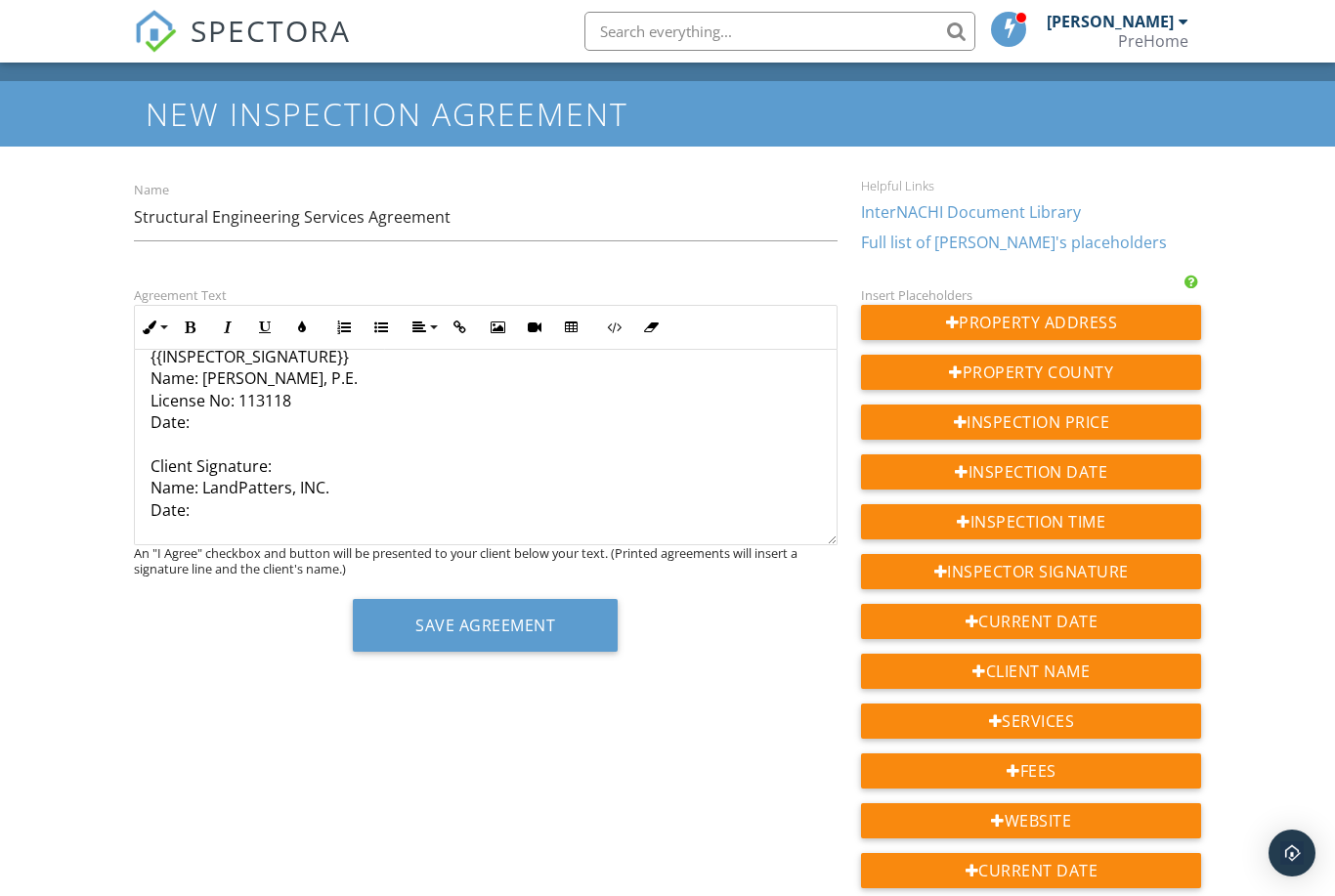
click at [247, 422] on p "{{INSPECTOR_SIGNATURE}} Name: Tony Miller, P.E. License No: 113118 Date: Client…" at bounding box center [485, 434] width 671 height 175
click at [273, 514] on p "{{INSPECTOR_SIGNATURE}} Name: Tony Miller, P.E. License No: 113118 Date:{{CURRE…" at bounding box center [485, 434] width 671 height 175
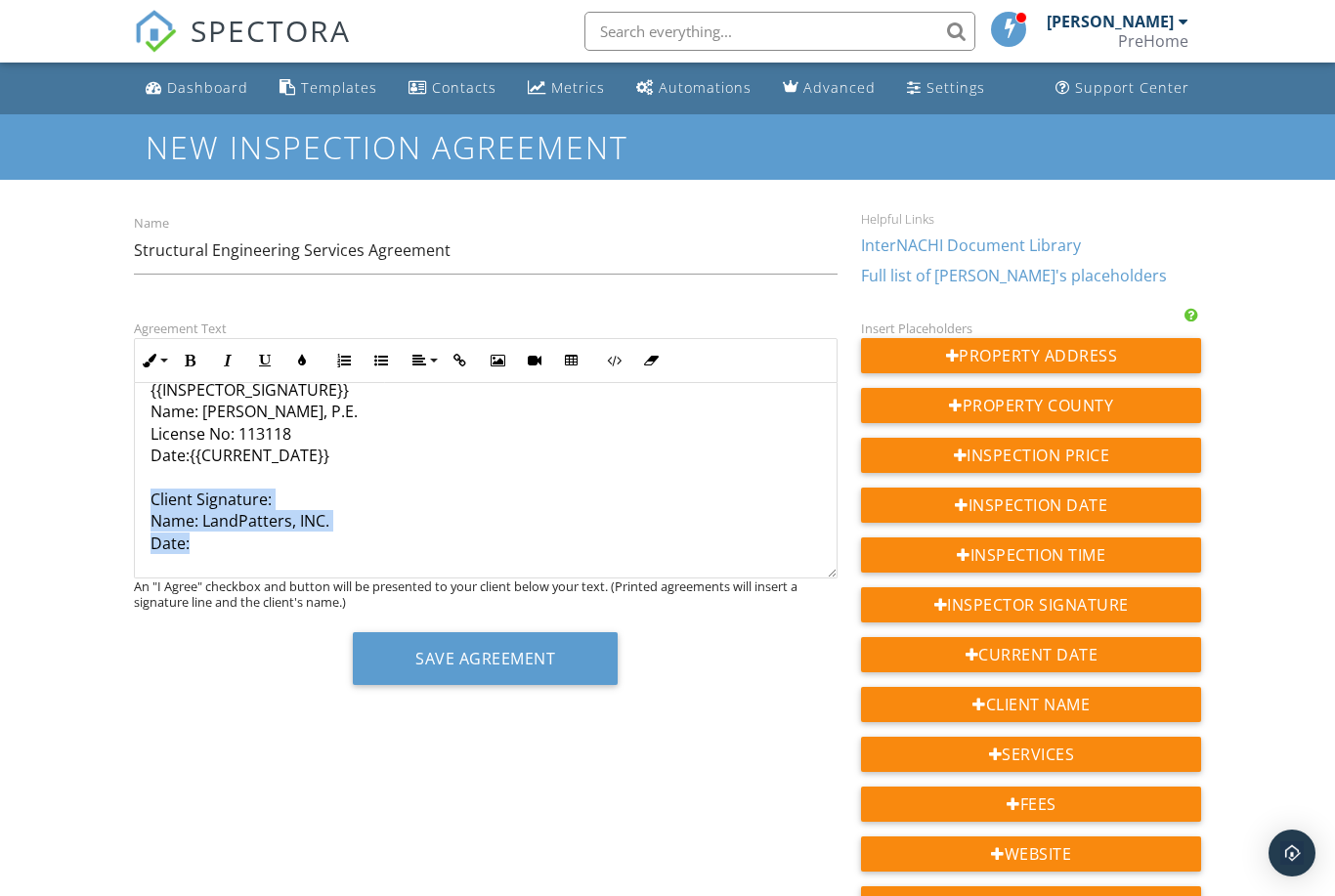
drag, startPoint x: 212, startPoint y: 548, endPoint x: 123, endPoint y: 500, distance: 101.1
click at [123, 500] on div "Agreement Text Inline Style XLarge Large Normal Small Light Small/Light Bold It…" at bounding box center [486, 507] width 728 height 383
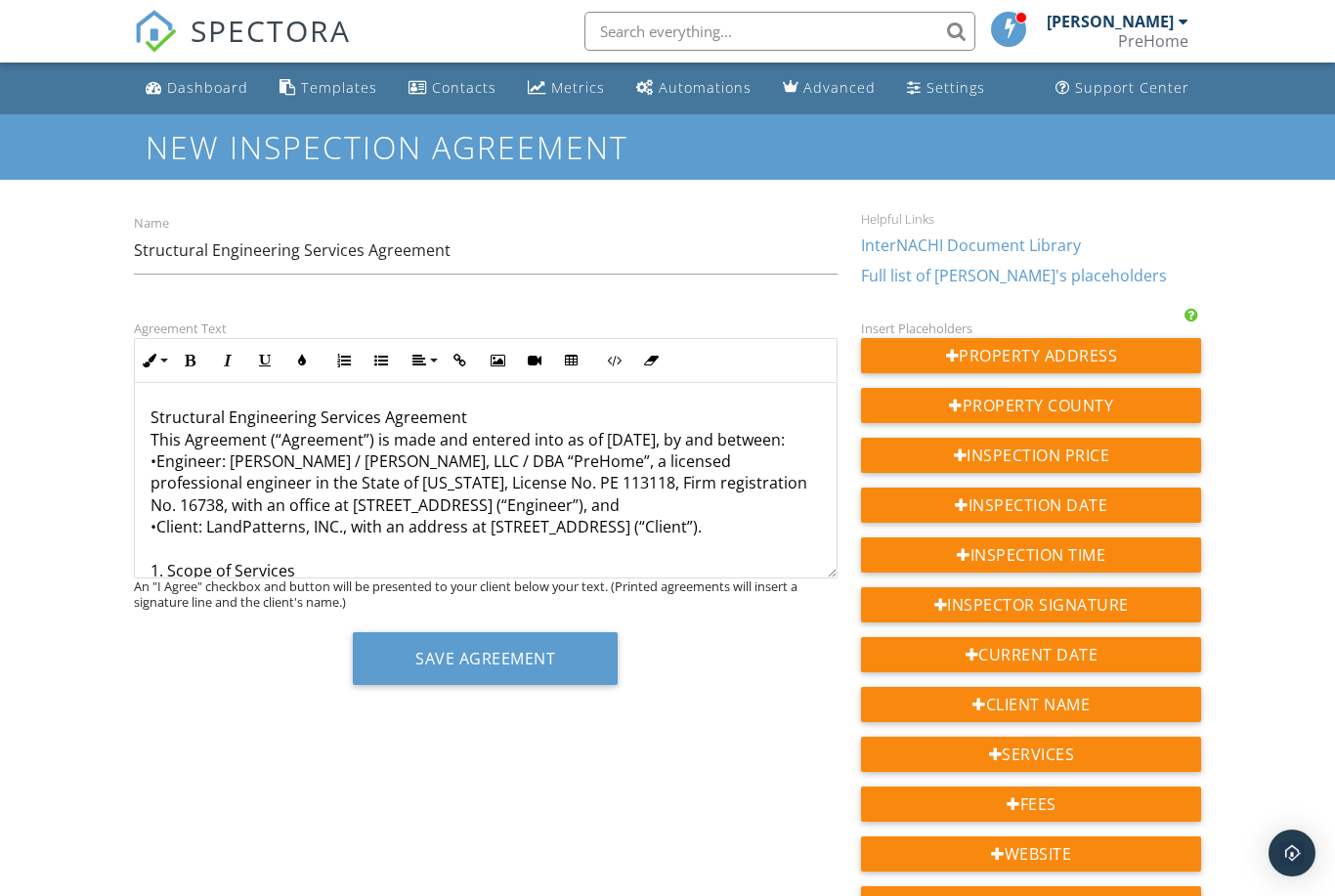
scroll to position [8, 0]
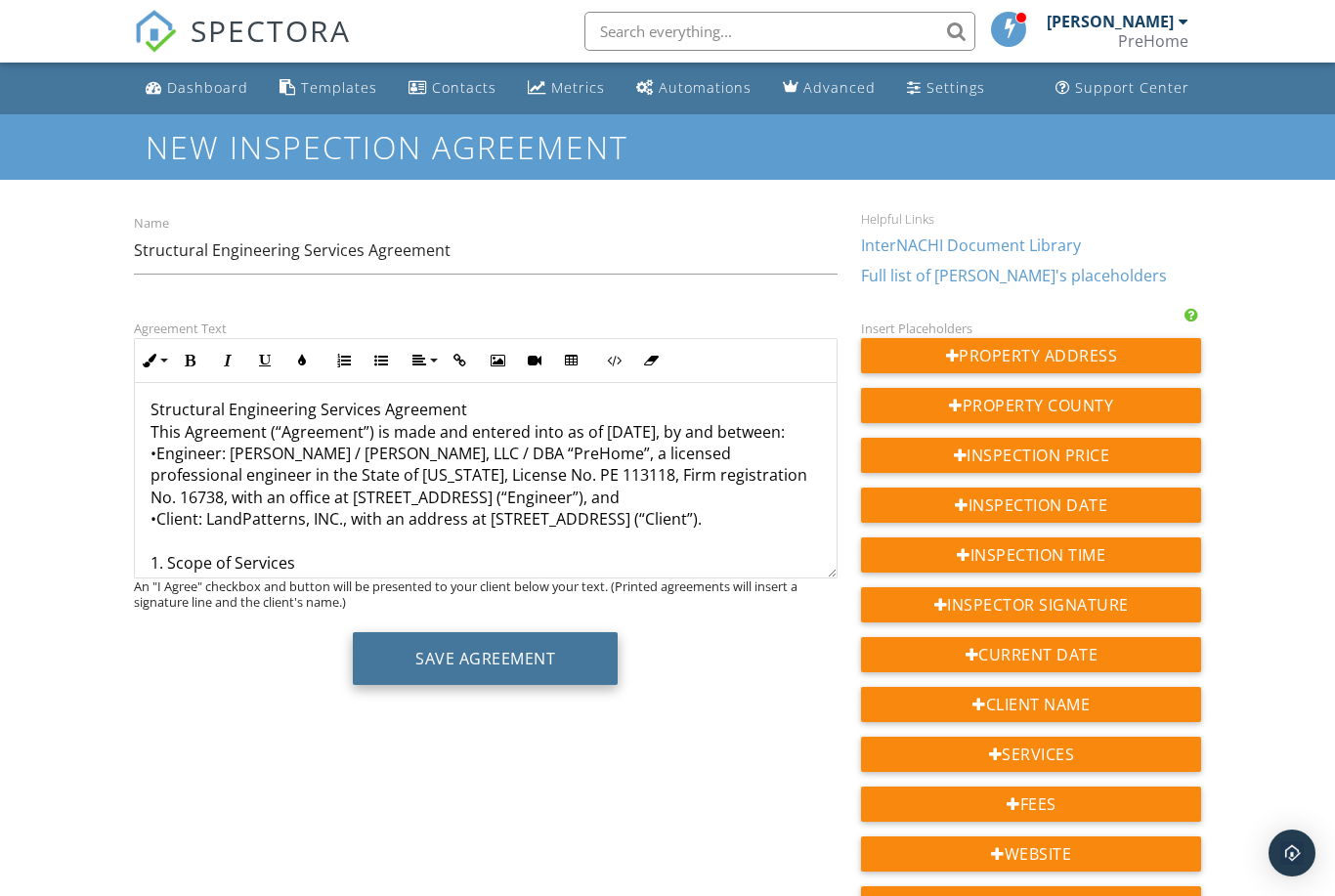
click at [435, 656] on button "Save Agreement" at bounding box center [485, 658] width 265 height 53
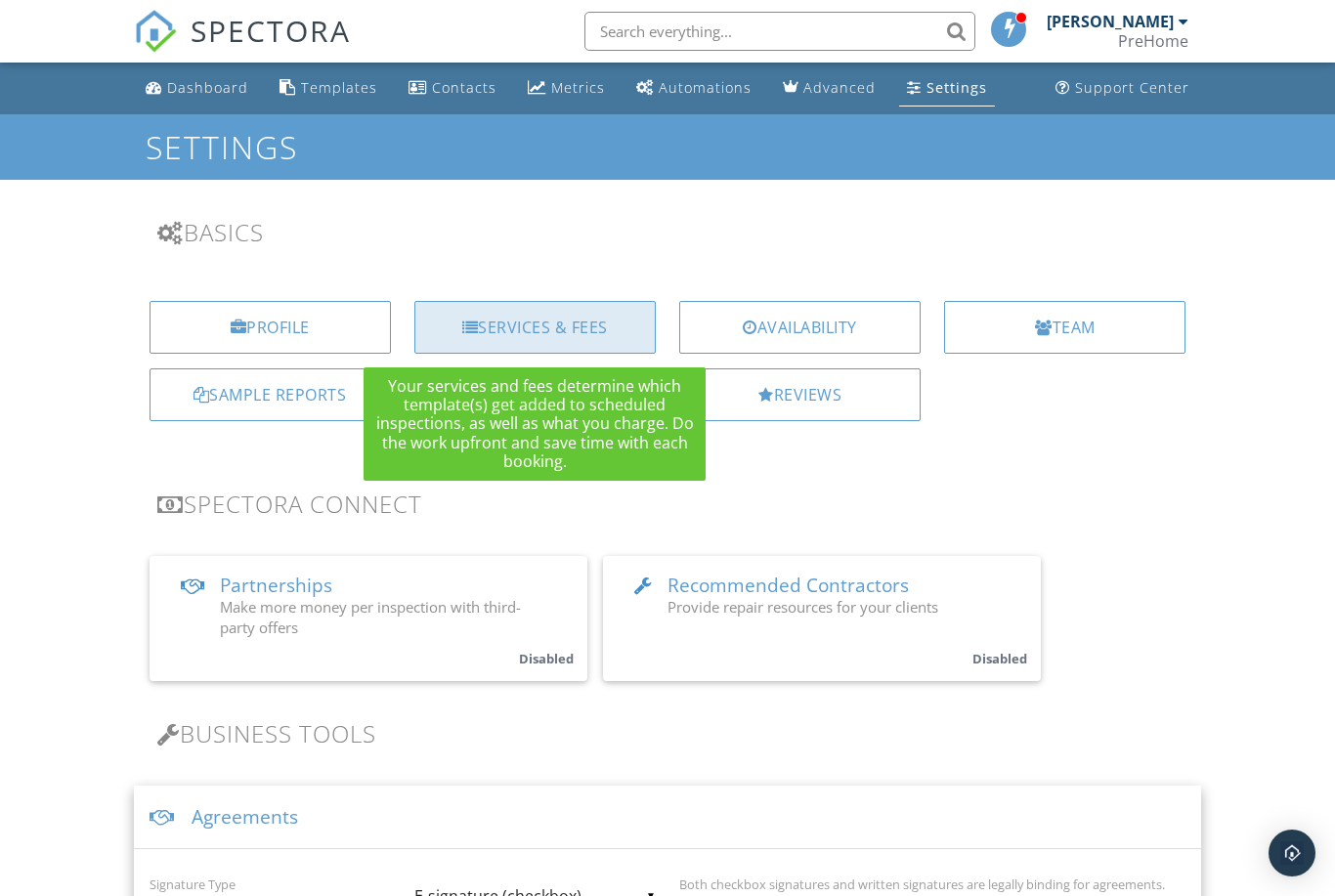
click at [595, 337] on div "Services & Fees" at bounding box center [535, 327] width 242 height 53
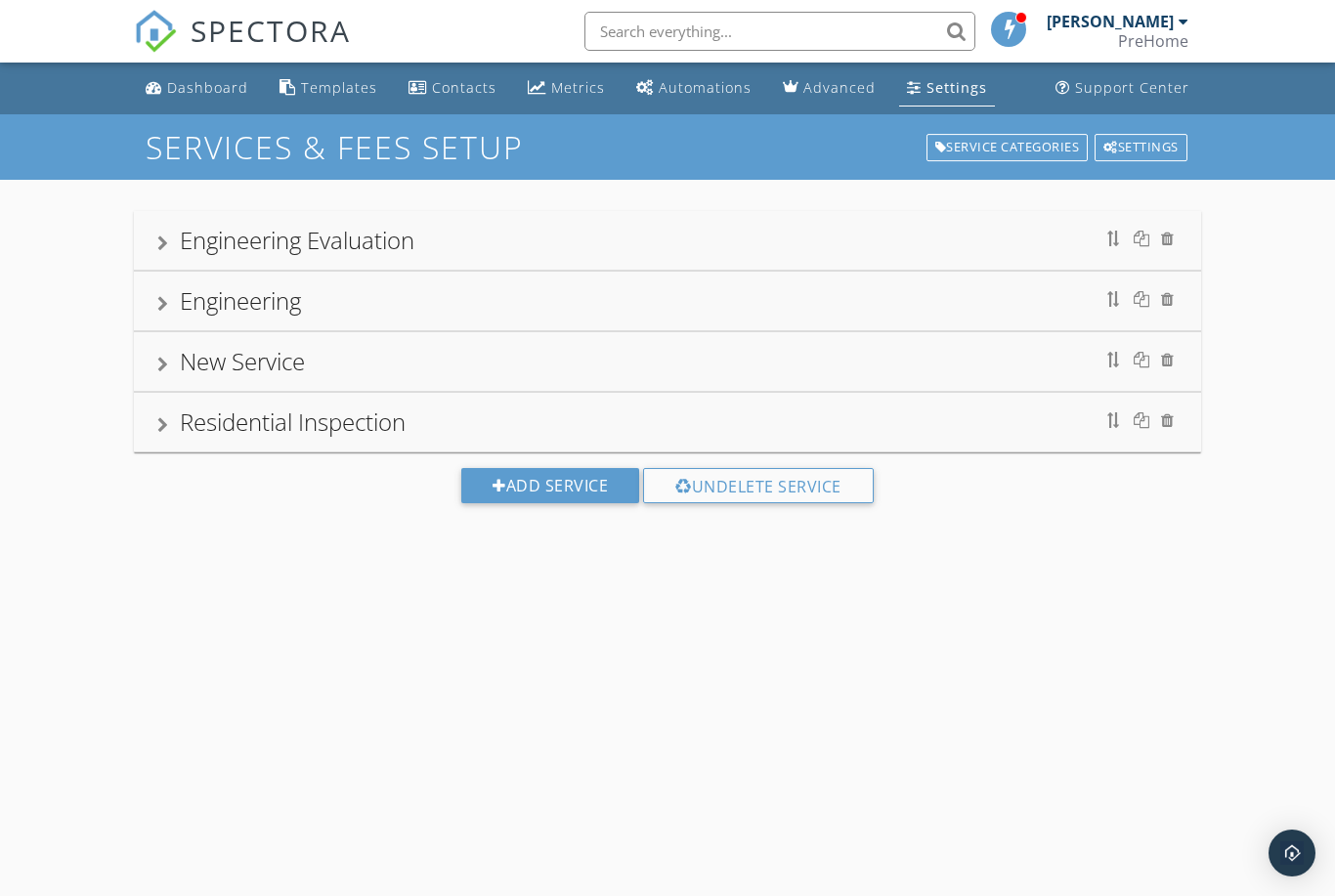
click at [164, 303] on div at bounding box center [162, 304] width 11 height 16
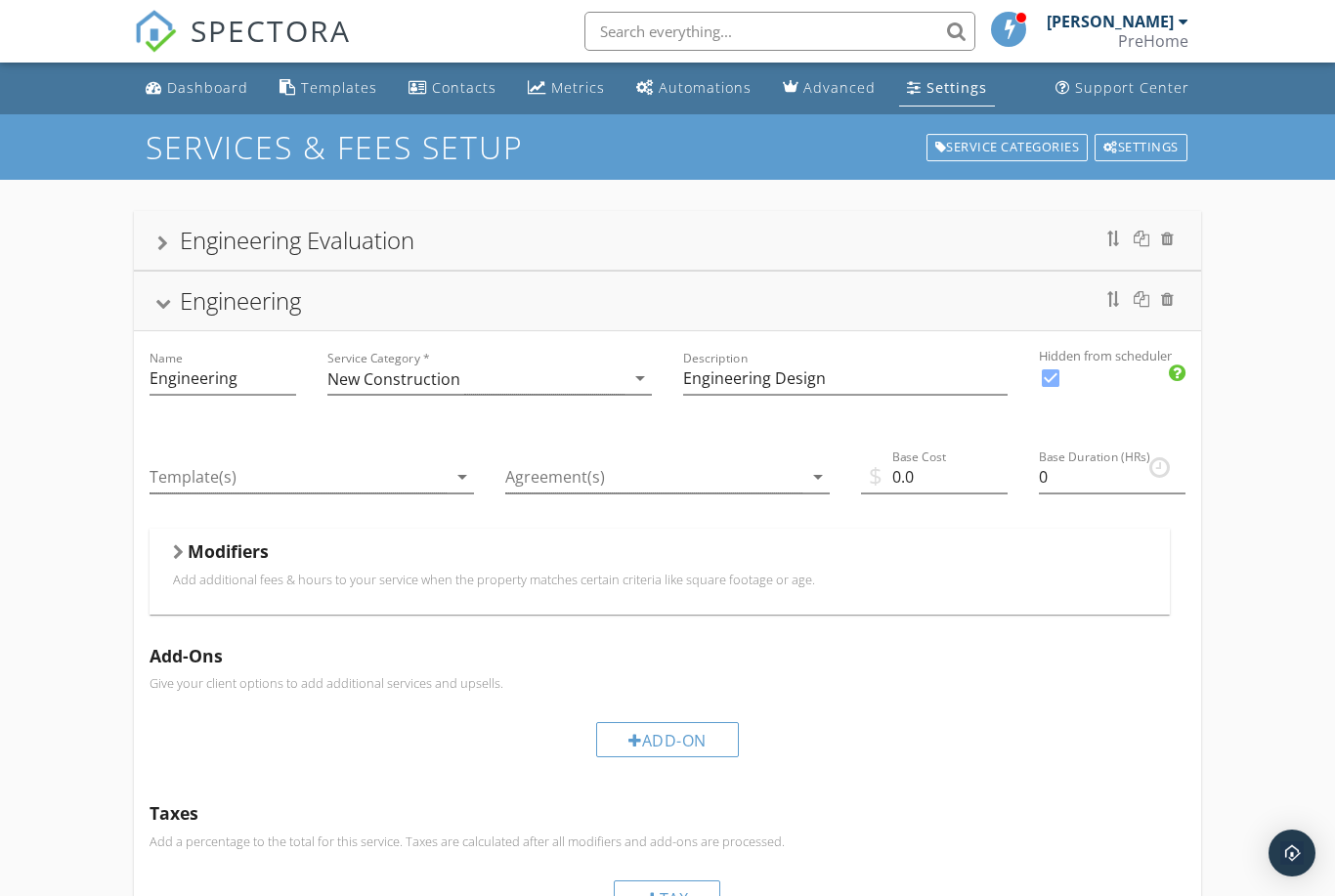
click at [167, 304] on div at bounding box center [162, 304] width 16 height 11
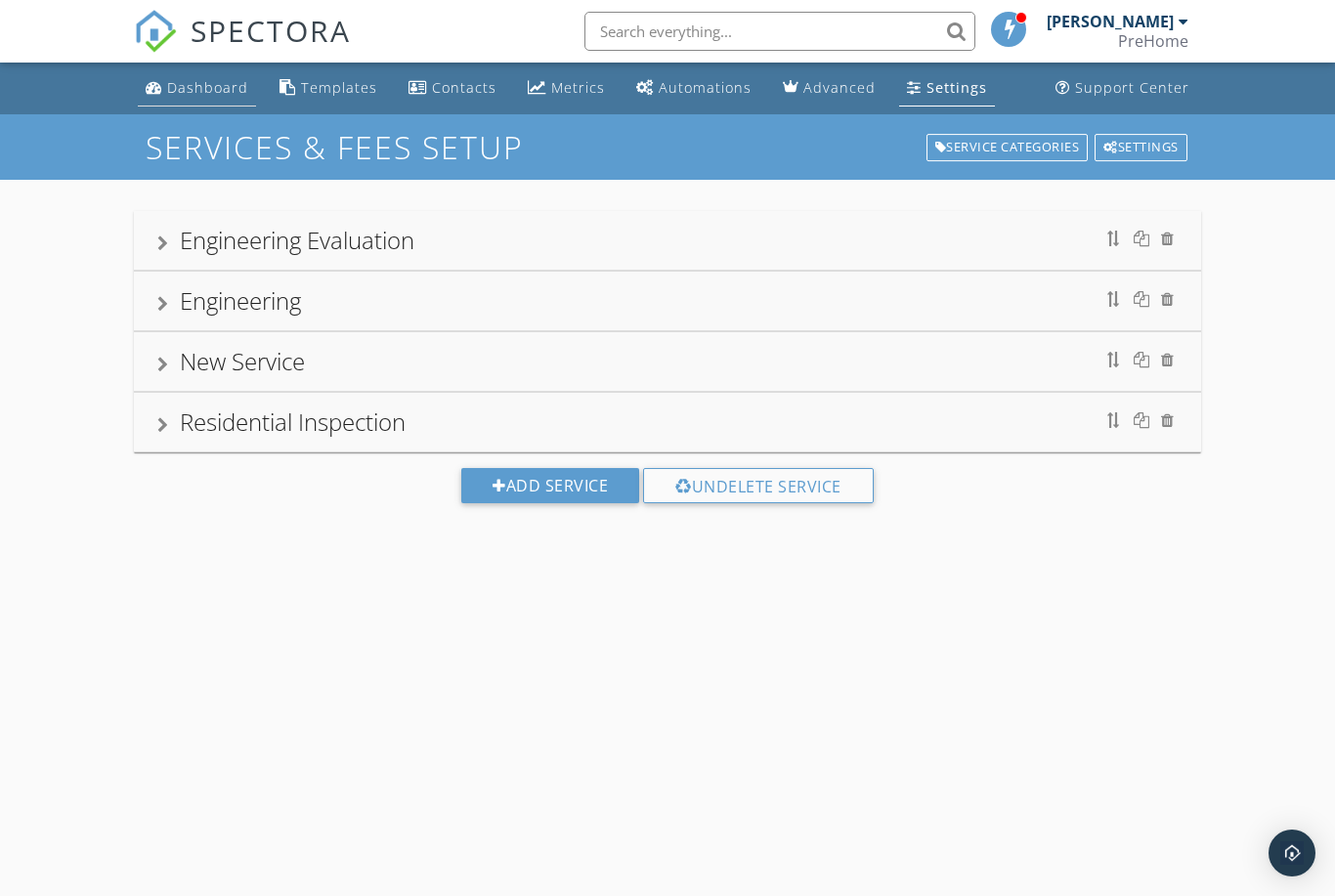
click at [213, 91] on div "Dashboard" at bounding box center [208, 88] width 82 height 19
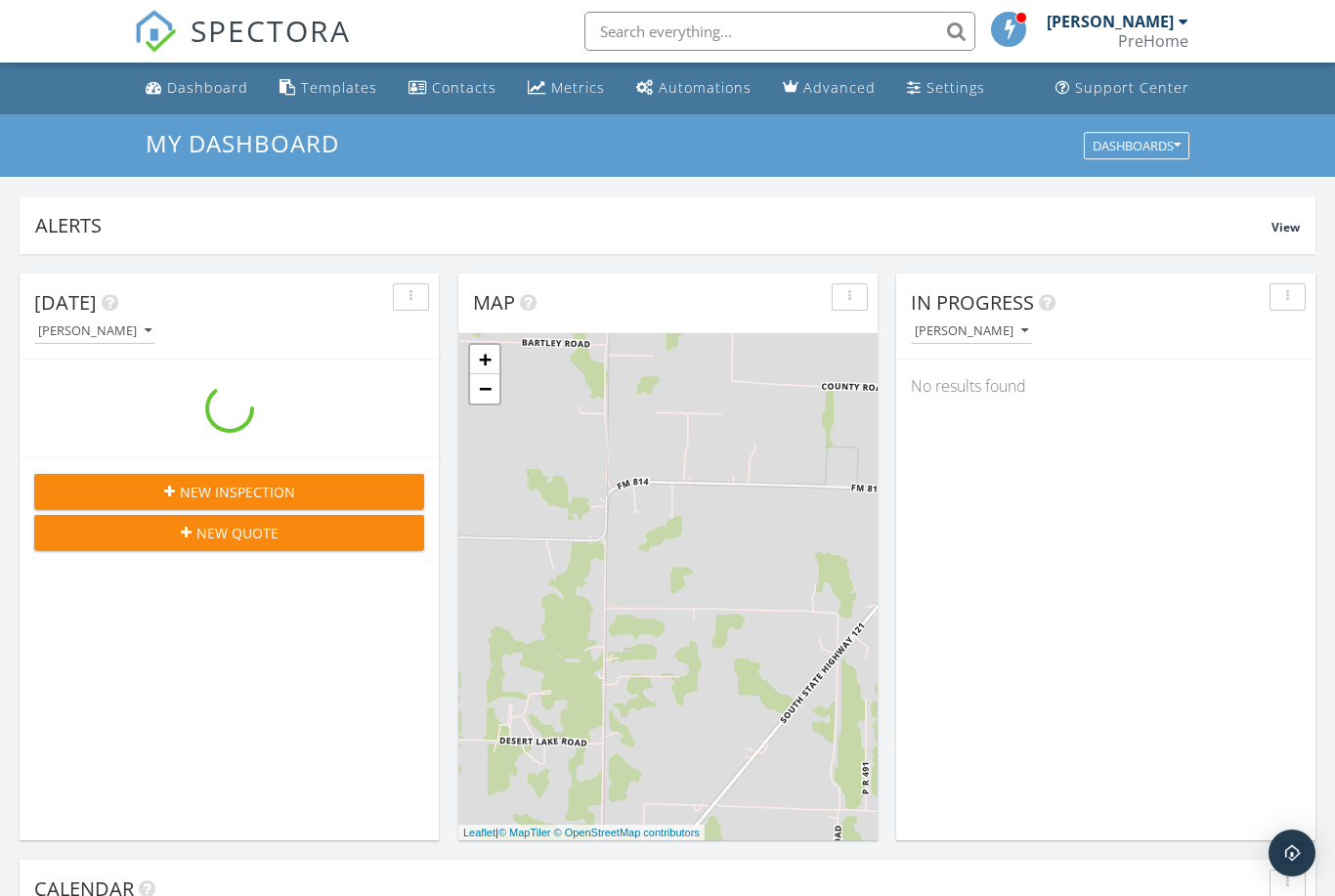
scroll to position [1779, 1336]
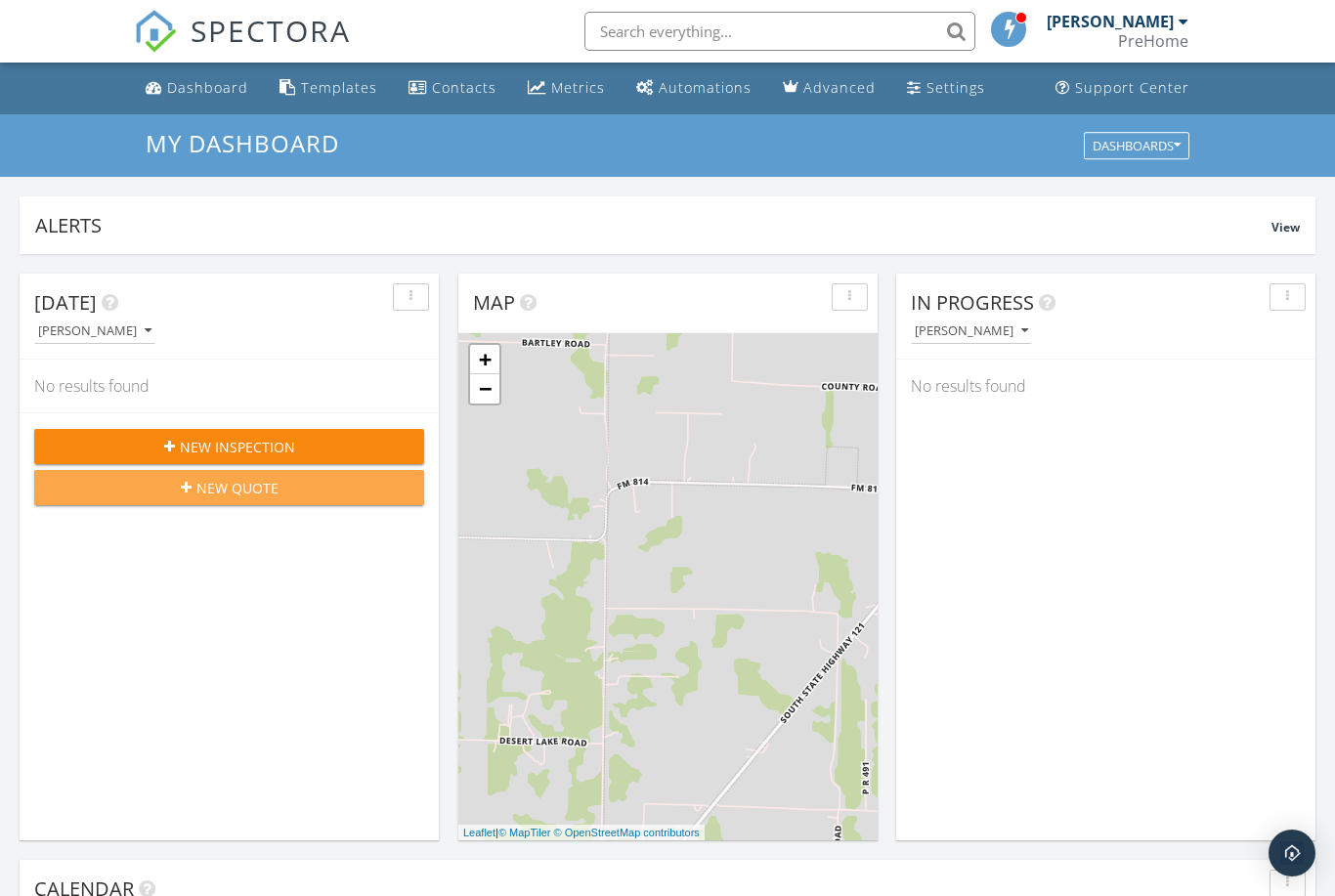
click at [267, 496] on span "New Quote" at bounding box center [237, 487] width 83 height 21
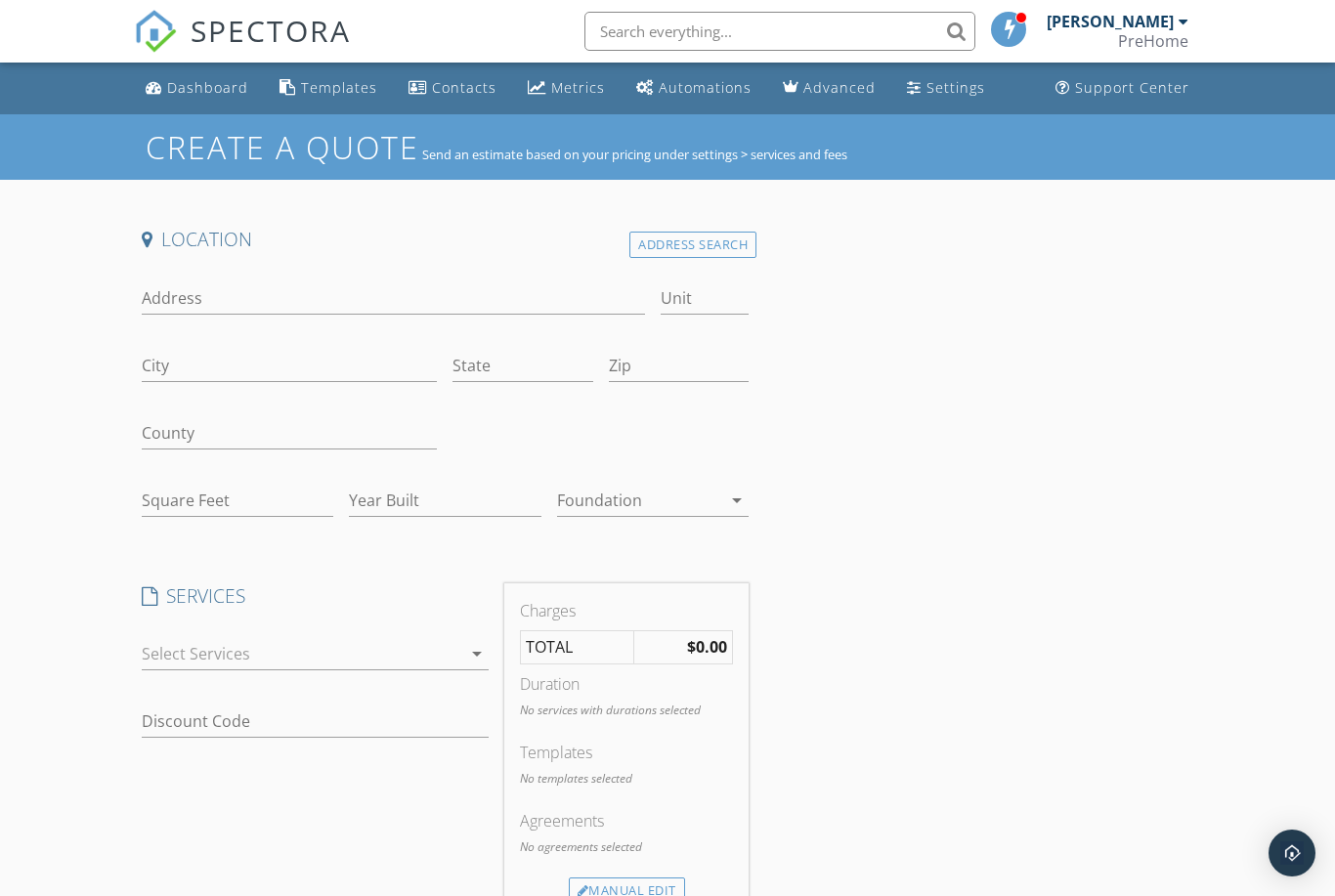
click at [445, 651] on div at bounding box center [301, 653] width 320 height 31
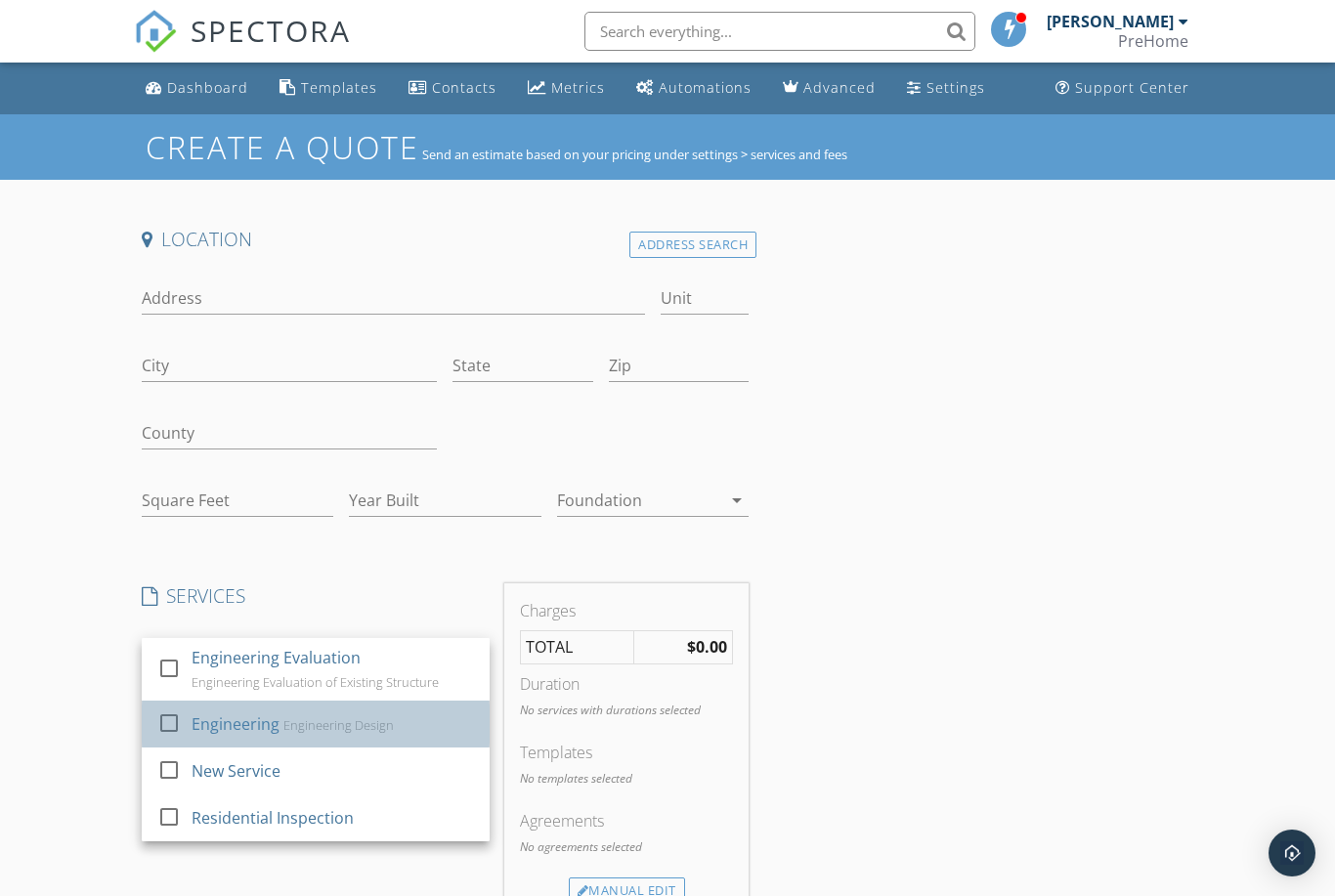
click at [323, 720] on div "Engineering Design" at bounding box center [338, 725] width 110 height 16
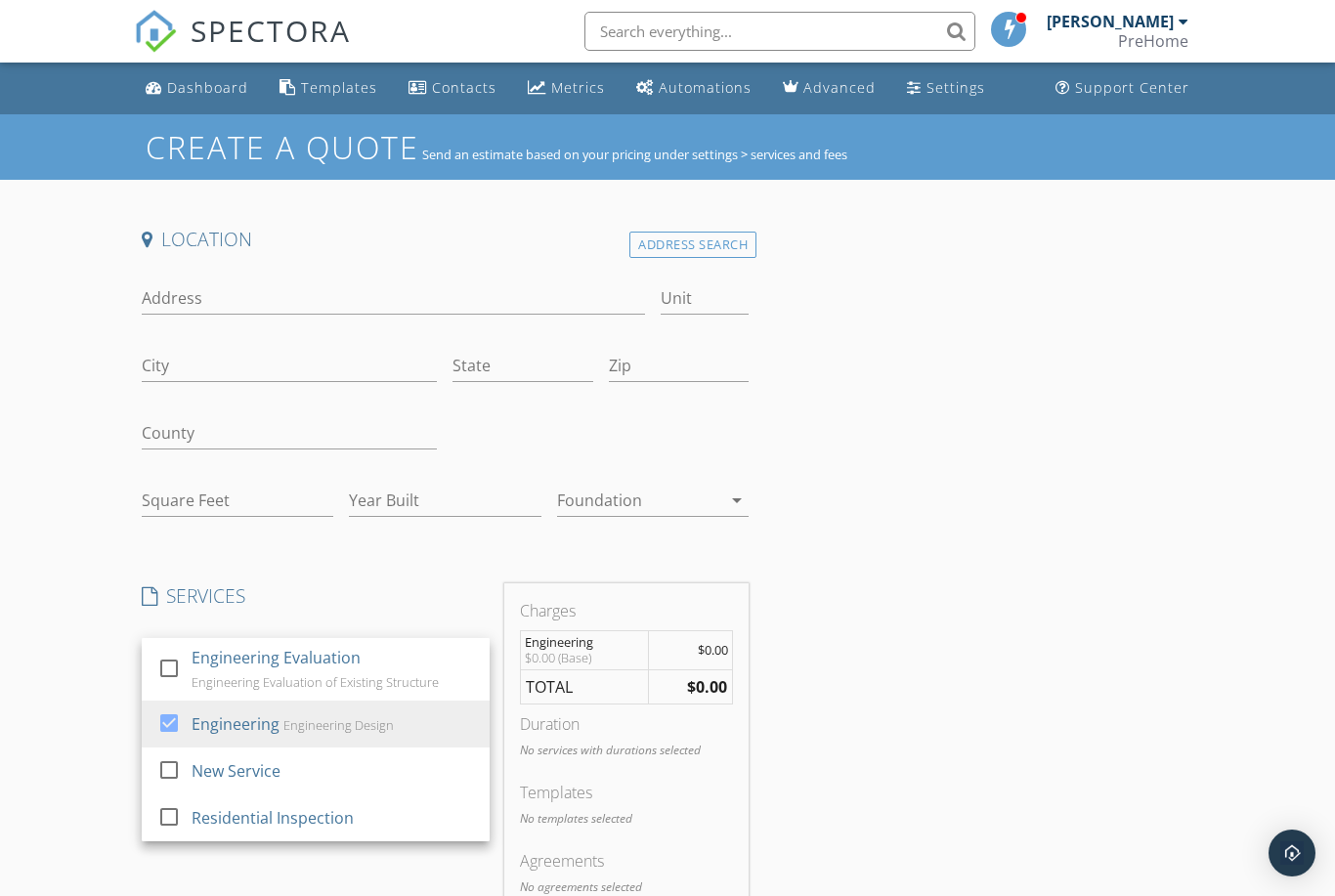
click at [666, 654] on td "$0.00" at bounding box center [690, 650] width 84 height 40
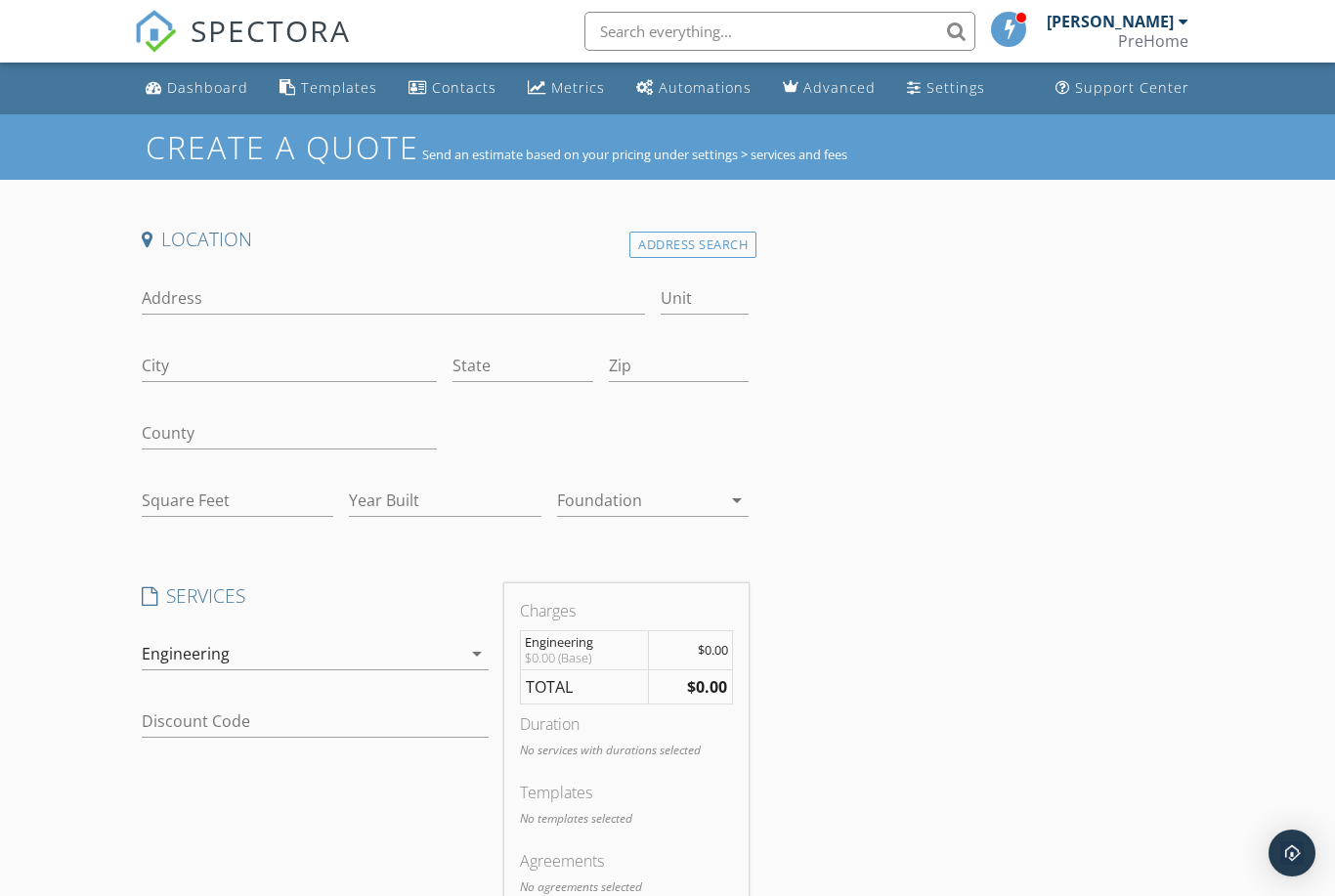
click at [668, 654] on td "$0.00" at bounding box center [690, 650] width 84 height 40
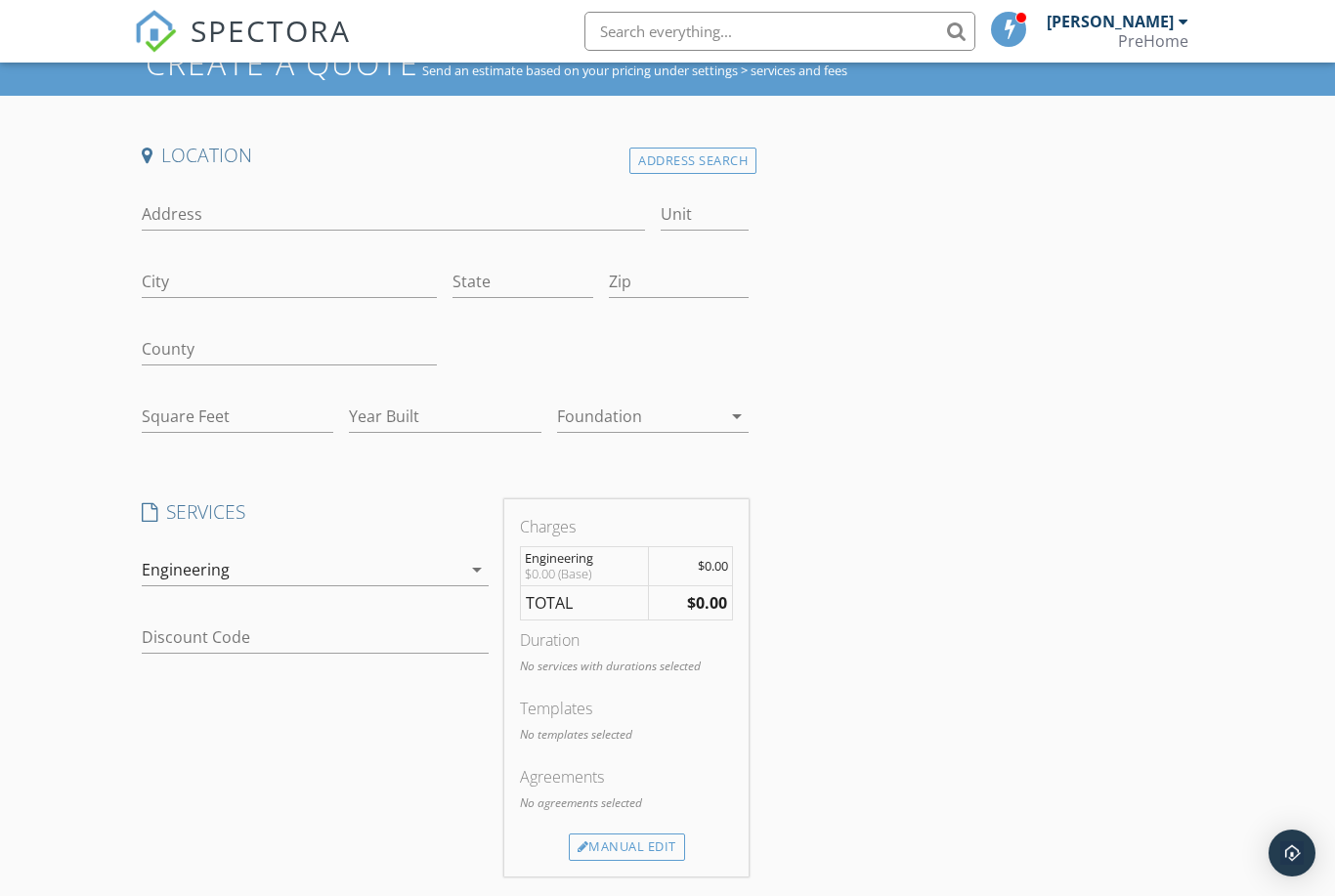
scroll to position [143, 0]
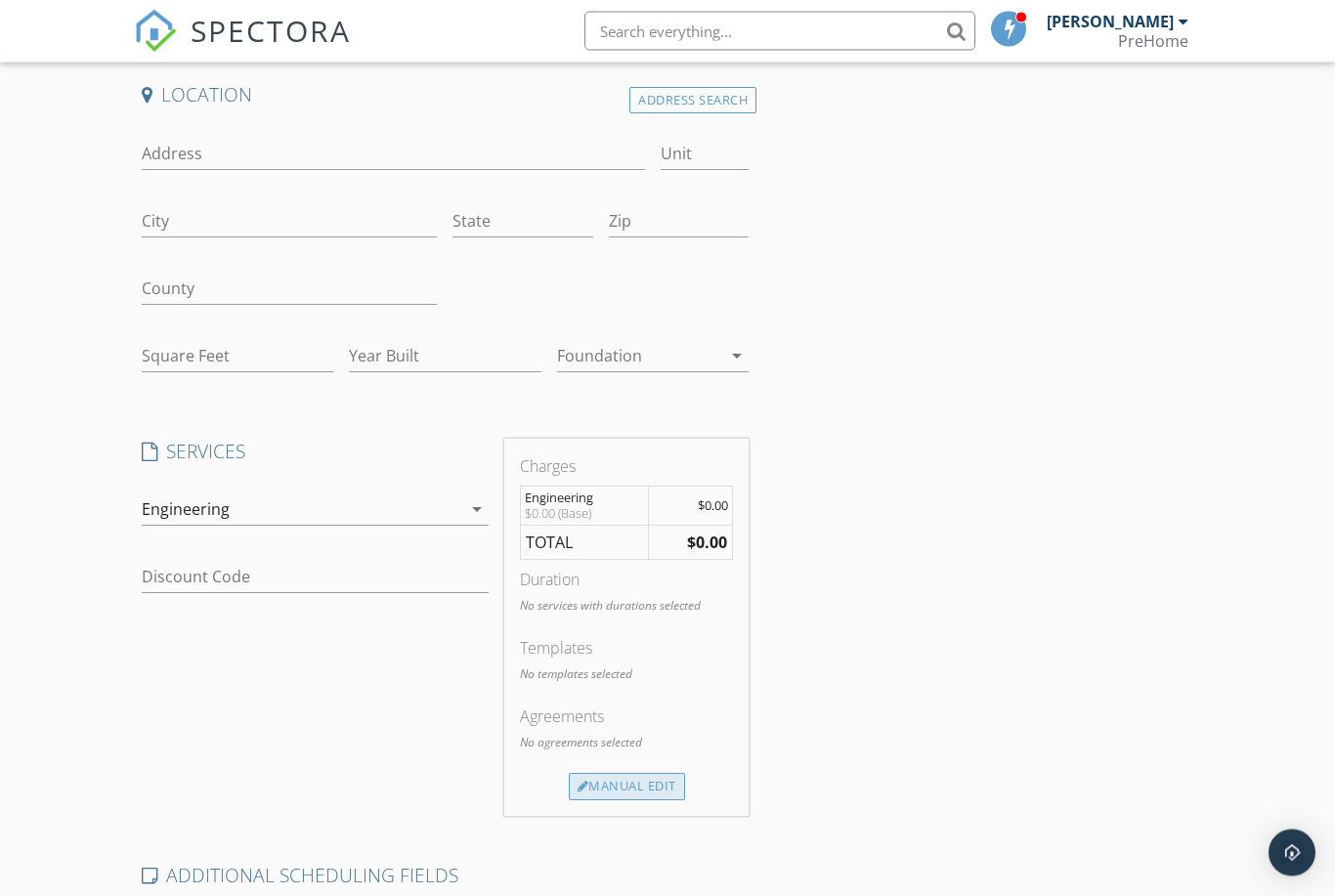
click at [641, 783] on div "Manual Edit" at bounding box center [627, 788] width 116 height 28
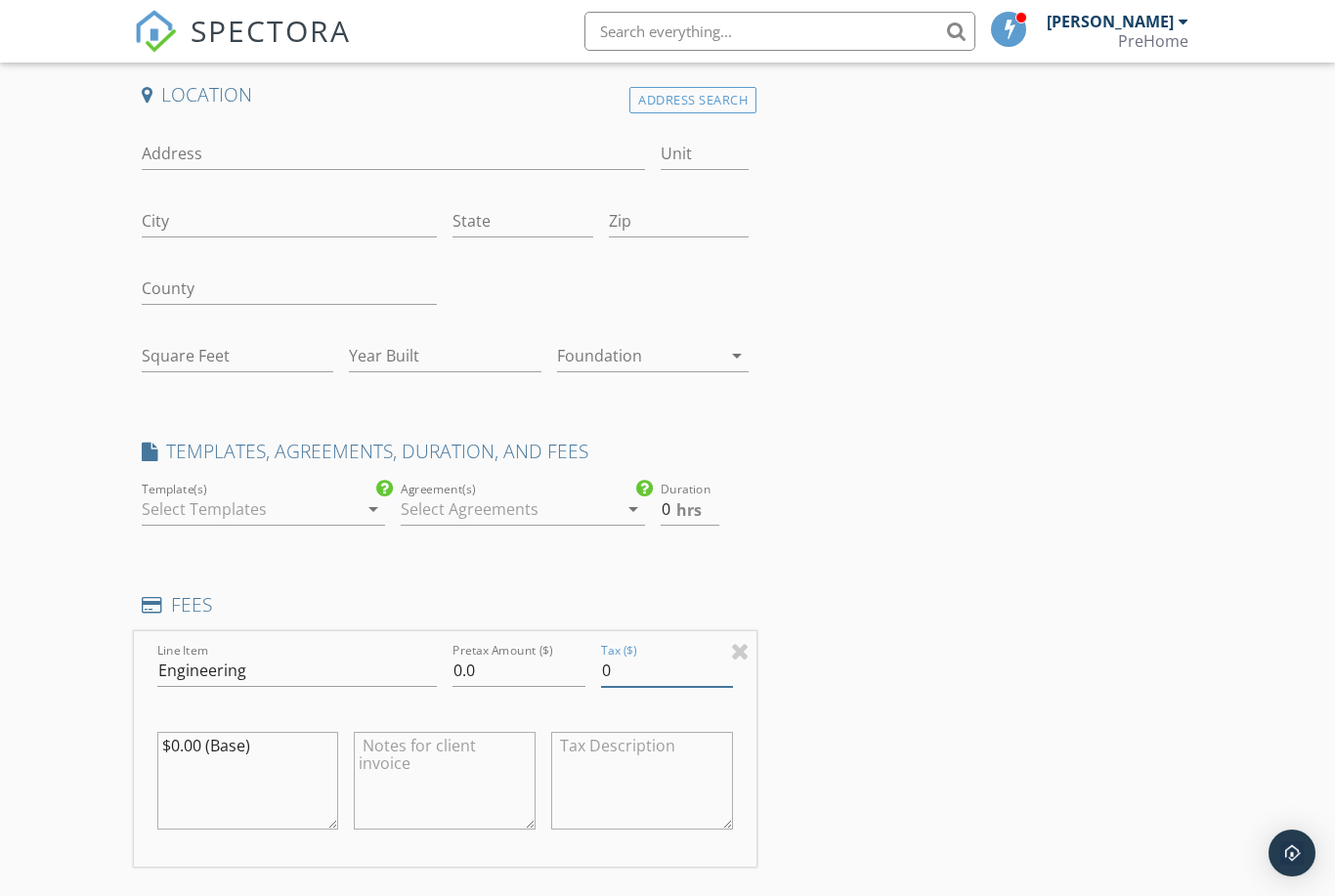
click at [633, 668] on input "0" at bounding box center [667, 670] width 132 height 32
click at [537, 664] on input "0.0" at bounding box center [518, 671] width 132 height 32
type input "0"
type input "2000"
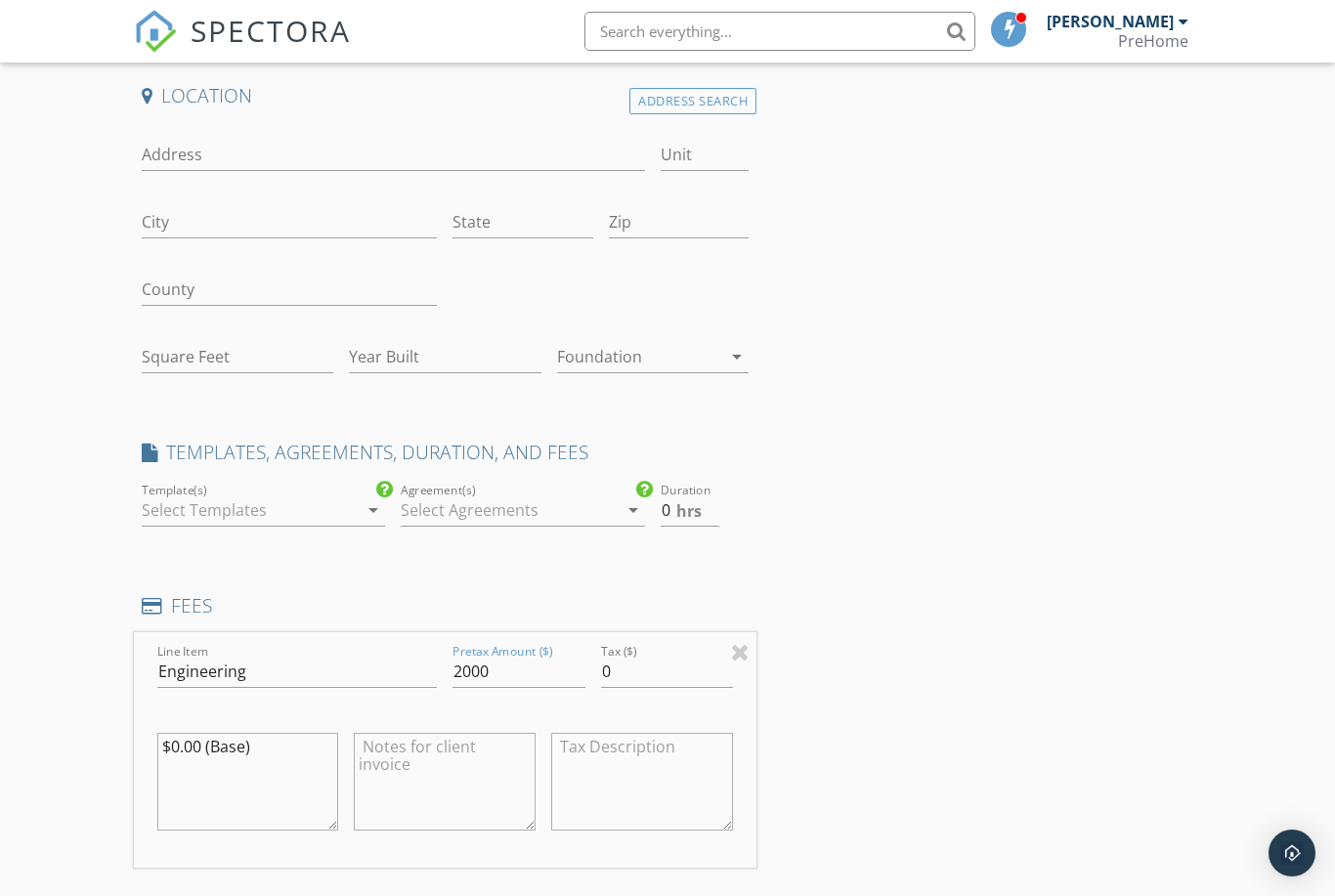
click at [938, 656] on div "Location Address Search Address Unit City State Zip County Square Feet Year Bui…" at bounding box center [668, 748] width 1068 height 1329
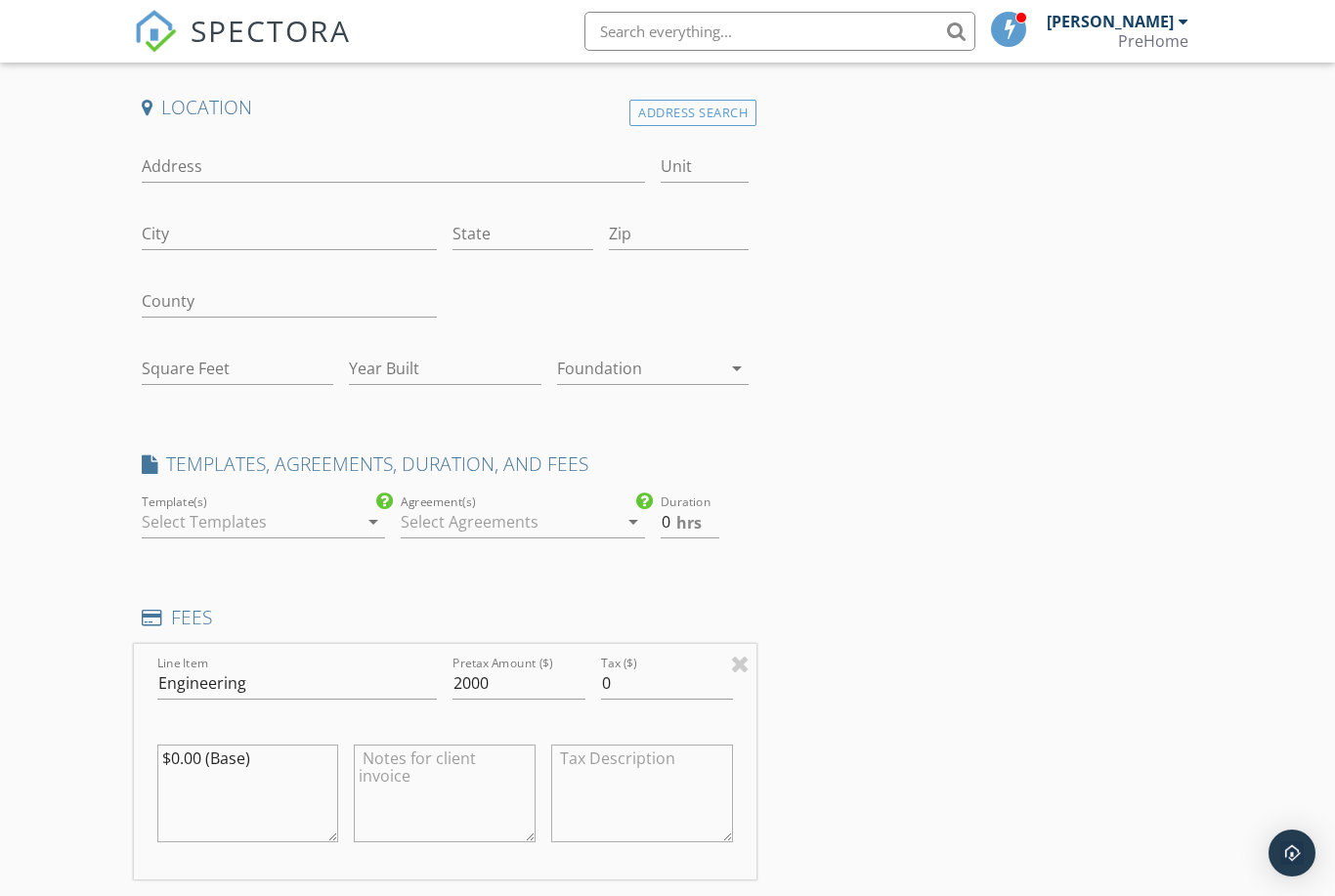
scroll to position [124, 0]
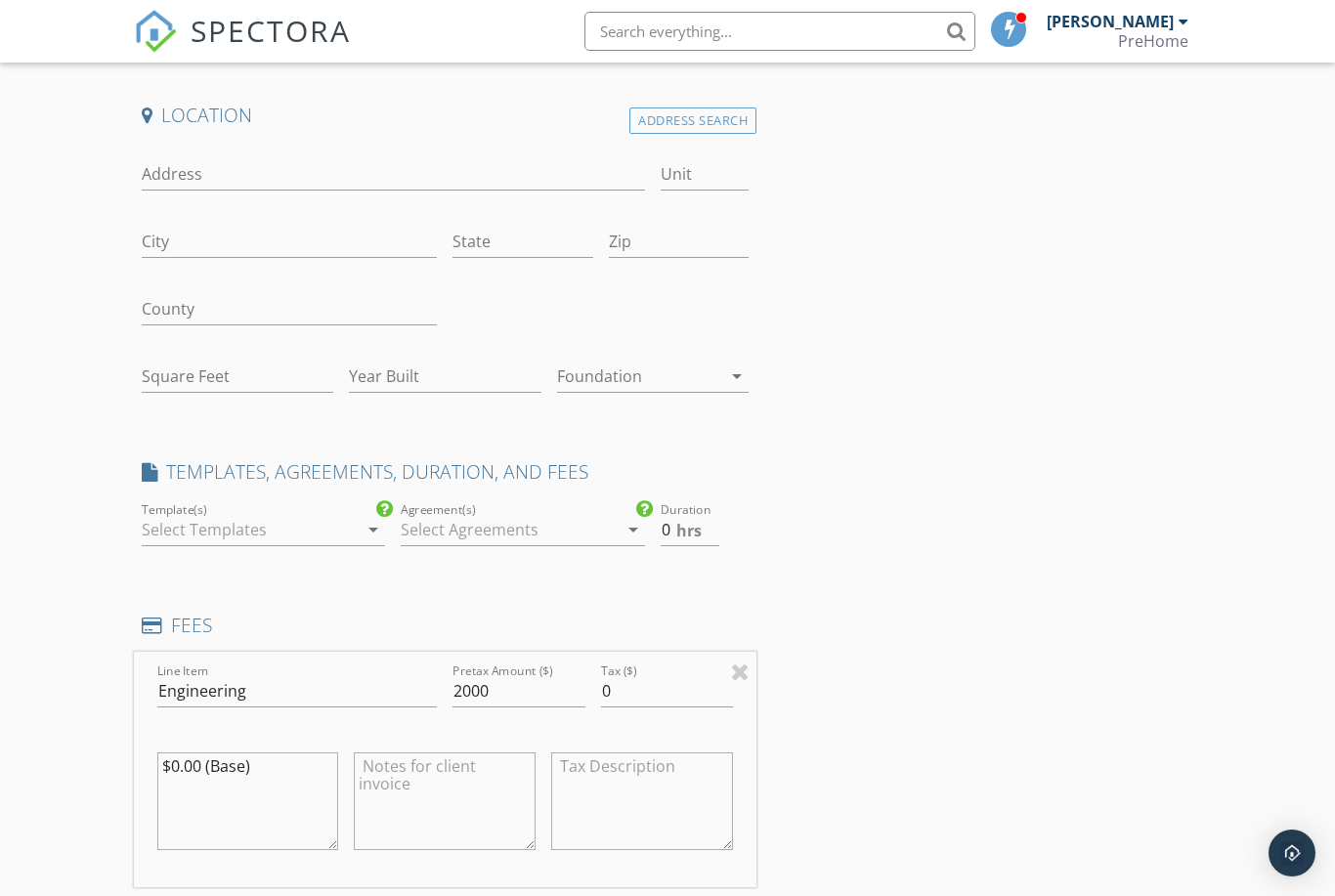
click at [549, 526] on div at bounding box center [509, 529] width 217 height 31
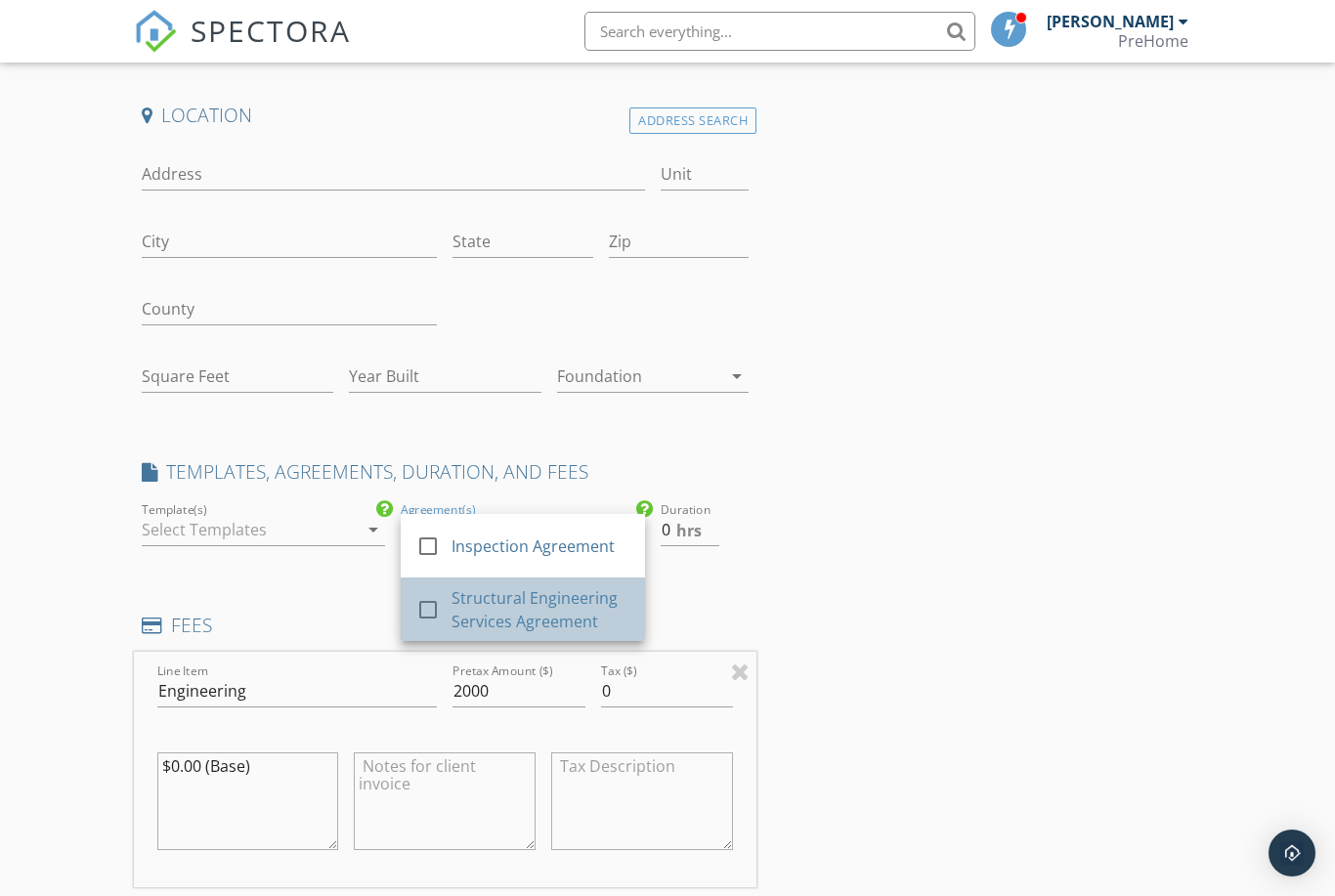
click at [486, 600] on div "Structural Engineering Services Agreement" at bounding box center [541, 609] width 178 height 47
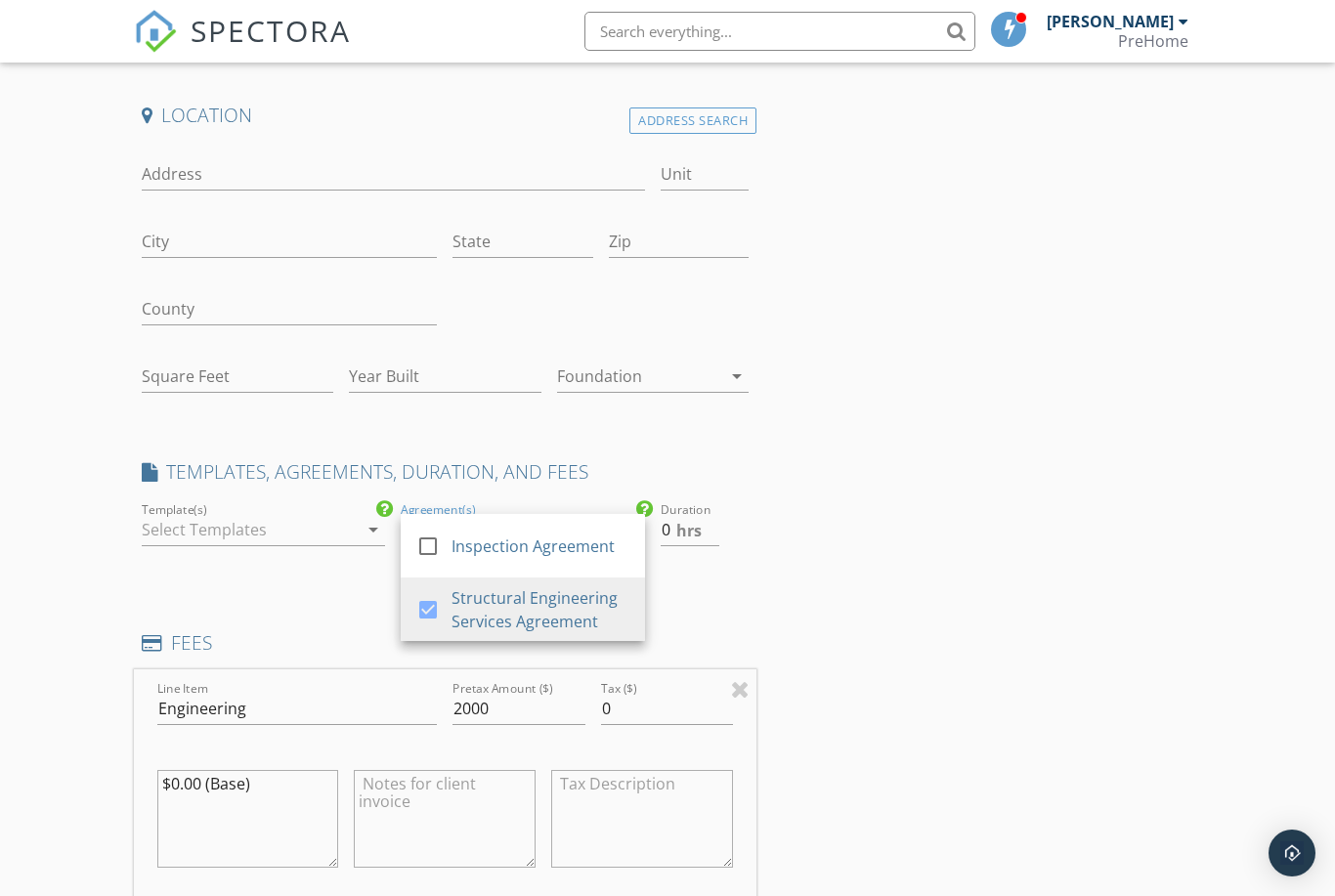
click at [882, 470] on div "Location Address Search Address Unit City State Zip County Square Feet Year Bui…" at bounding box center [668, 776] width 1068 height 1346
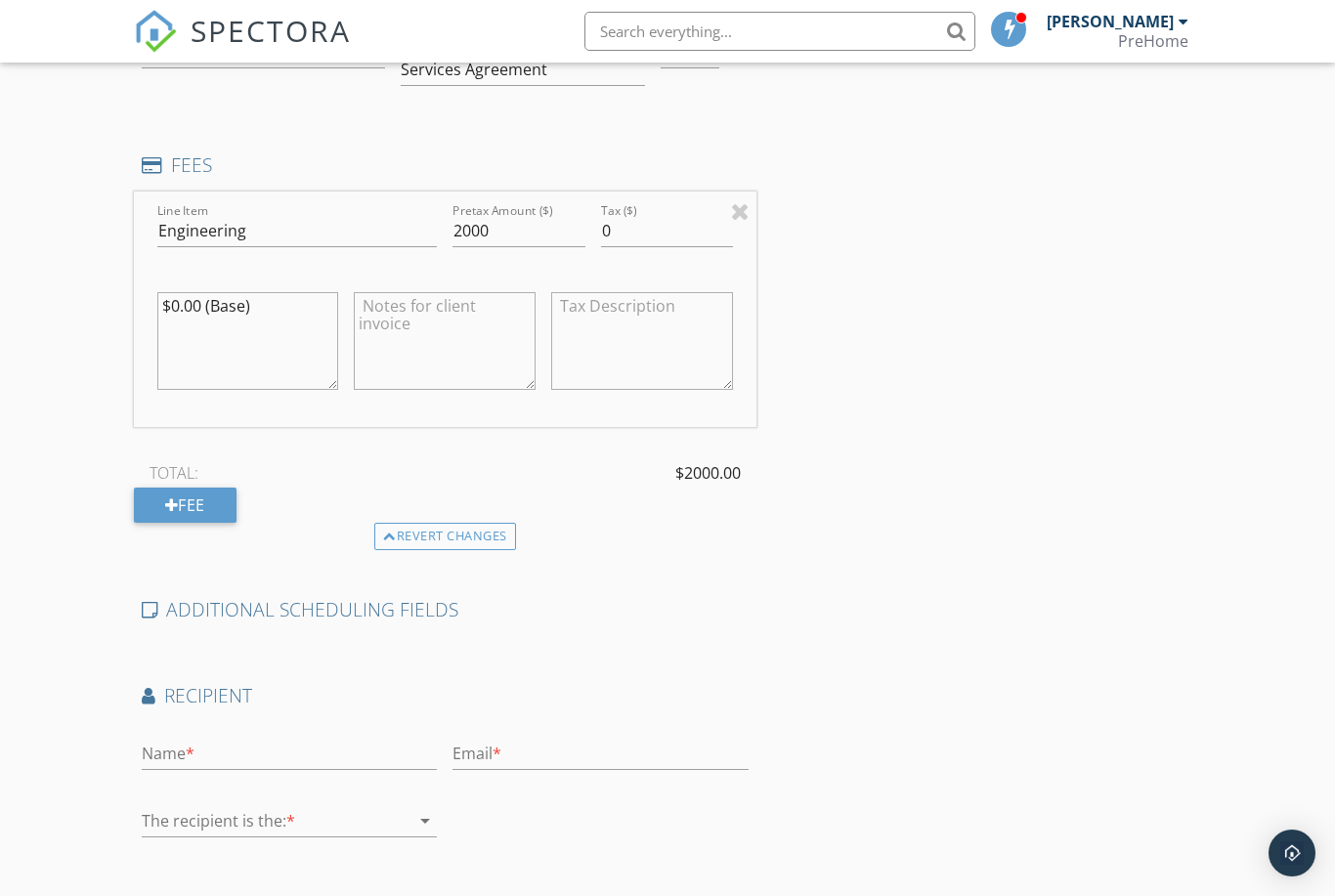
scroll to position [0, 0]
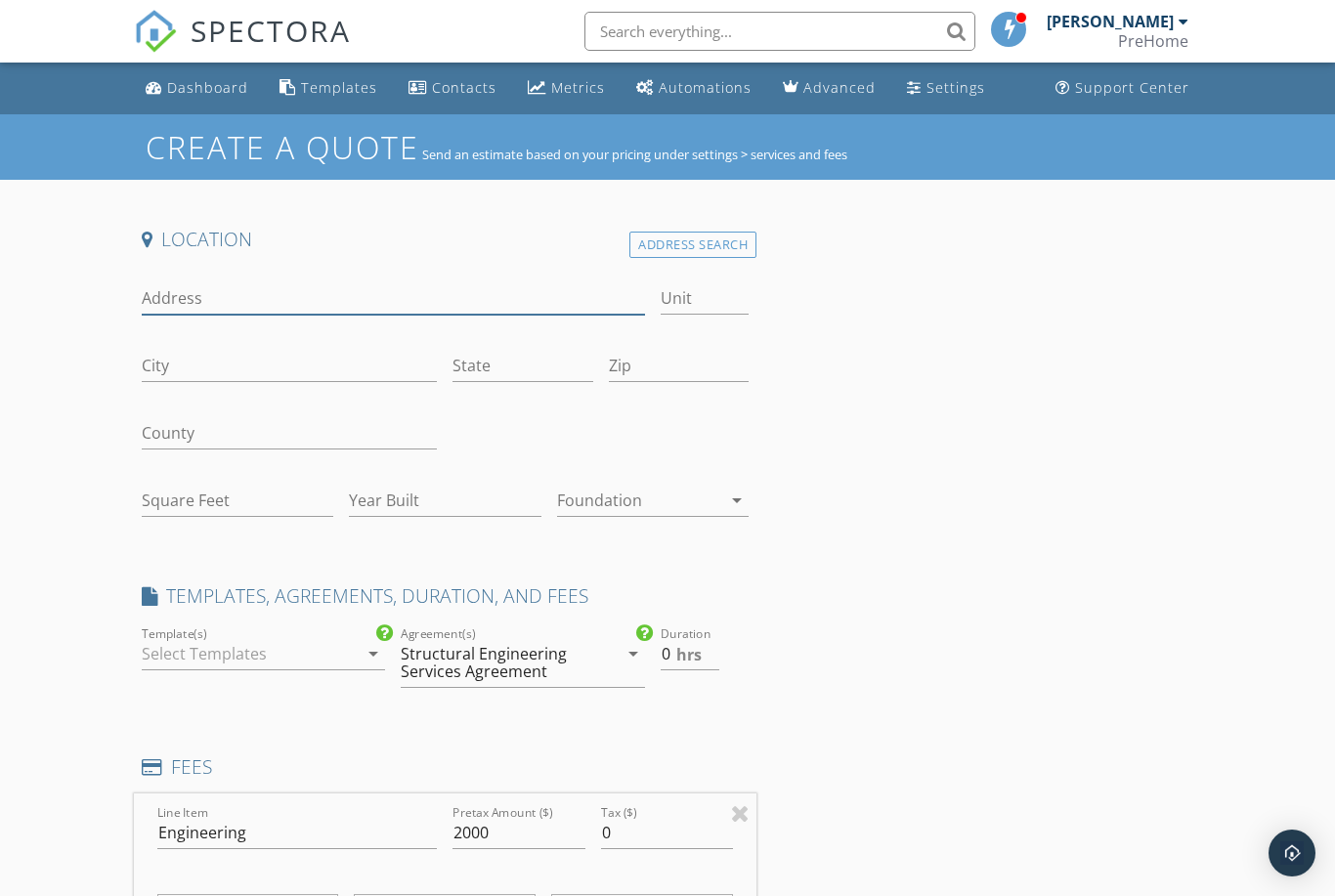
click at [276, 311] on input "Address" at bounding box center [393, 298] width 503 height 32
paste input "{{CURRENT_DATE}}"
type input "{"
click at [251, 290] on input "Address" at bounding box center [393, 298] width 503 height 32
paste input "{{CURRENT_DATE}}"
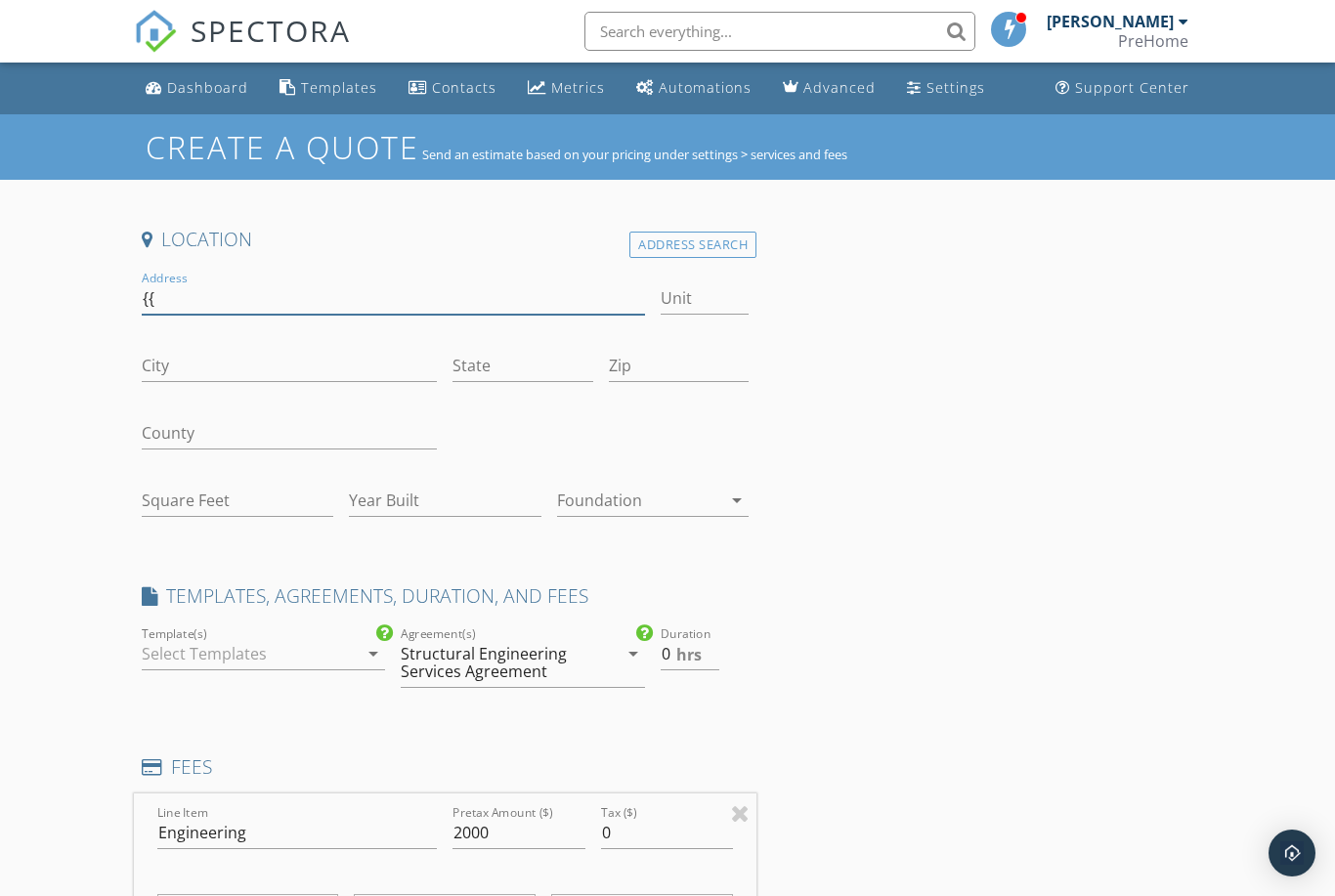
type input "{"
click at [981, 691] on div "Location Address Search Address Unit City State Zip County Square Feet Year Bui…" at bounding box center [668, 900] width 1068 height 1346
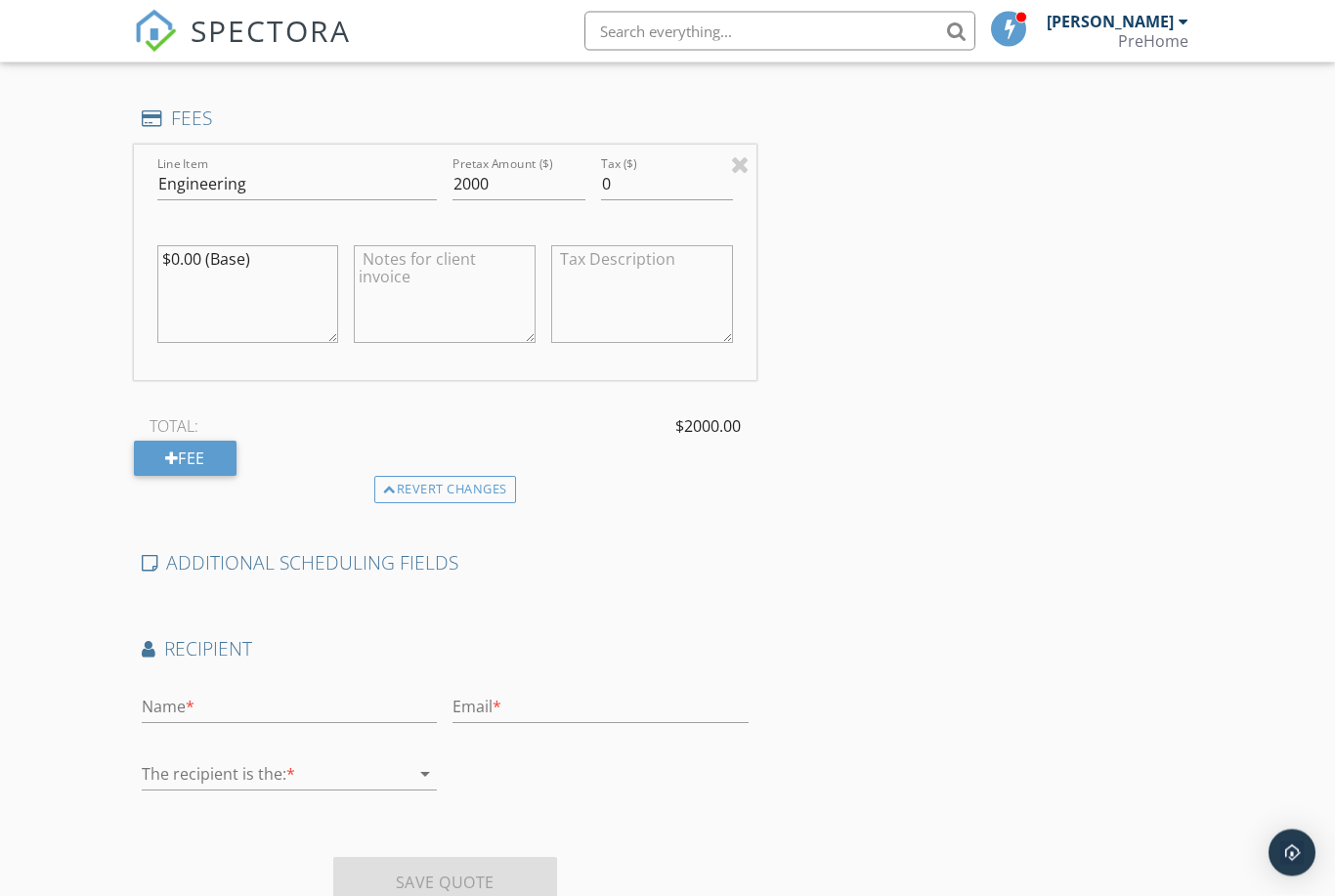
scroll to position [657, 0]
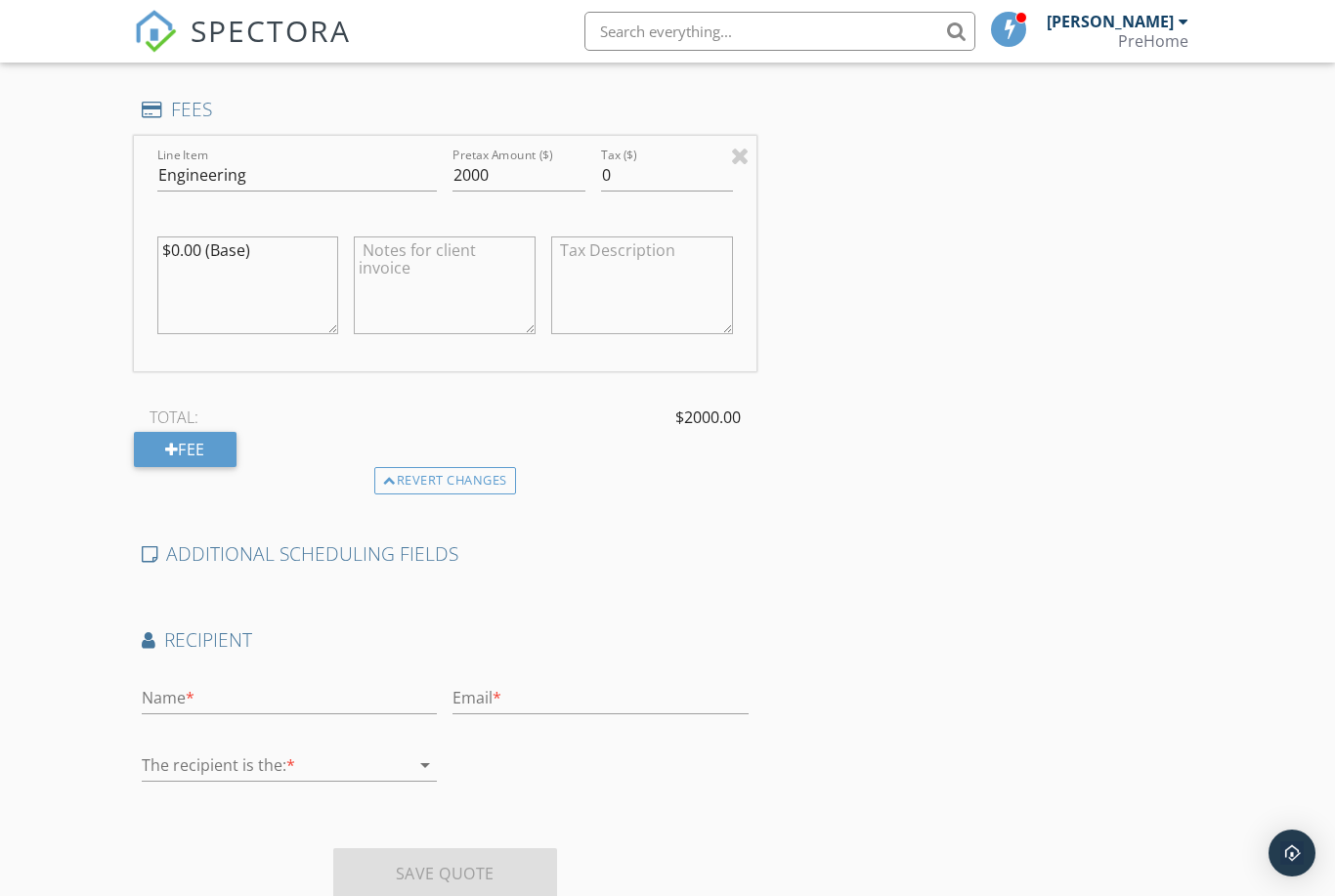
click at [427, 766] on icon "arrow_drop_down" at bounding box center [426, 766] width 24 height 24
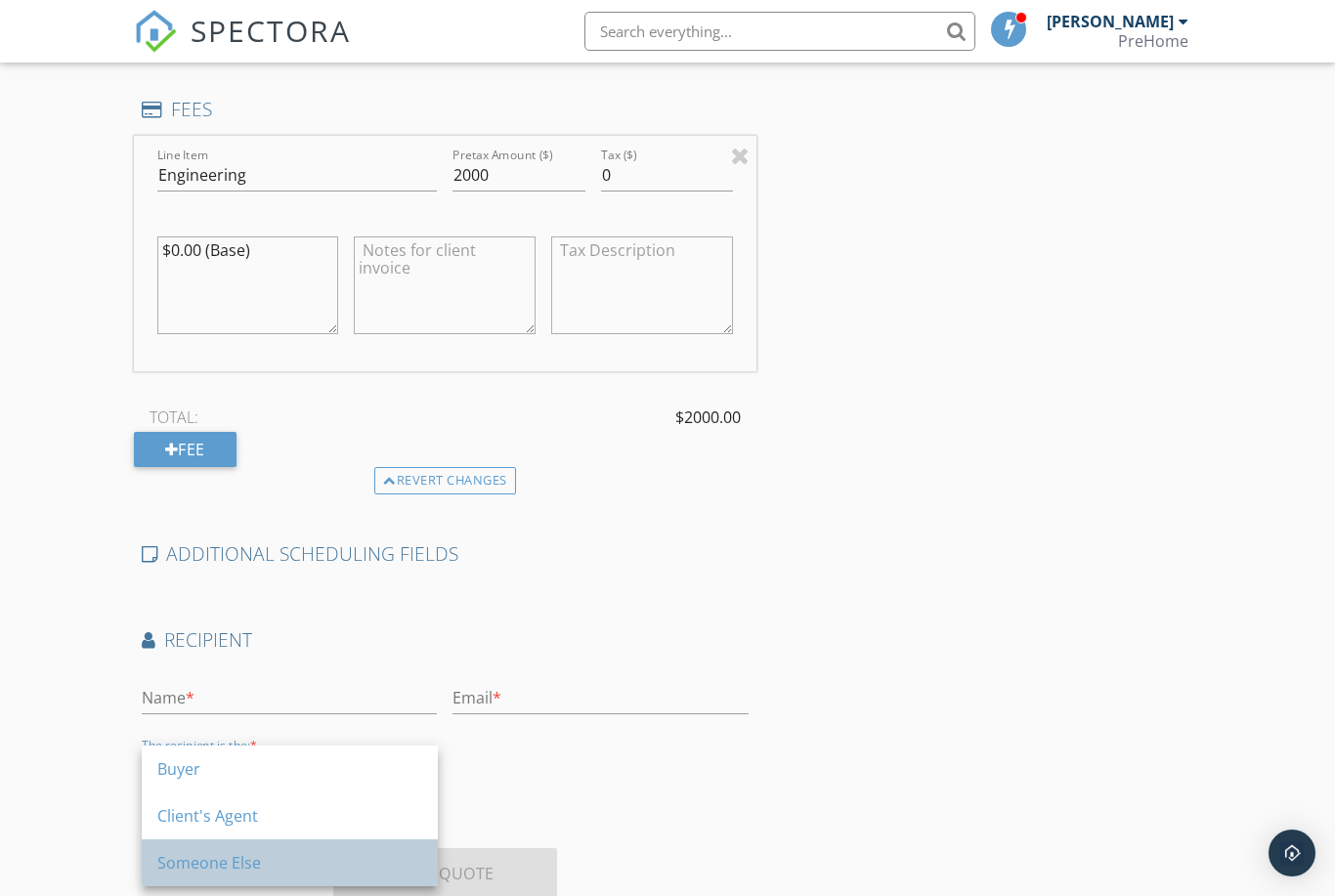
click at [351, 863] on div "Someone Else" at bounding box center [289, 863] width 265 height 24
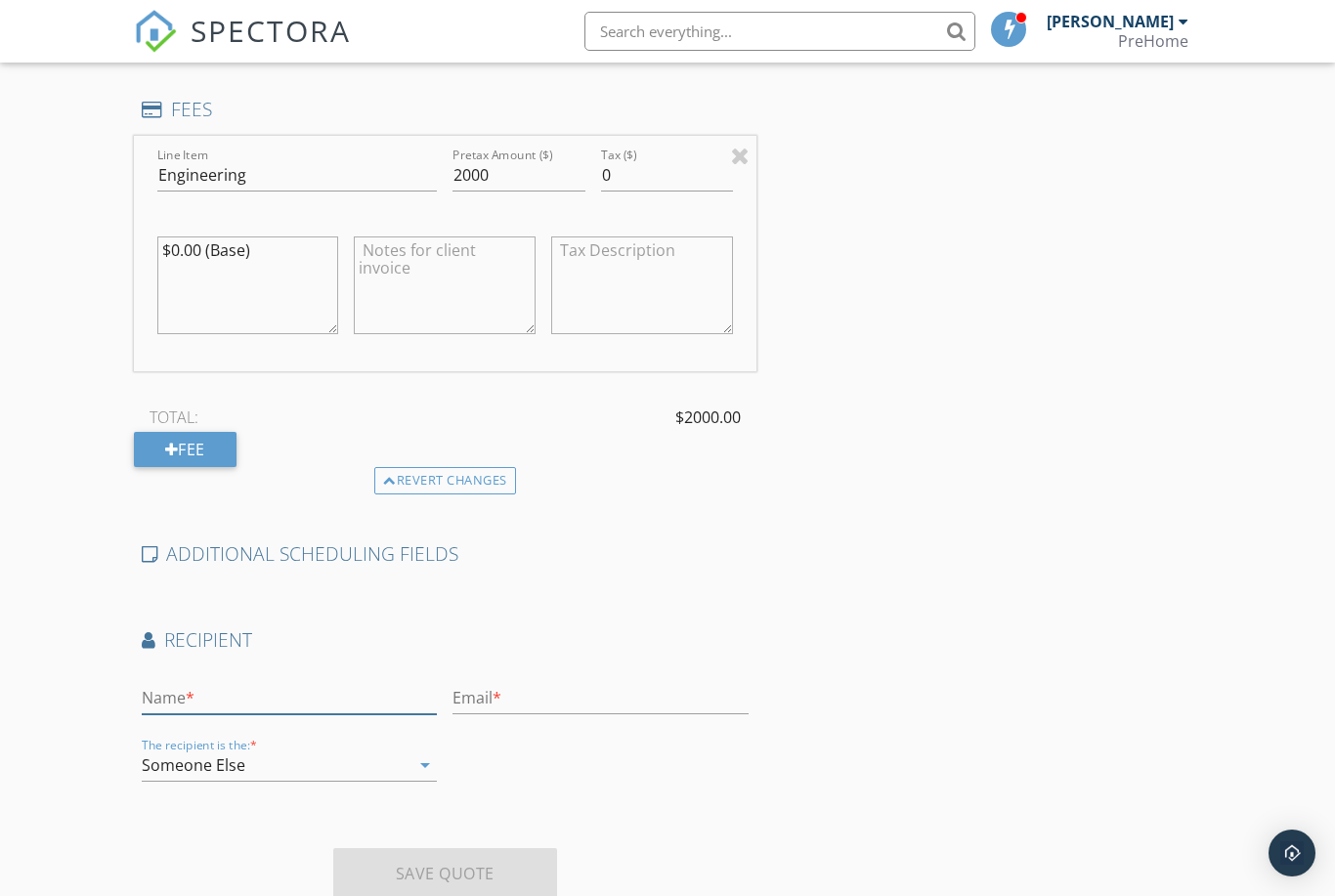
click at [395, 702] on input "text" at bounding box center [289, 698] width 296 height 32
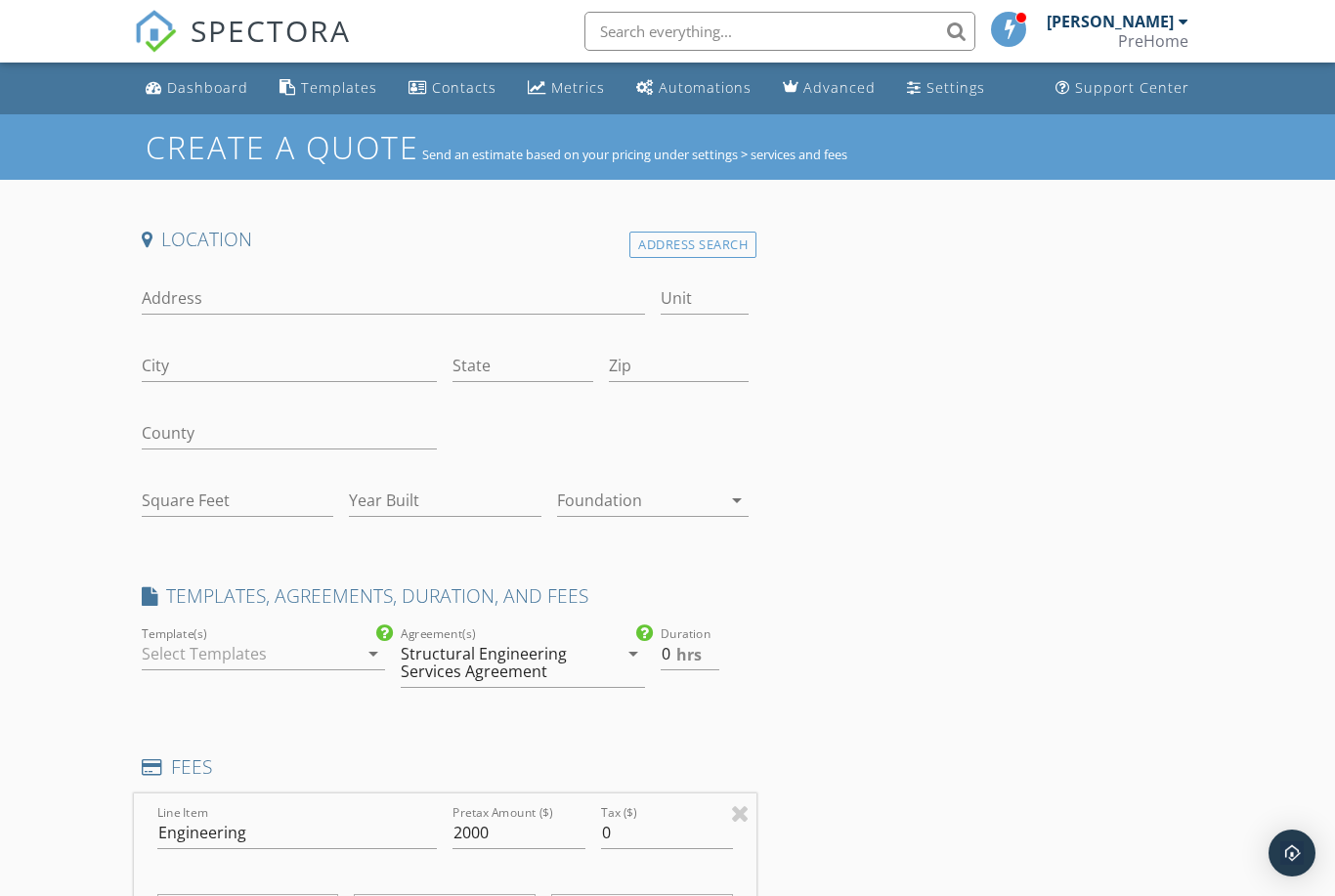
scroll to position [720, 0]
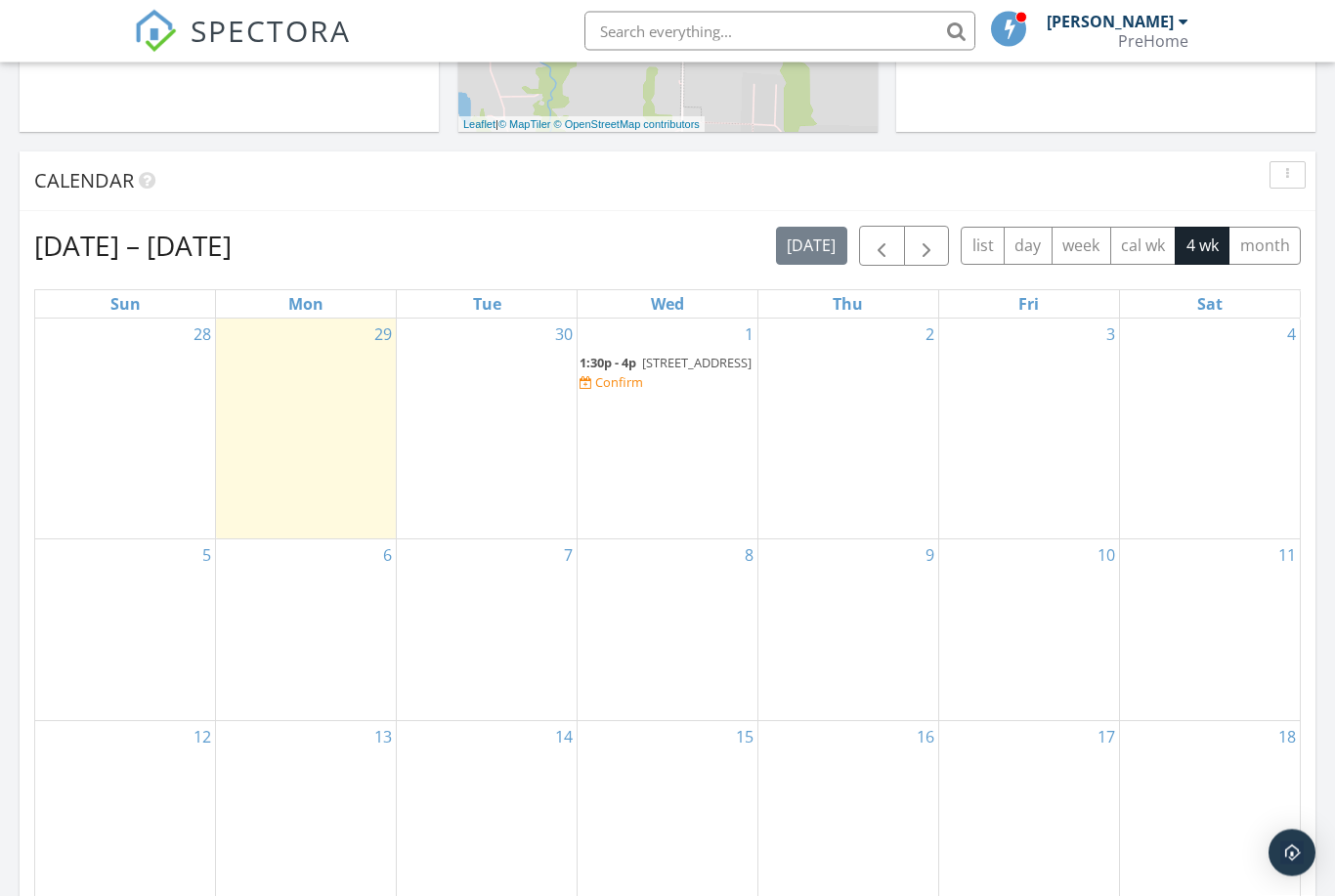
scroll to position [708, 0]
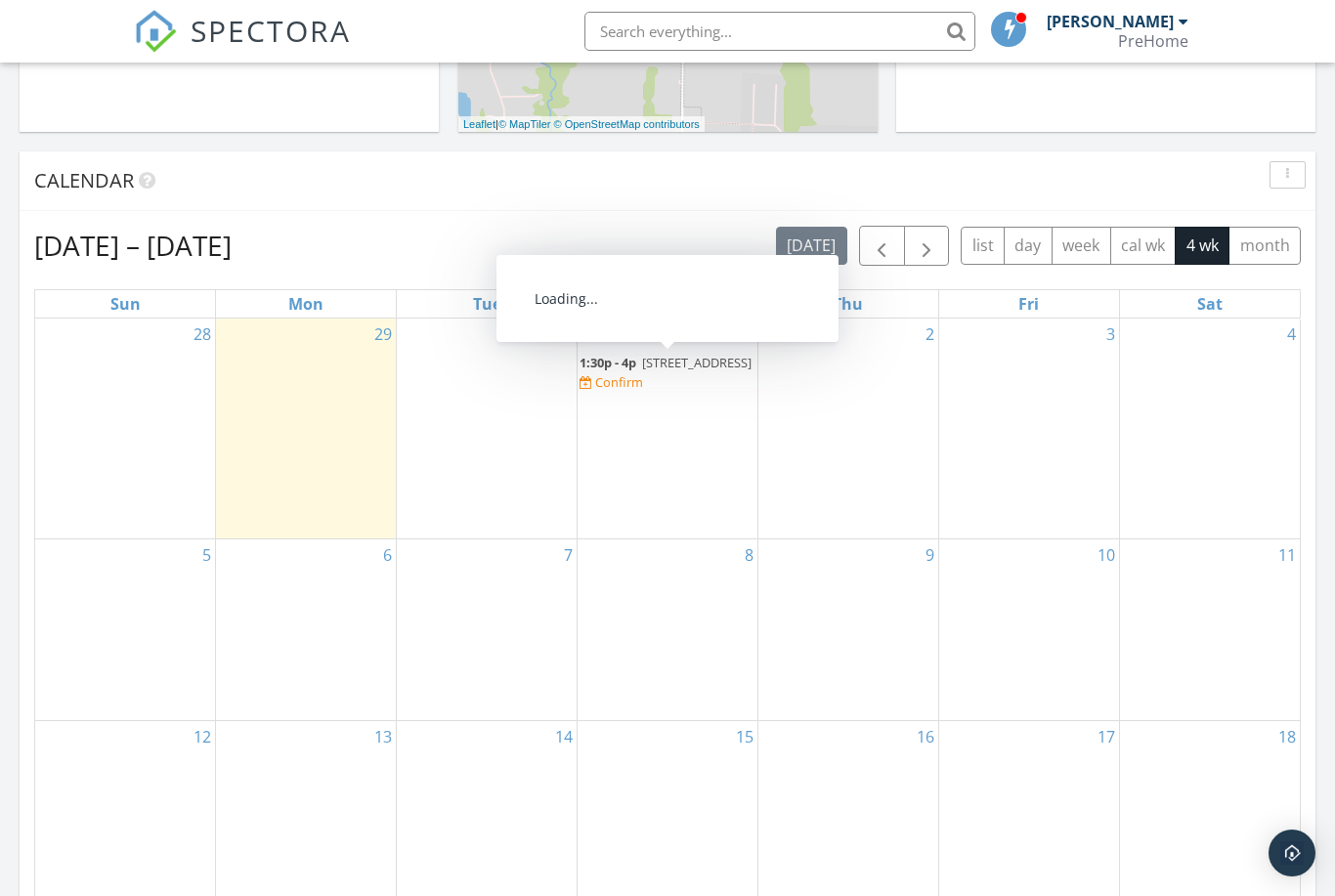
click at [643, 371] on span "[STREET_ADDRESS]" at bounding box center [697, 363] width 109 height 18
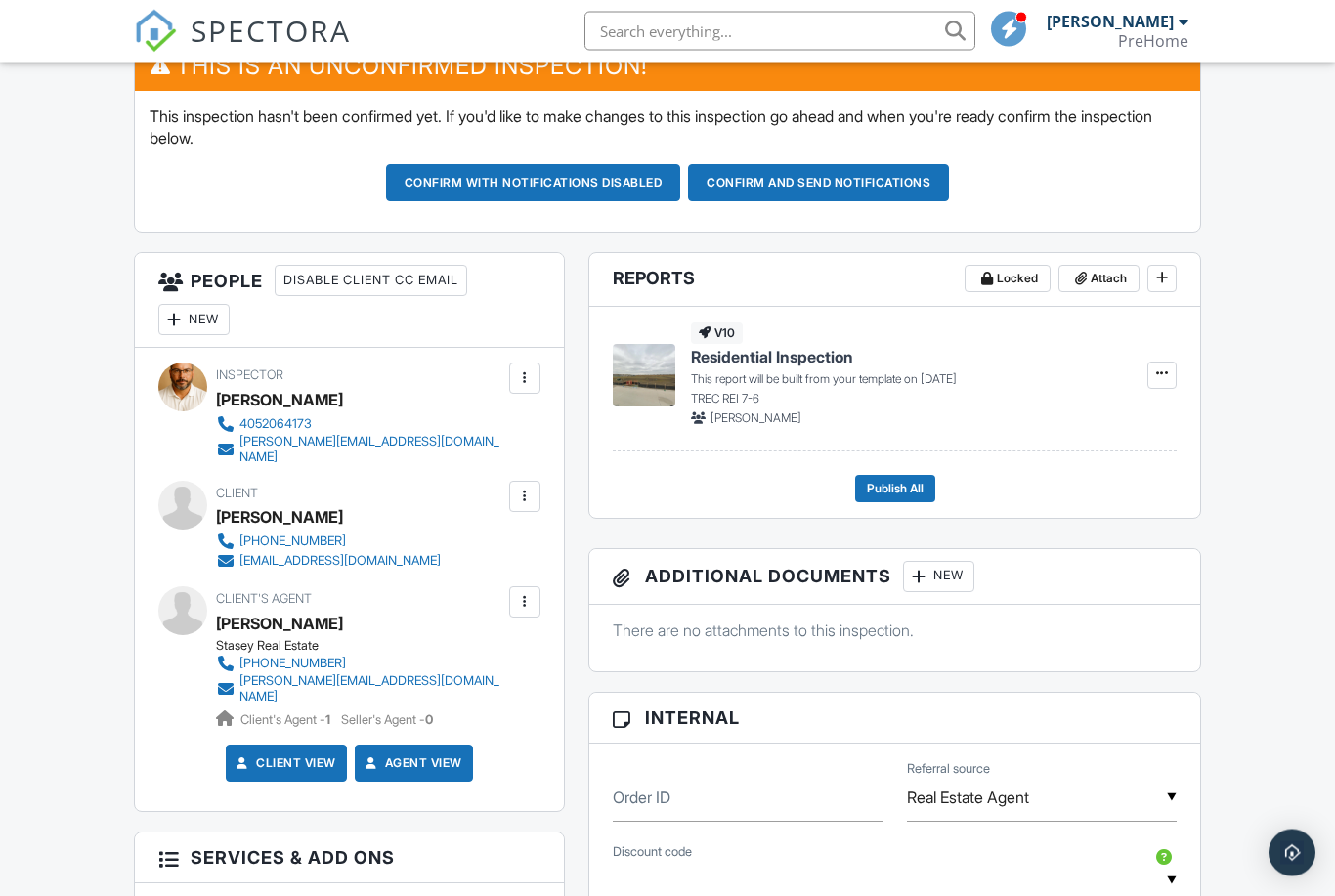
scroll to position [507, 0]
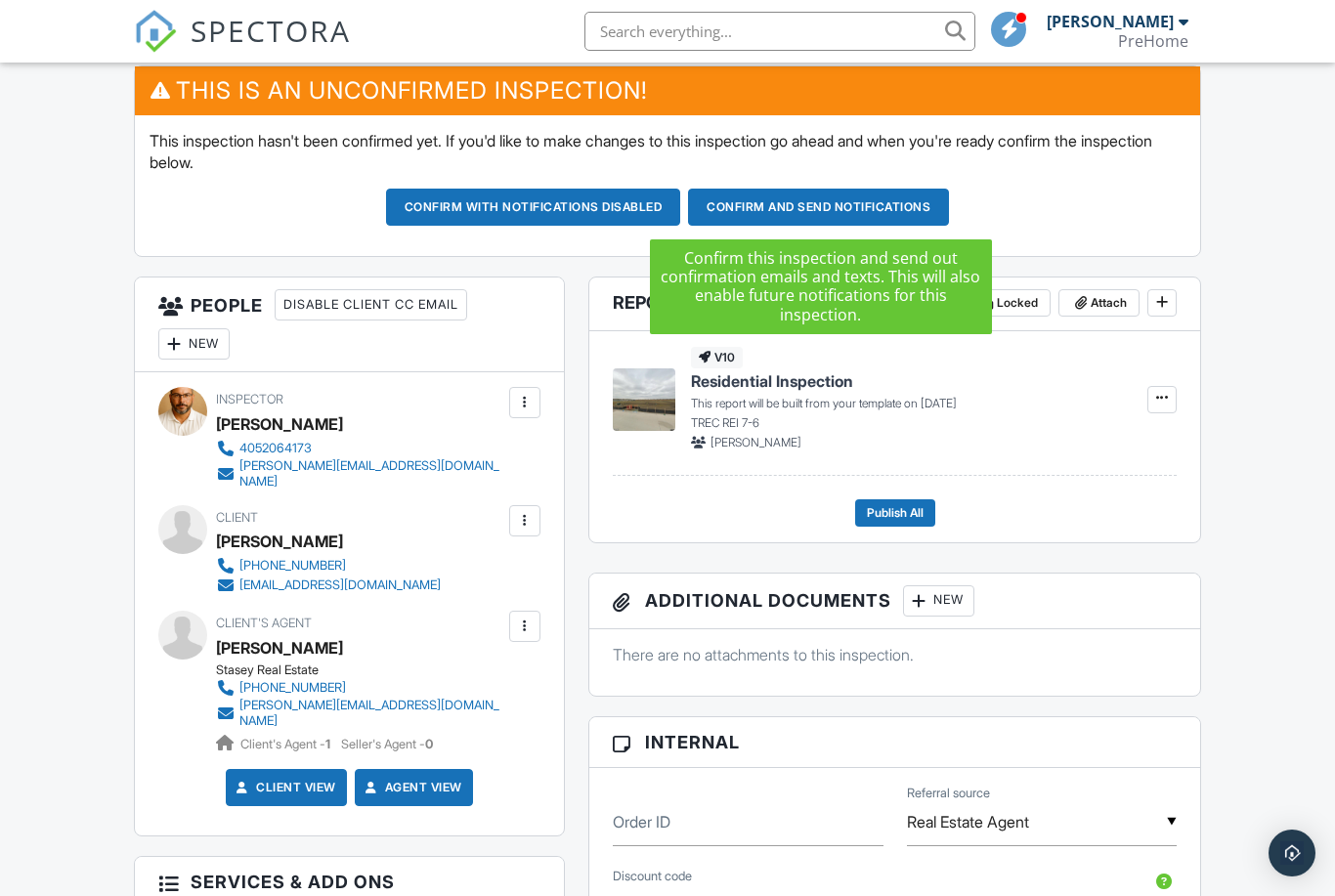
click at [779, 203] on button "Confirm and send notifications" at bounding box center [819, 207] width 261 height 37
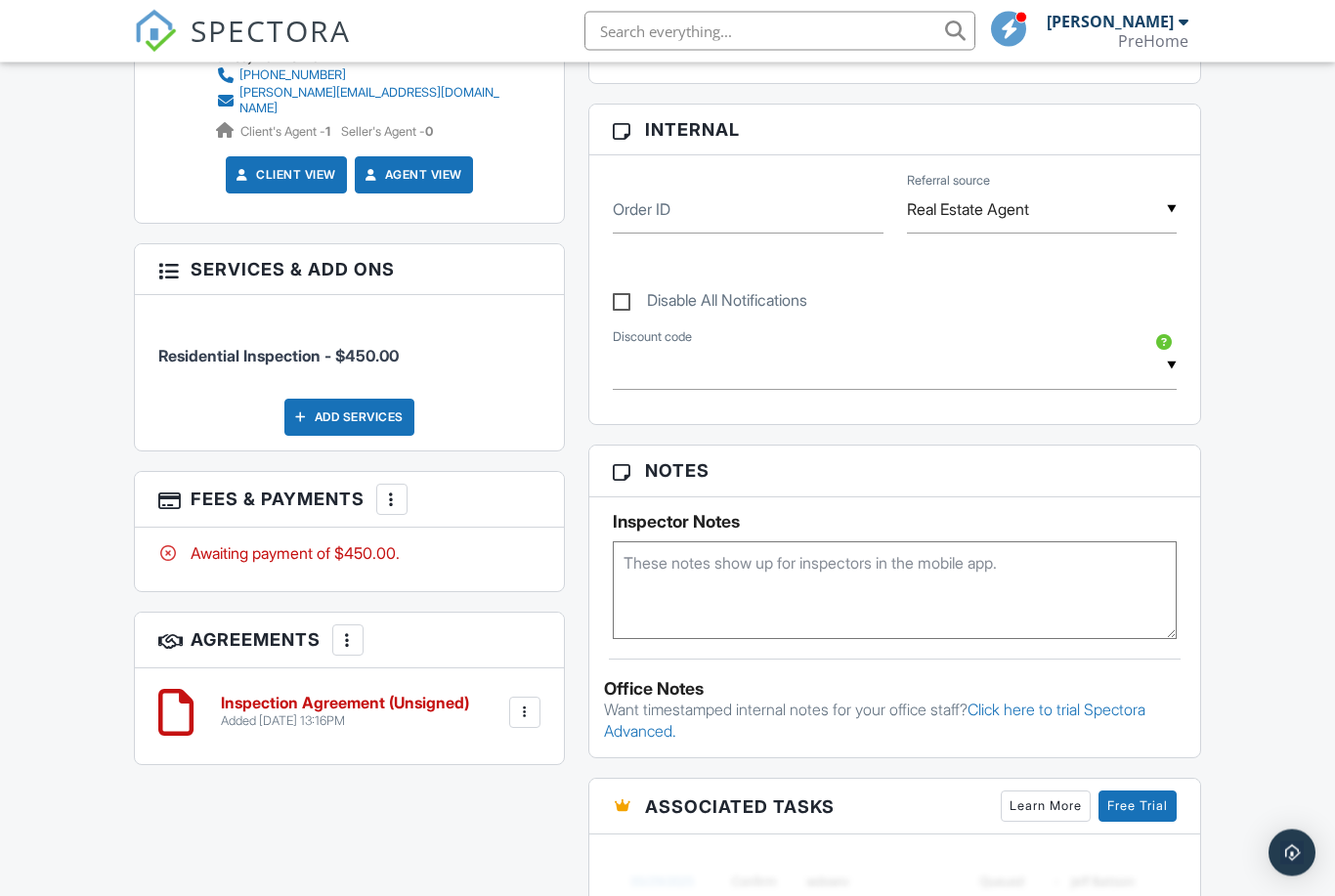
scroll to position [909, 0]
click at [395, 489] on div at bounding box center [392, 499] width 20 height 20
click at [519, 484] on h3 "Fees & Payments More Edit Fees & Payments Add Services View Invoice Paid In Full" at bounding box center [349, 500] width 429 height 56
click at [391, 542] on div "Awaiting payment of $450.00." at bounding box center [349, 553] width 382 height 22
click at [528, 702] on div at bounding box center [525, 712] width 20 height 20
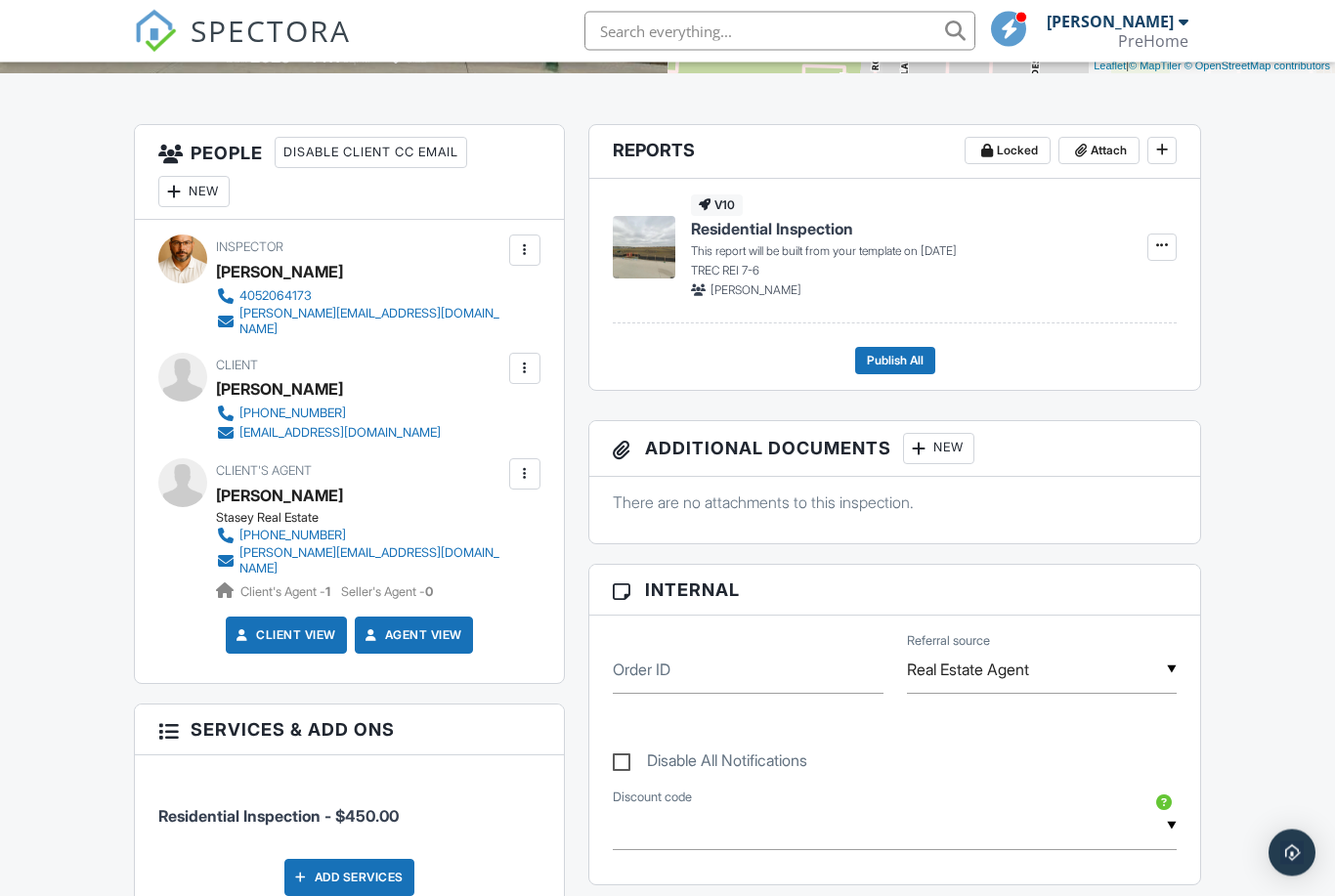
scroll to position [389, 0]
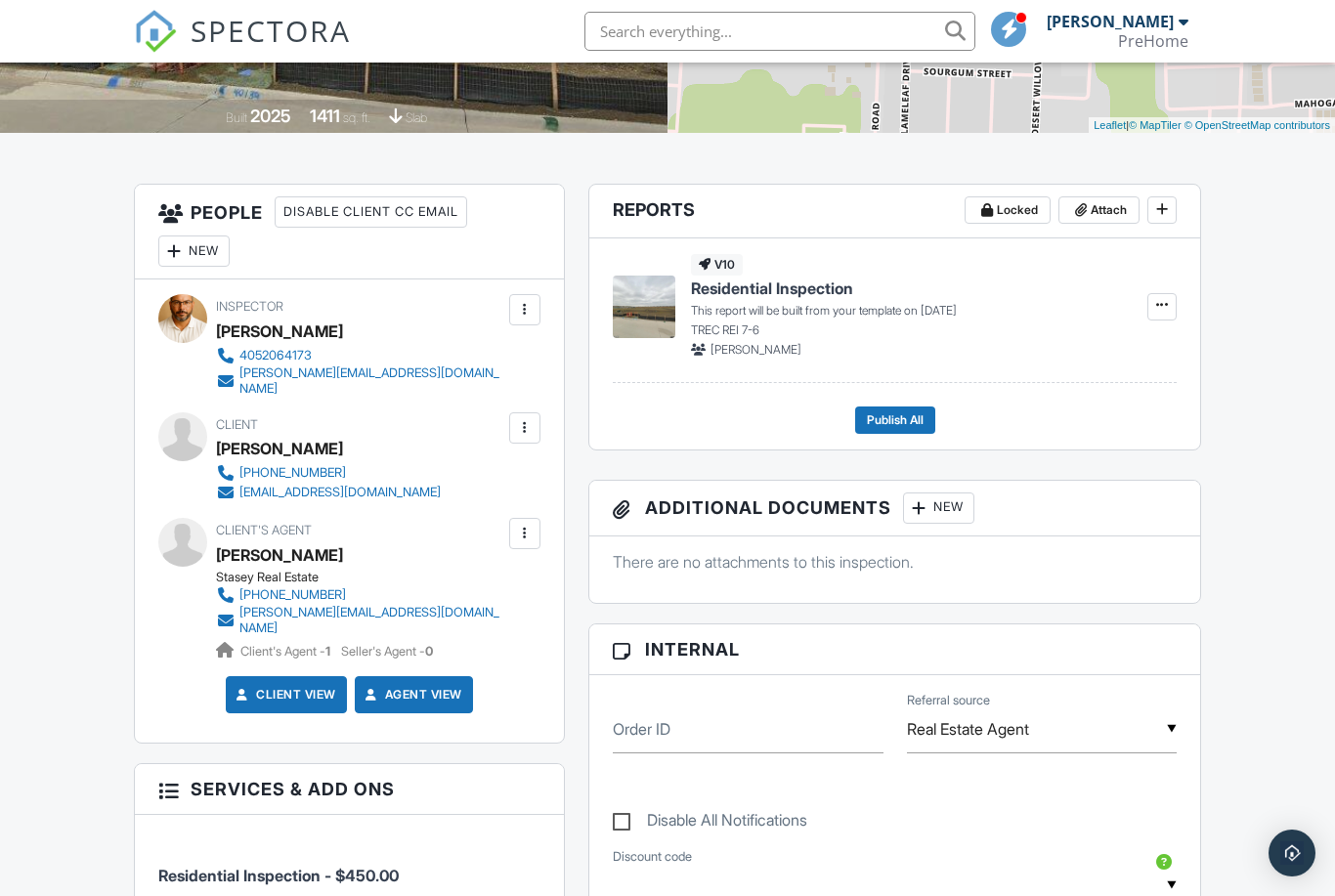
click at [532, 419] on div at bounding box center [525, 429] width 20 height 20
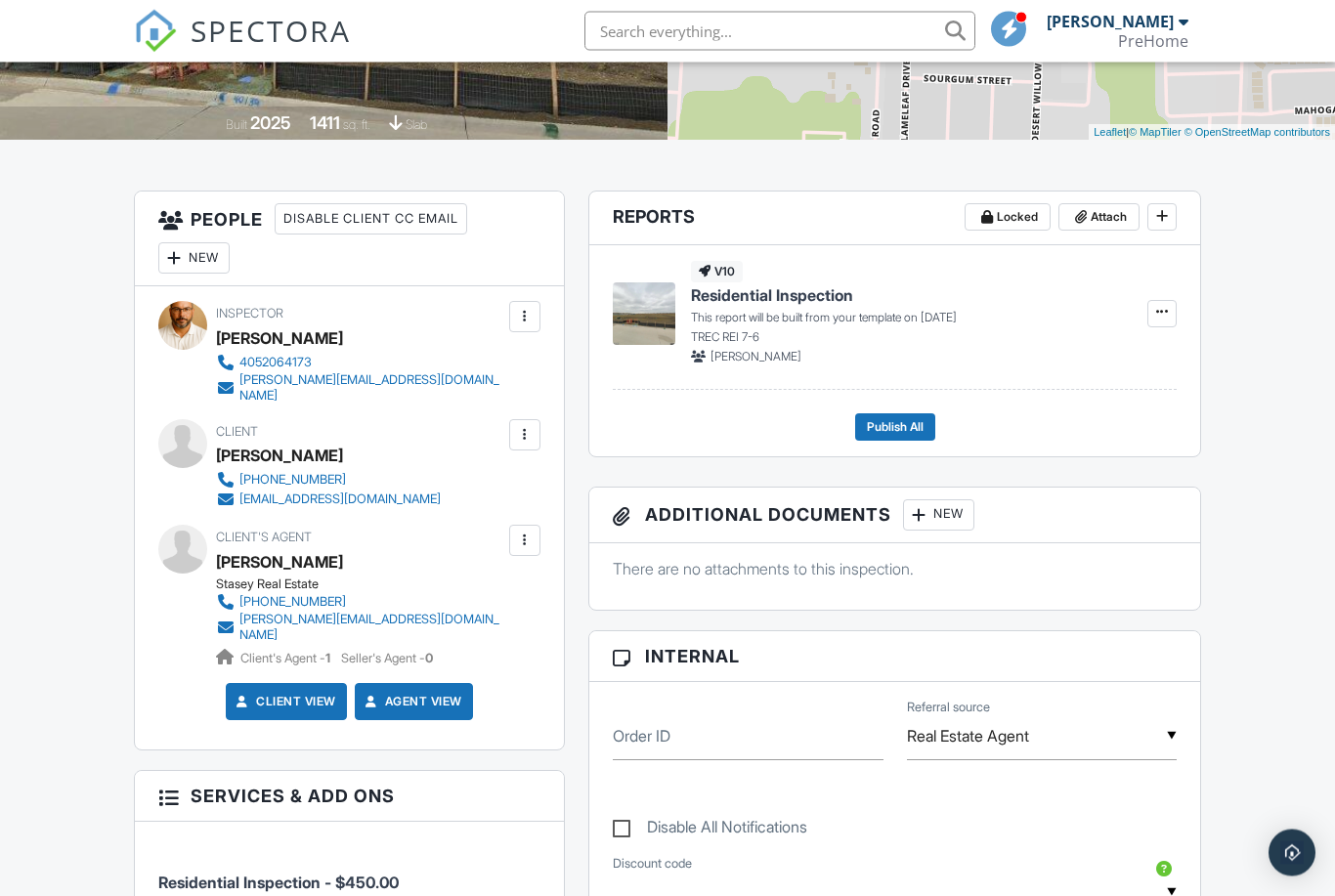
scroll to position [364, 0]
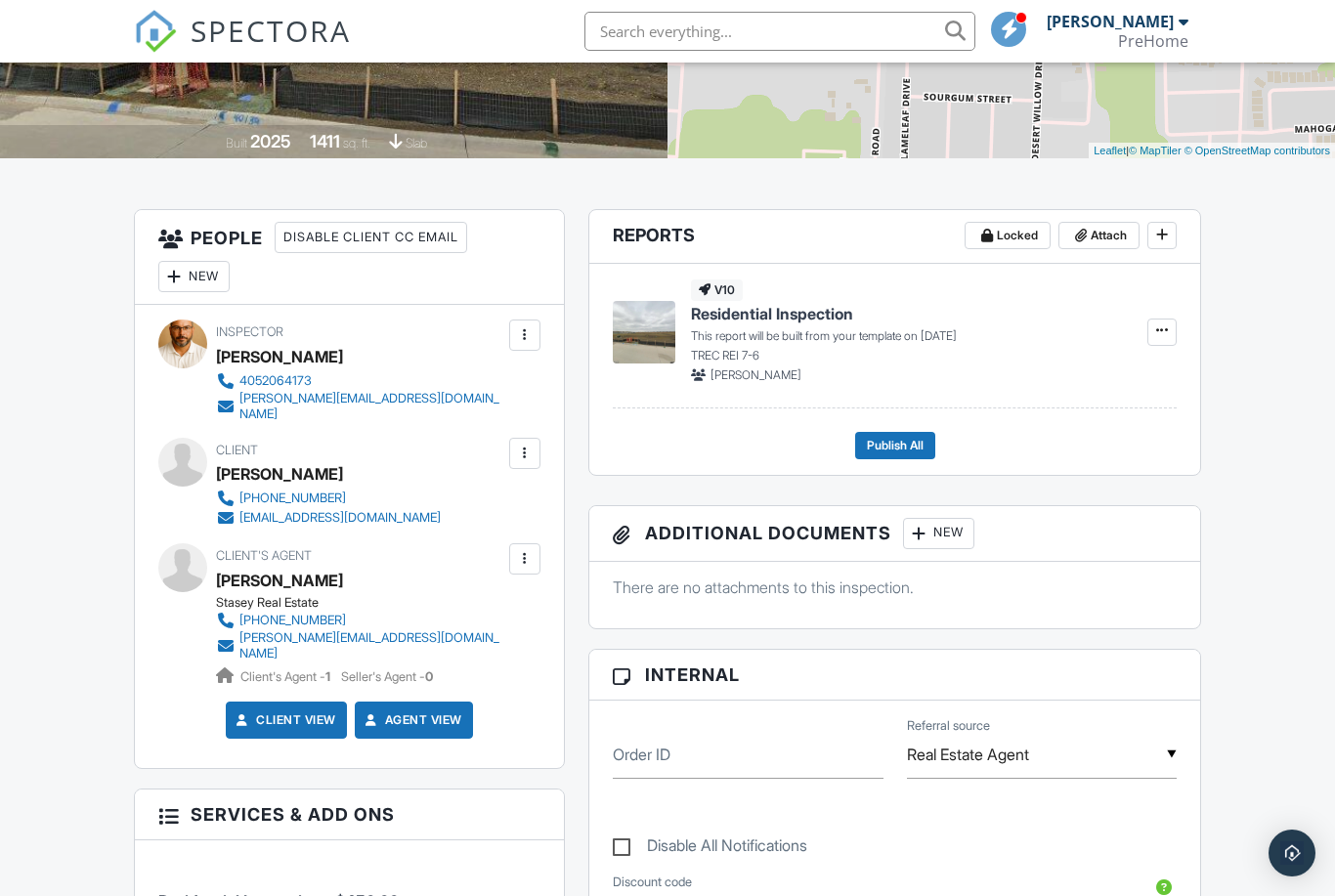
click at [157, 28] on img at bounding box center [155, 31] width 43 height 43
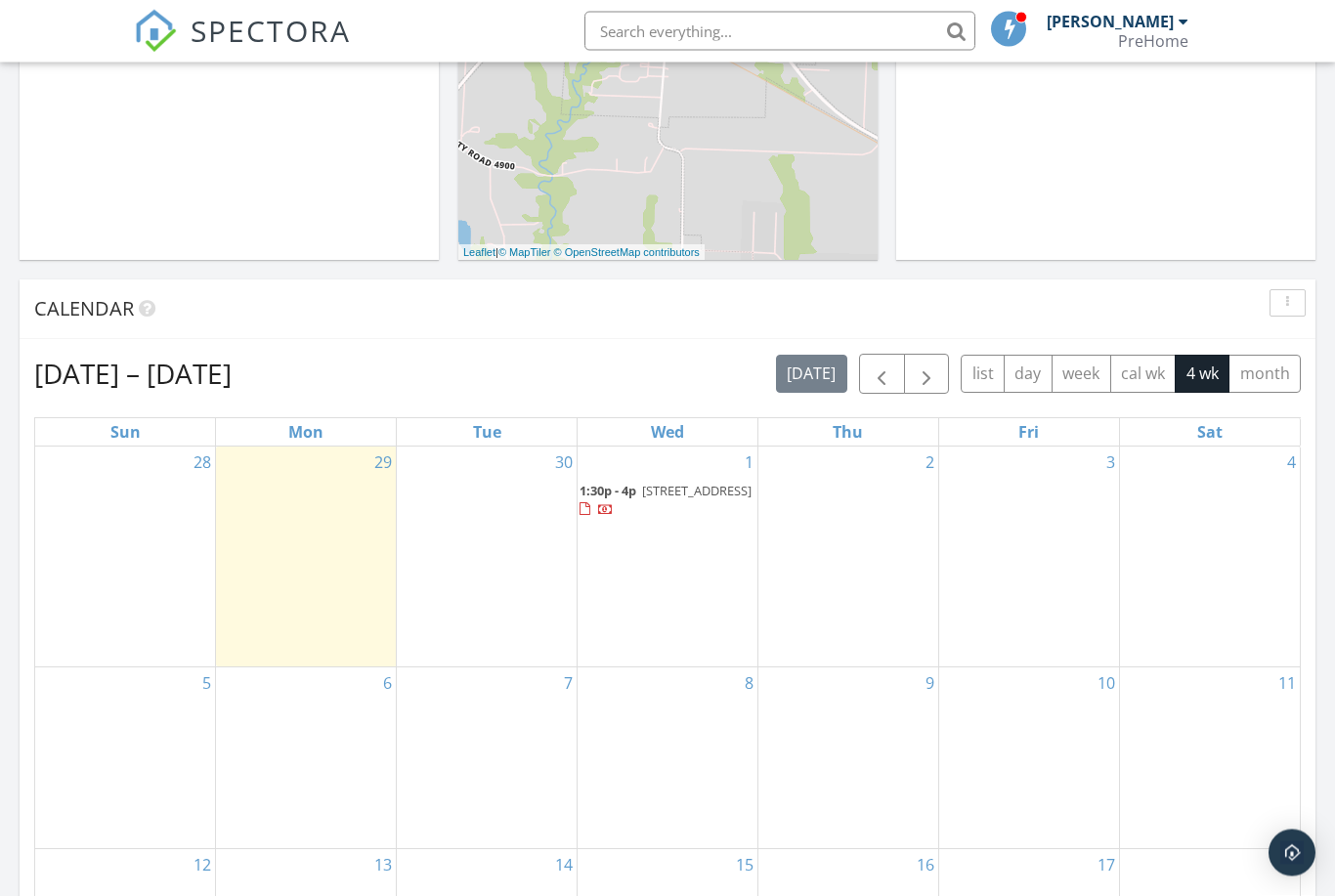
scroll to position [582, 0]
click at [146, 308] on icon at bounding box center [147, 308] width 17 height 20
click at [148, 309] on icon at bounding box center [147, 308] width 17 height 20
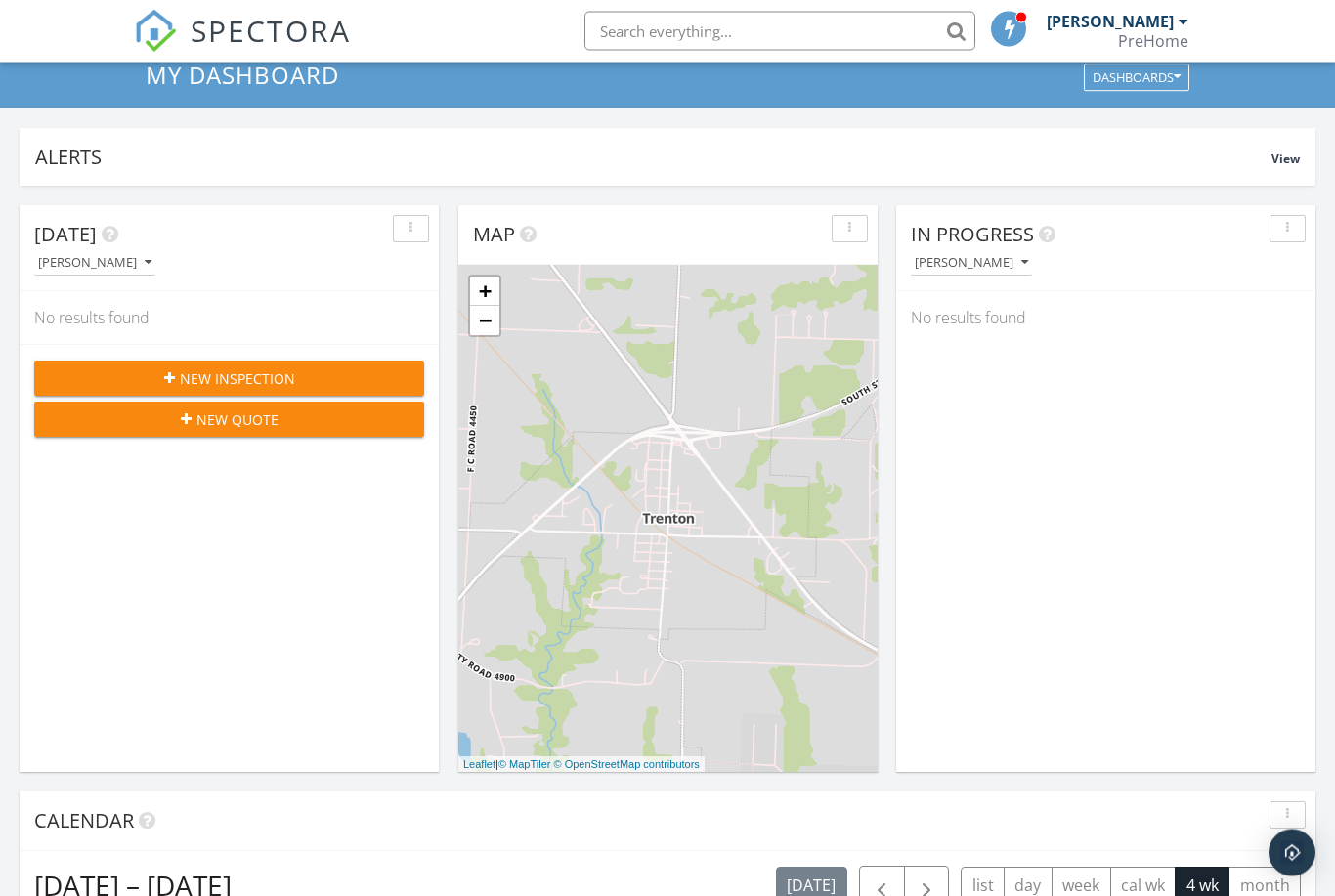
scroll to position [0, 0]
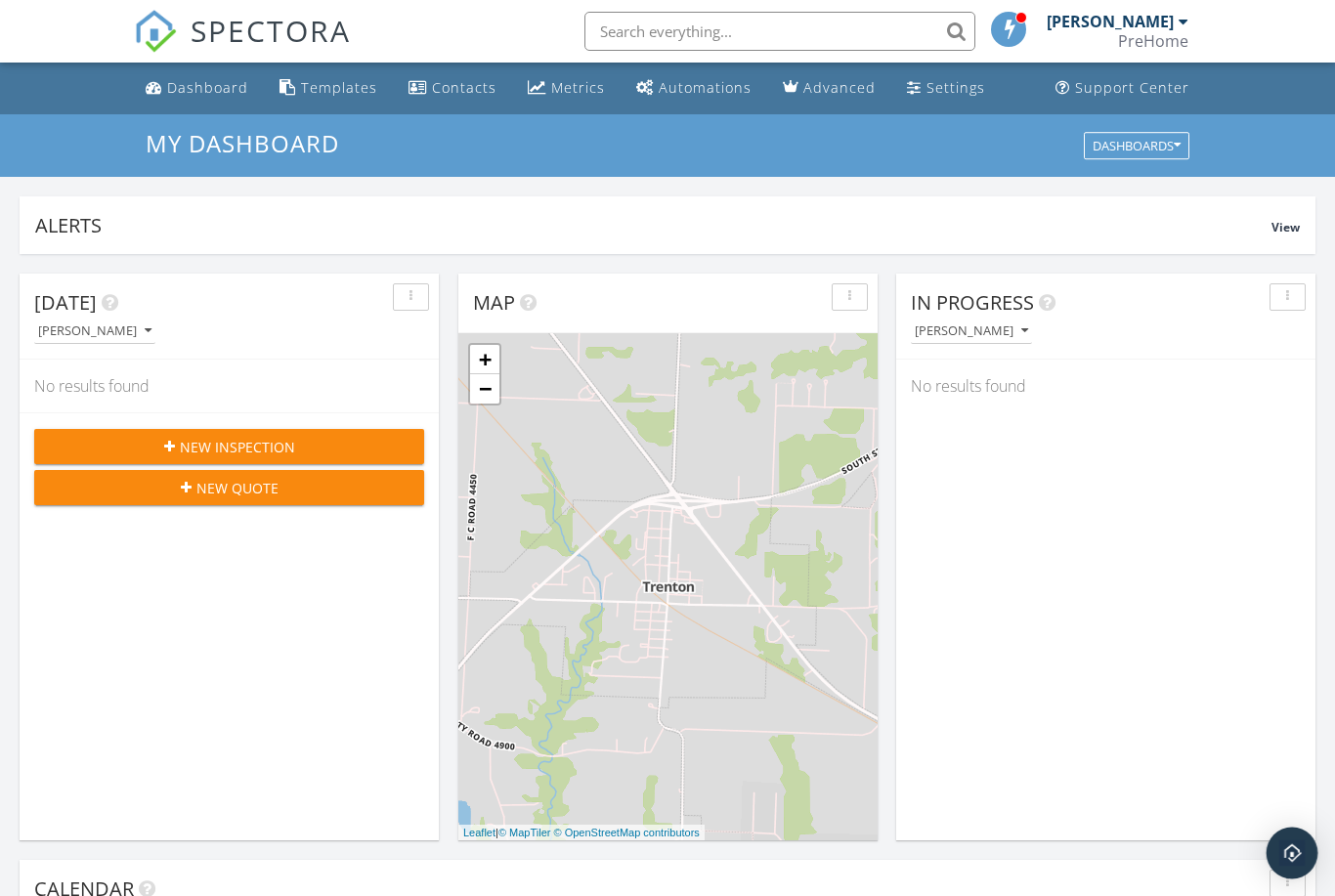
click at [1280, 844] on div "Open Intercom Messenger" at bounding box center [1292, 853] width 52 height 52
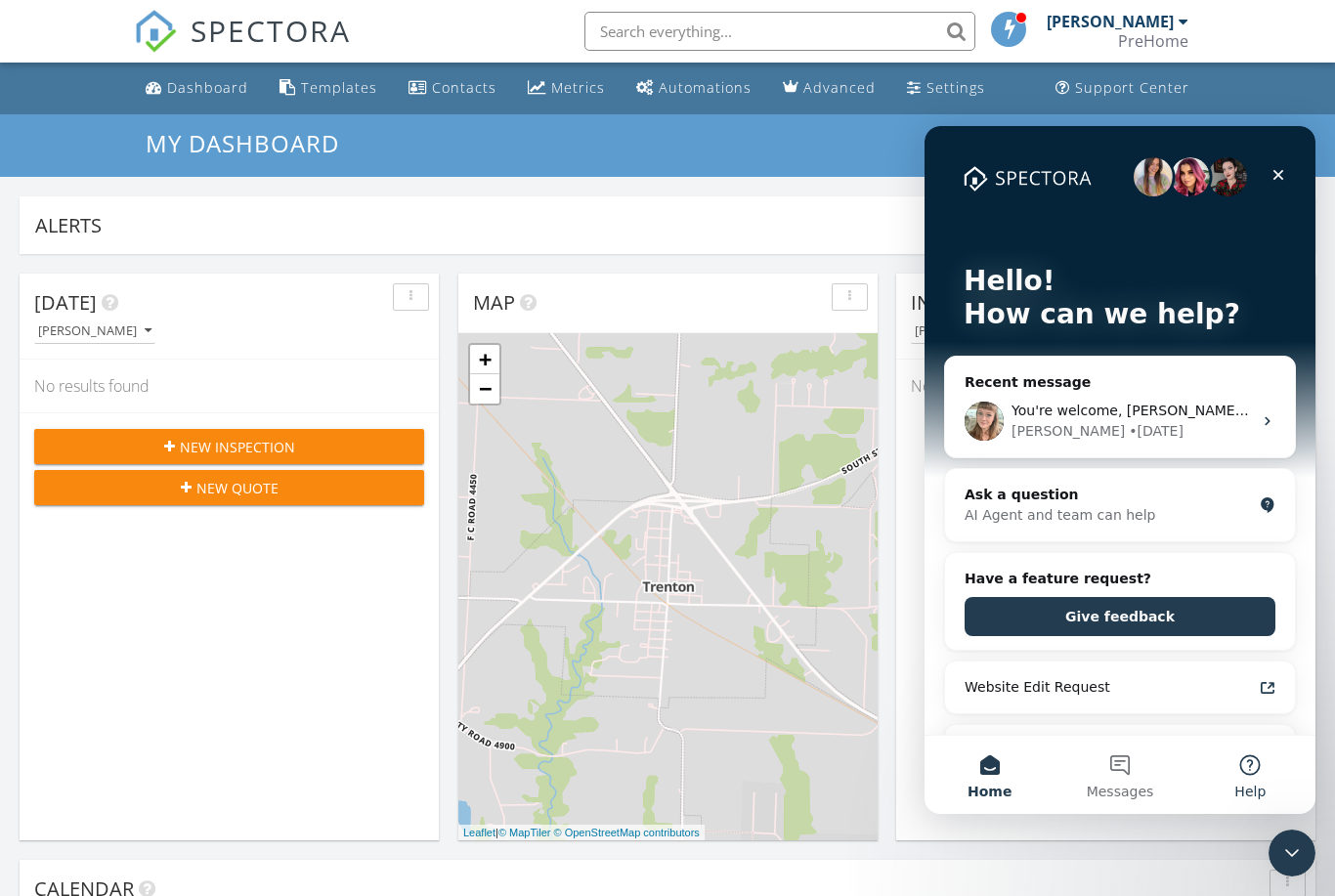
click at [1248, 771] on button "Help" at bounding box center [1250, 775] width 130 height 79
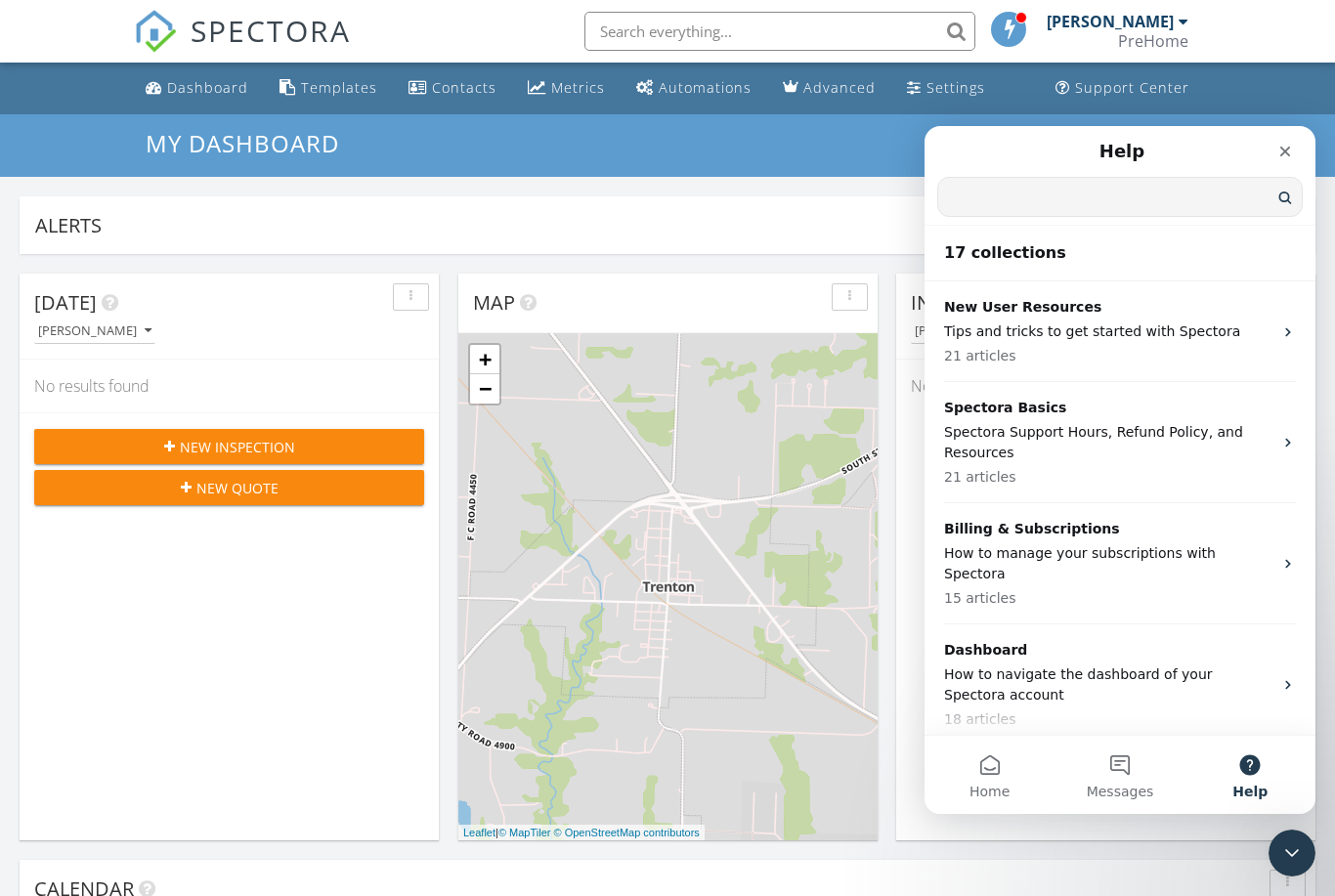
click at [1069, 195] on input "Search for help" at bounding box center [1120, 197] width 364 height 38
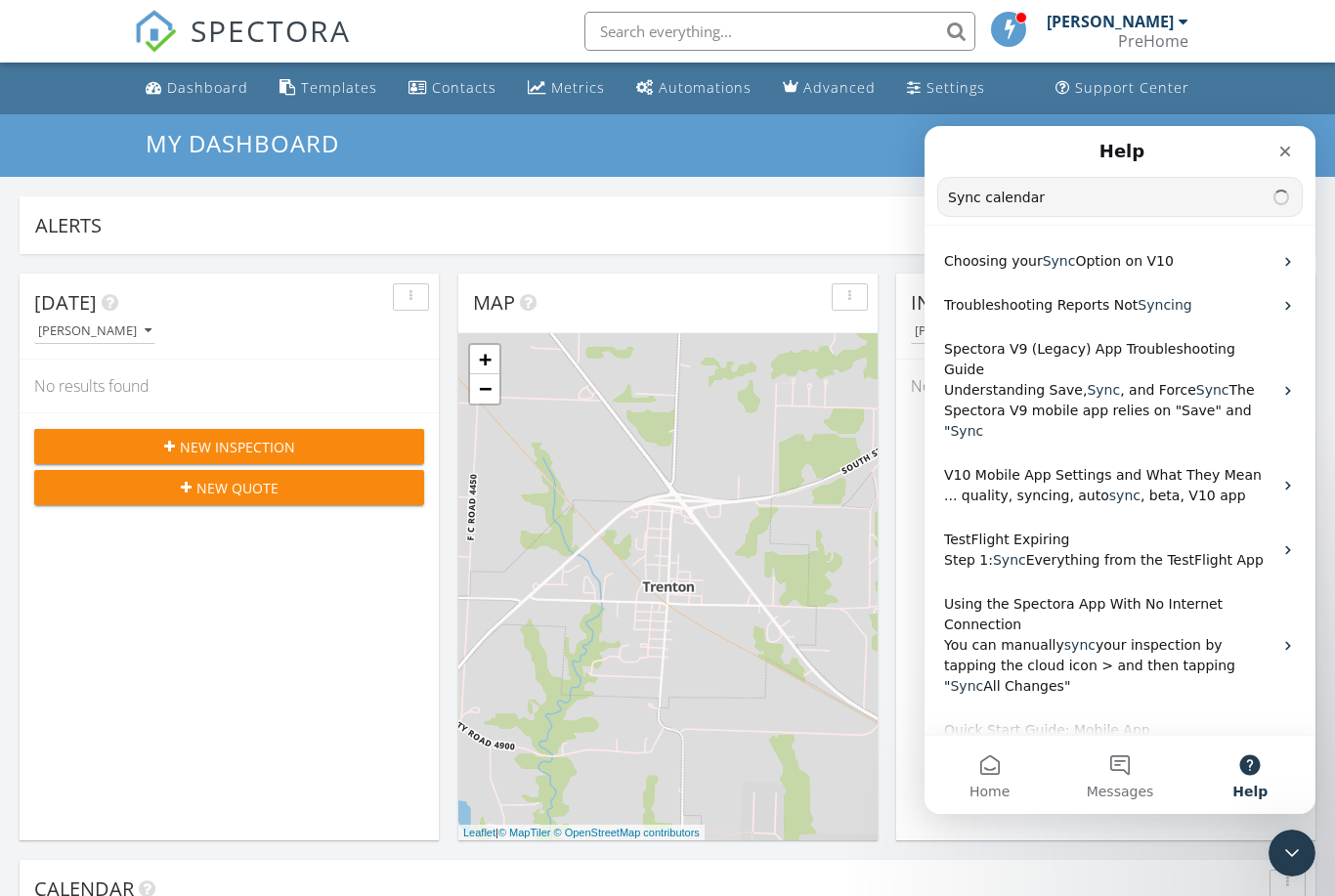
type input "Sync calendar"
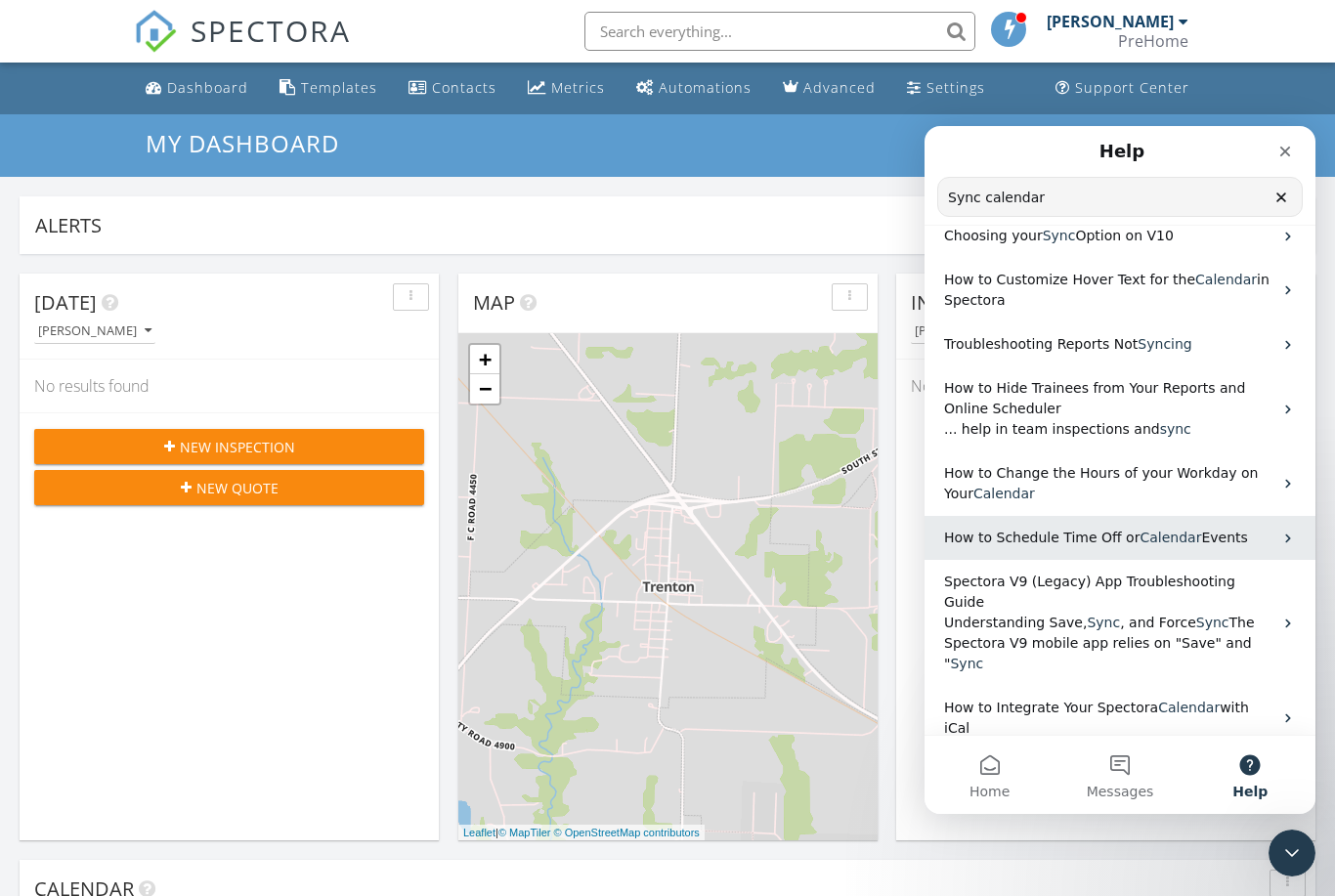
scroll to position [88, 0]
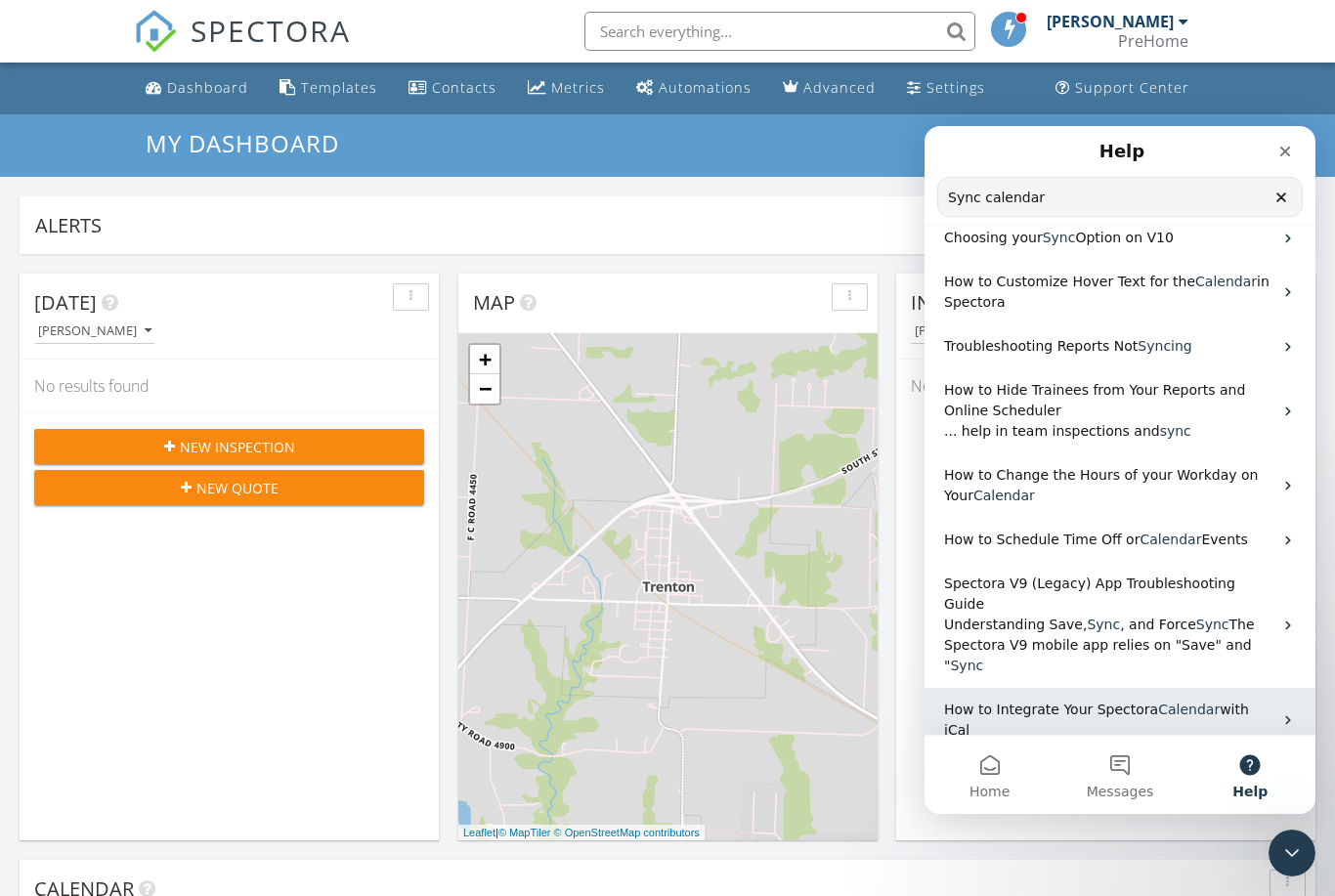
click at [1243, 701] on span "with iCal" at bounding box center [1096, 719] width 305 height 36
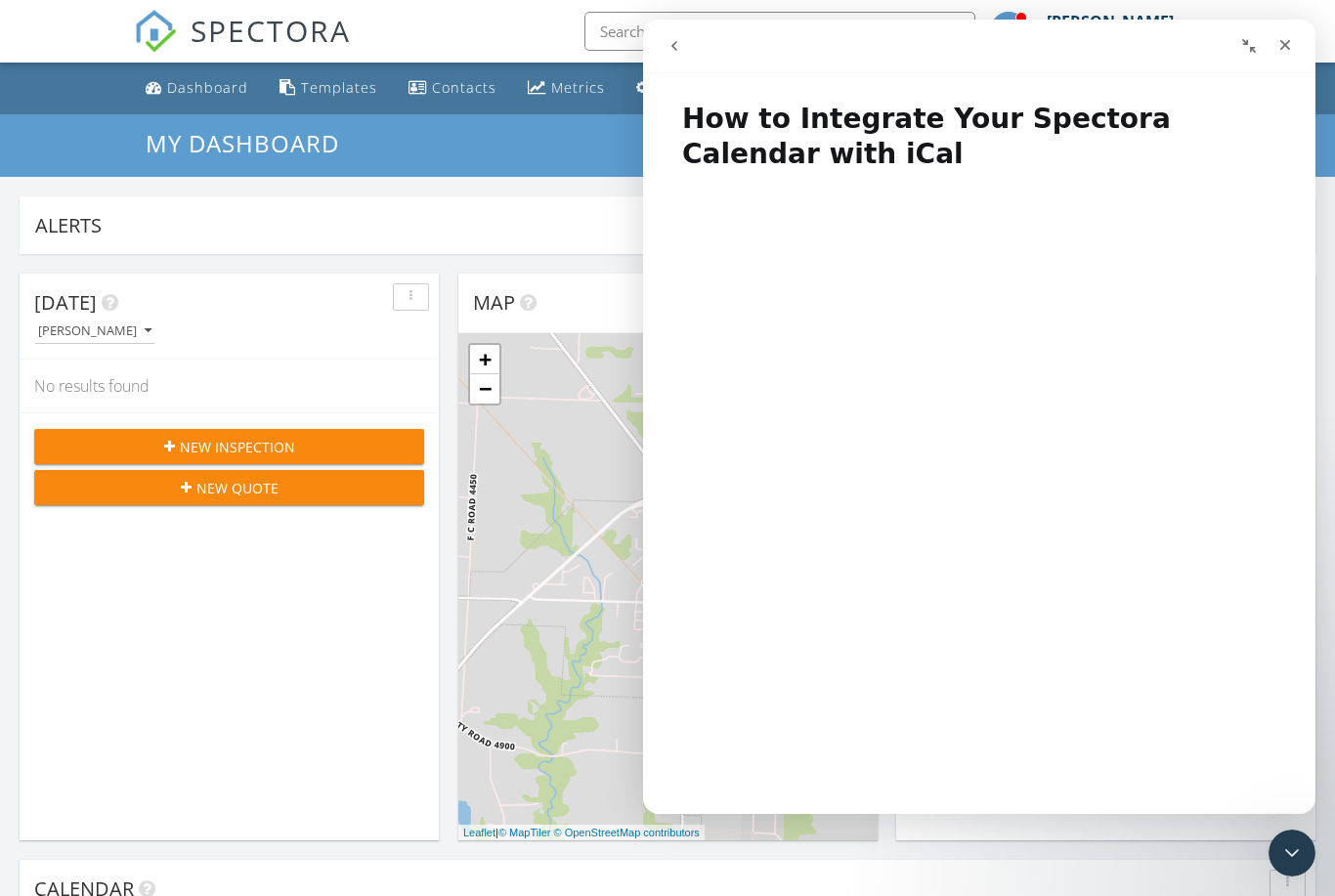
click at [673, 49] on icon "go back" at bounding box center [674, 46] width 16 height 16
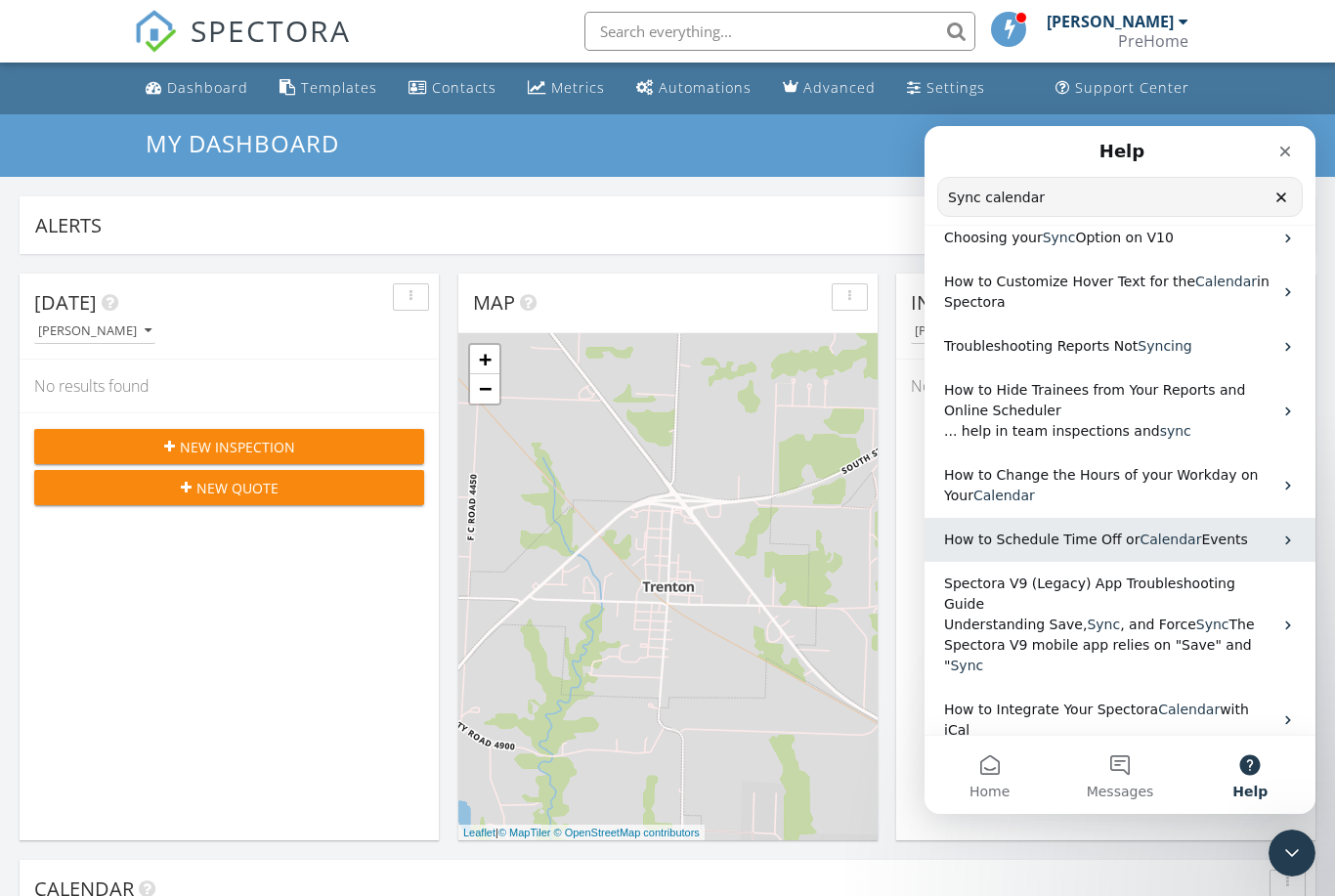
scroll to position [0, 0]
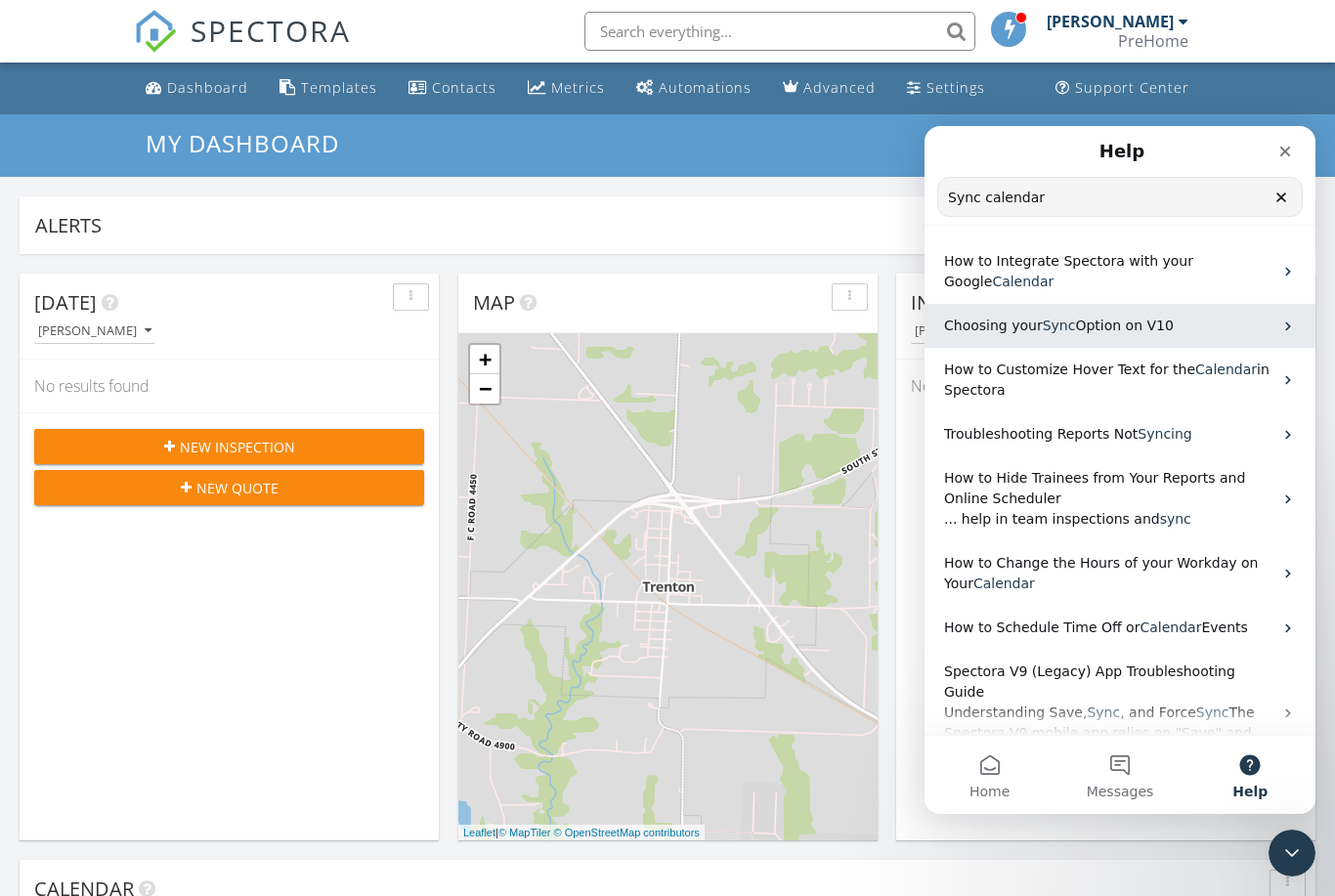
click at [1119, 317] on span "Option on V10" at bounding box center [1124, 325] width 97 height 16
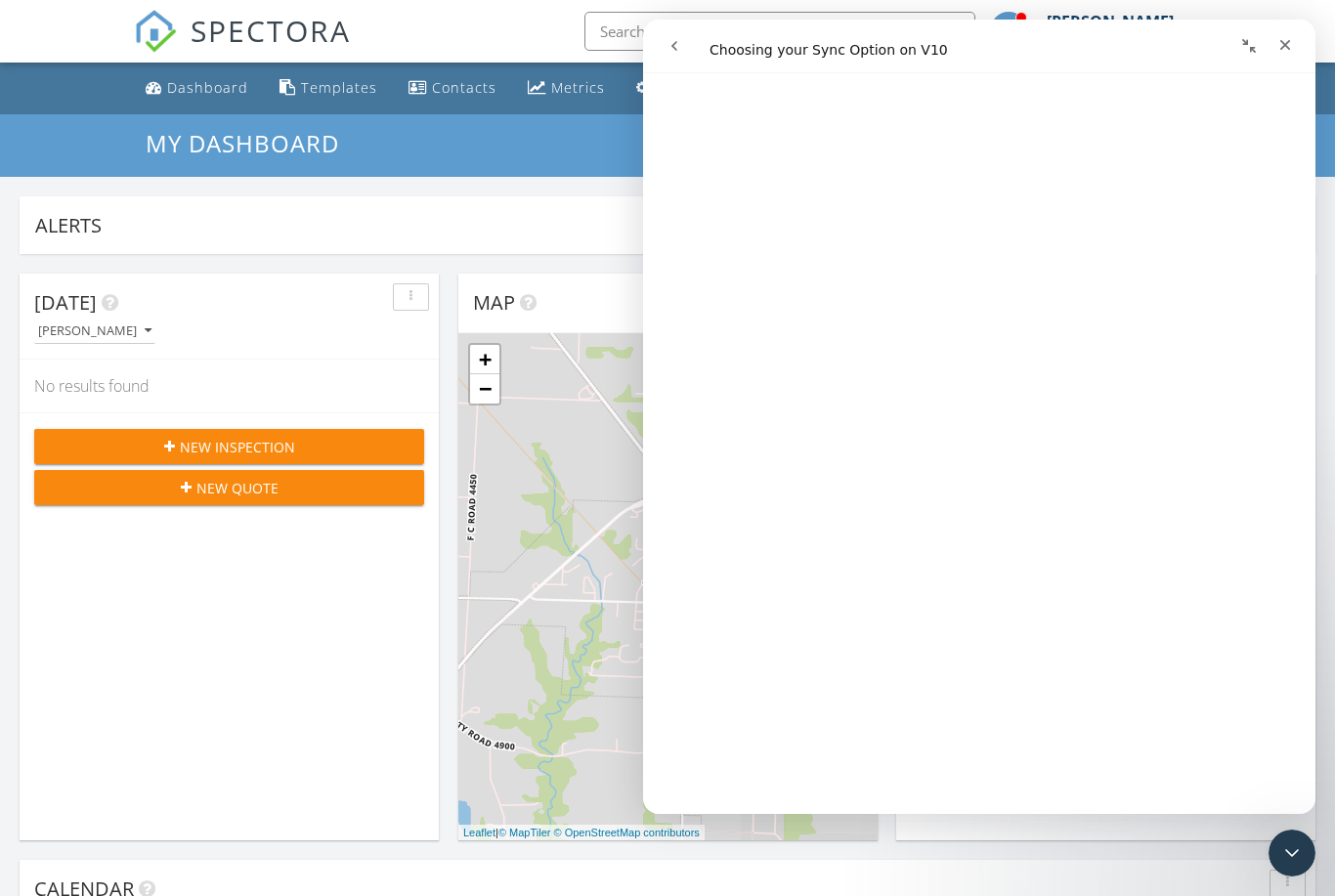
scroll to position [1355, 0]
click at [690, 47] on button "go back" at bounding box center [673, 46] width 37 height 37
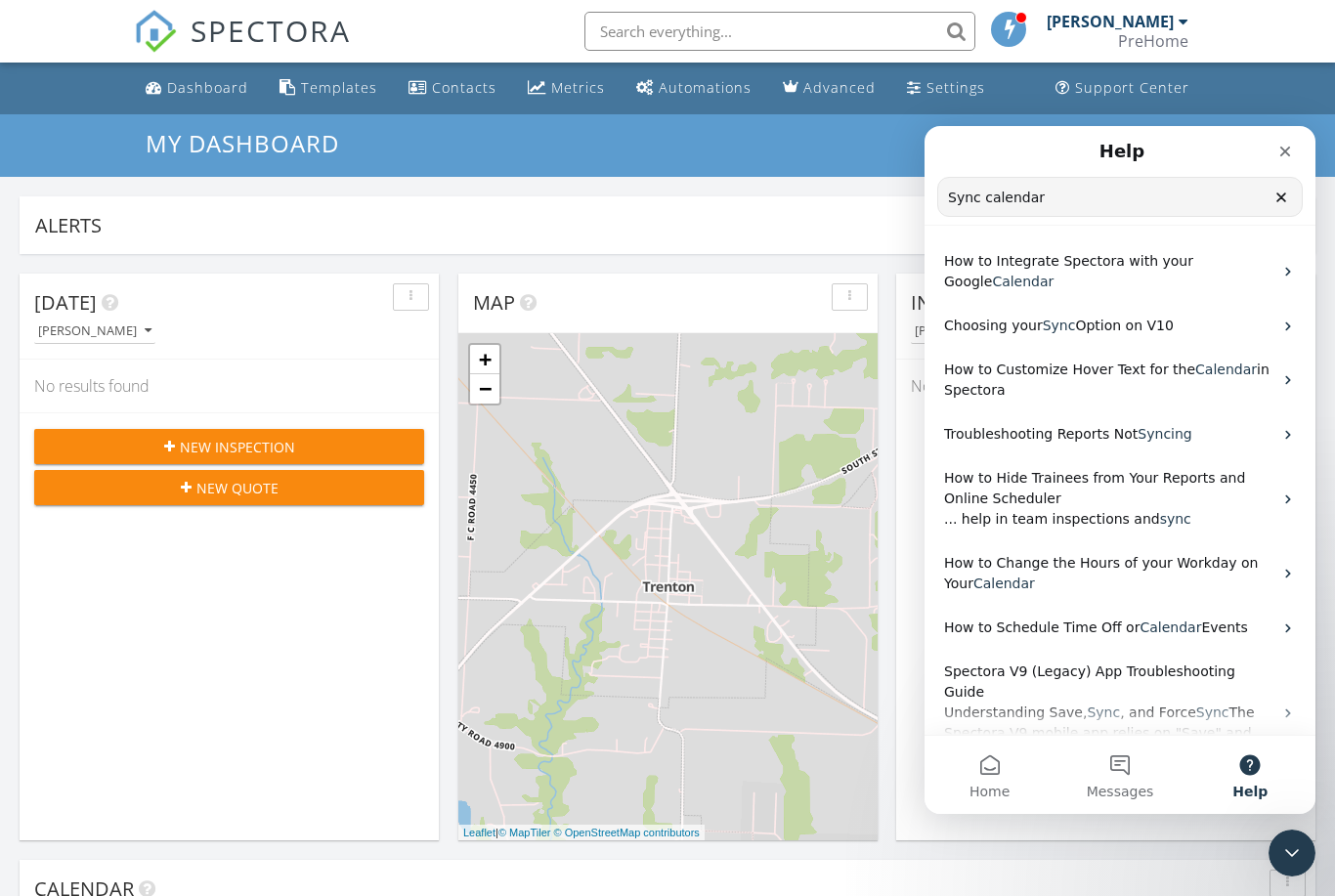
click at [987, 200] on input "Sync calendar" at bounding box center [1120, 197] width 364 height 38
type input "calendar"
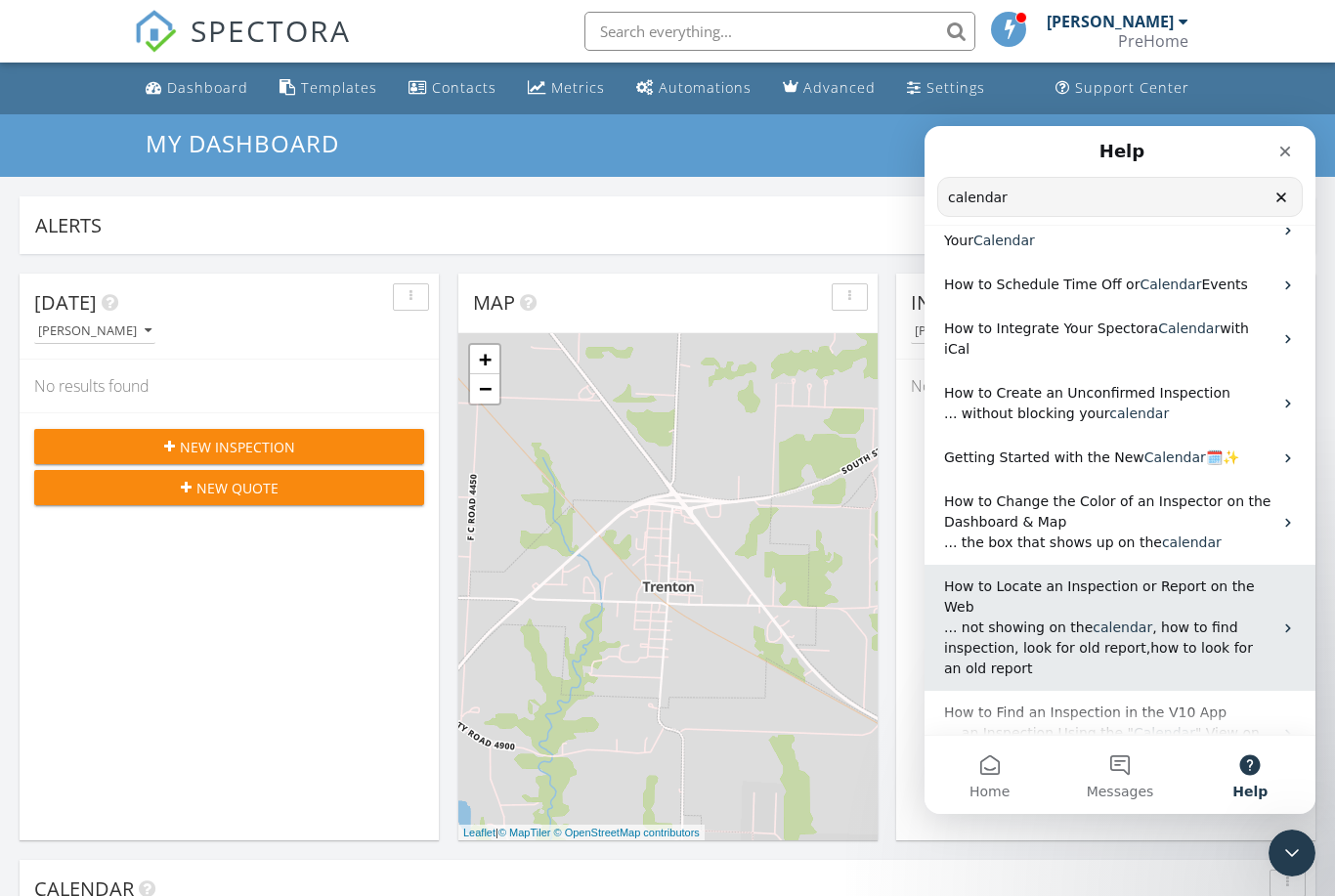
scroll to position [170, 0]
